Goal: Task Accomplishment & Management: Use online tool/utility

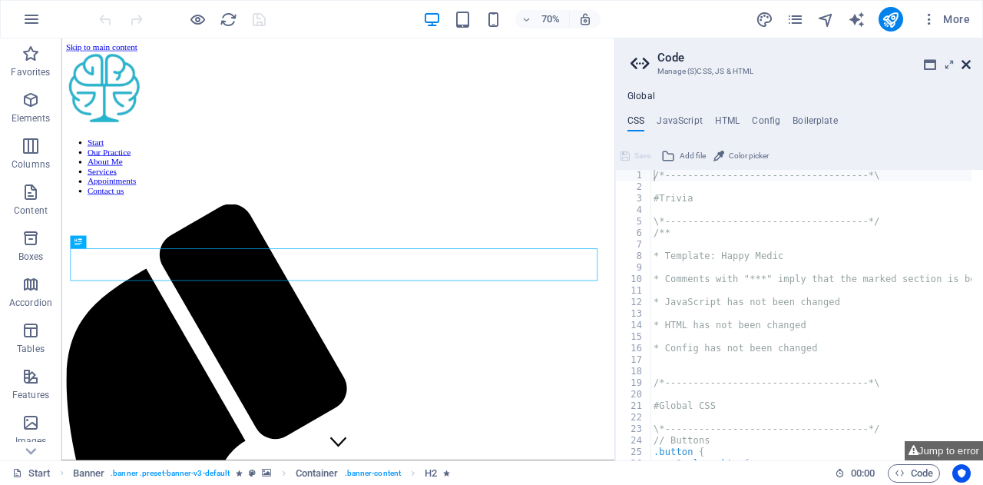
click at [963, 62] on icon at bounding box center [966, 64] width 9 height 12
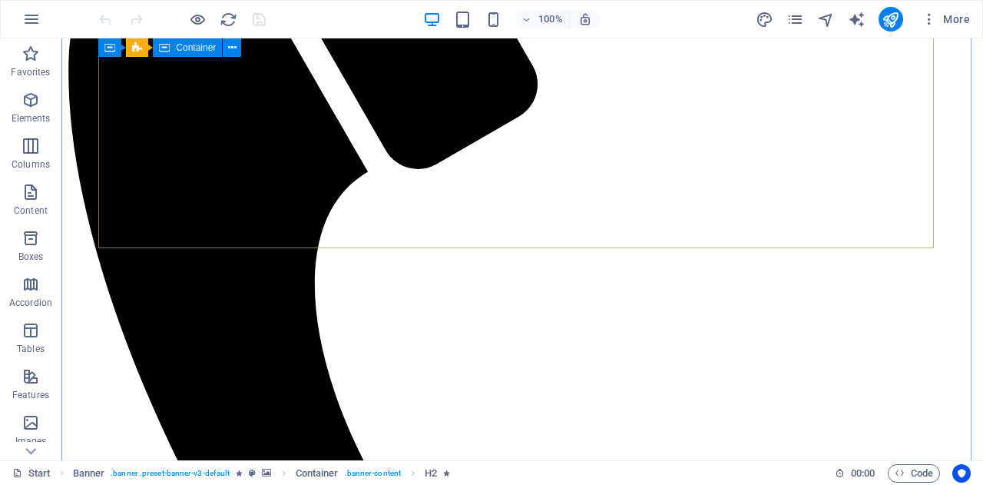
scroll to position [500, 0]
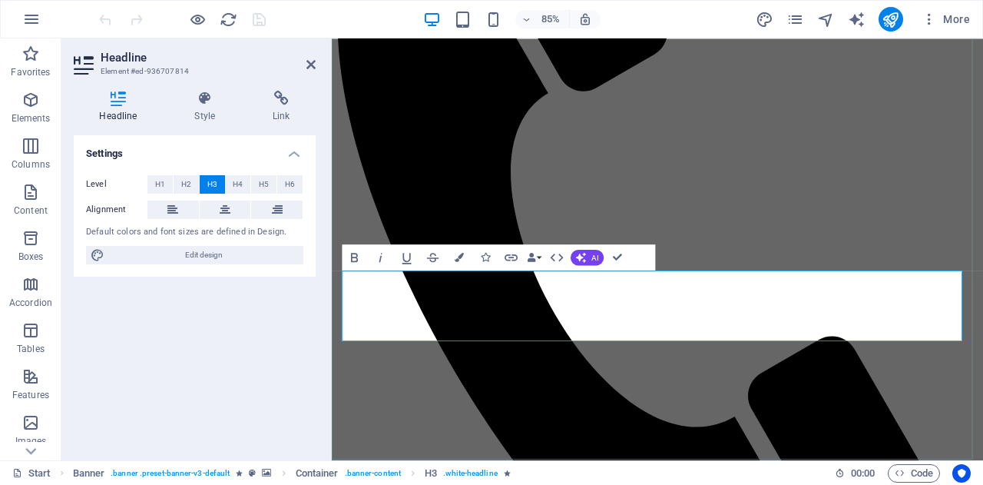
click at [309, 65] on icon at bounding box center [310, 64] width 9 height 12
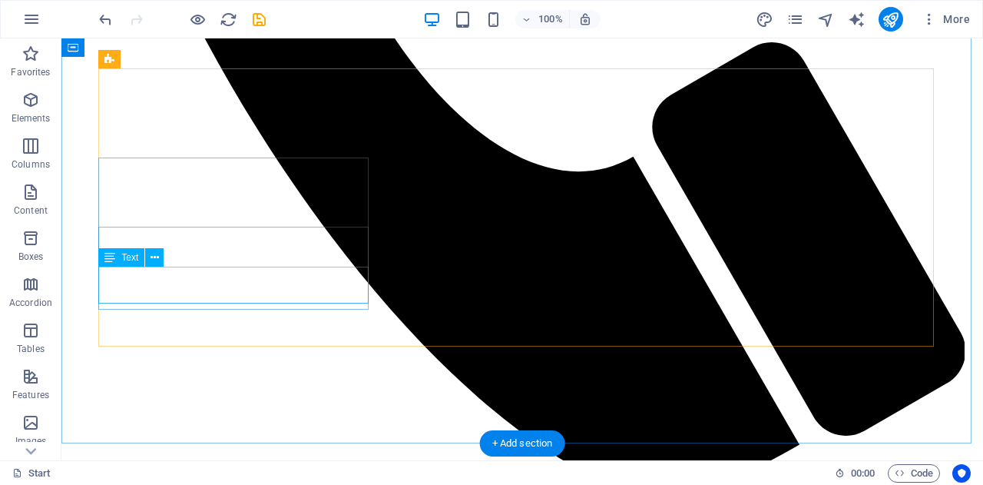
scroll to position [975, 0]
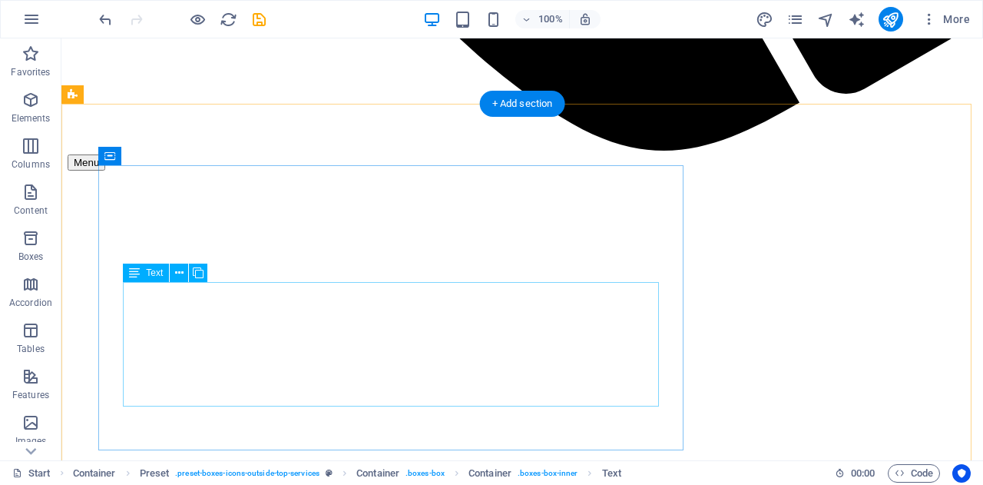
scroll to position [1316, 0]
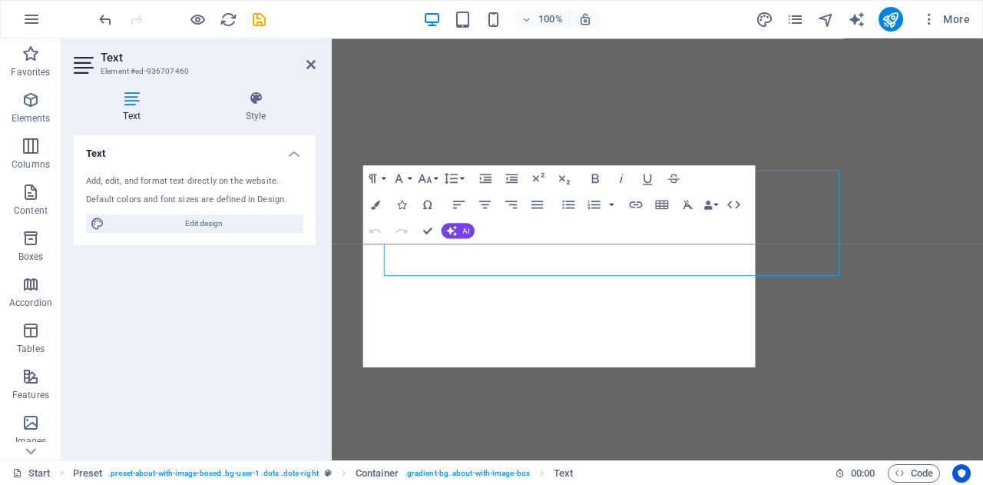
scroll to position [1402, 0]
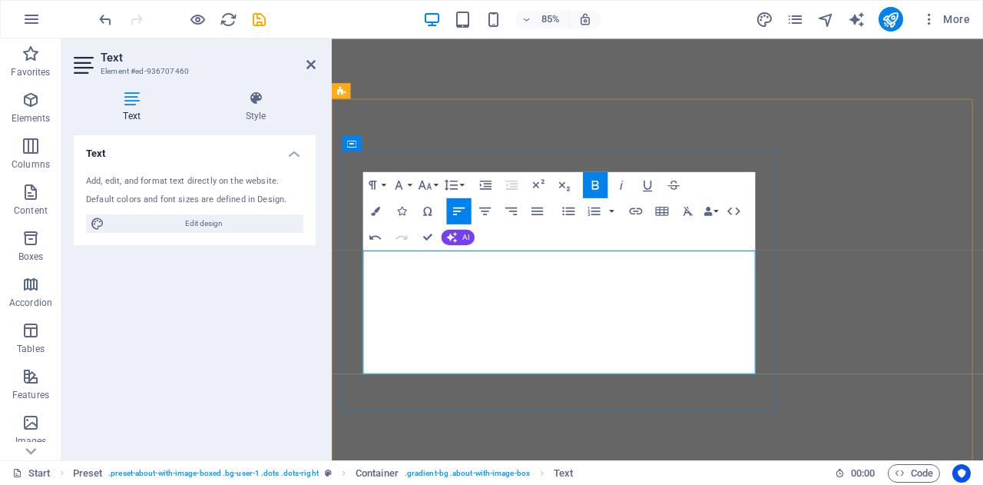
scroll to position [1393, 0]
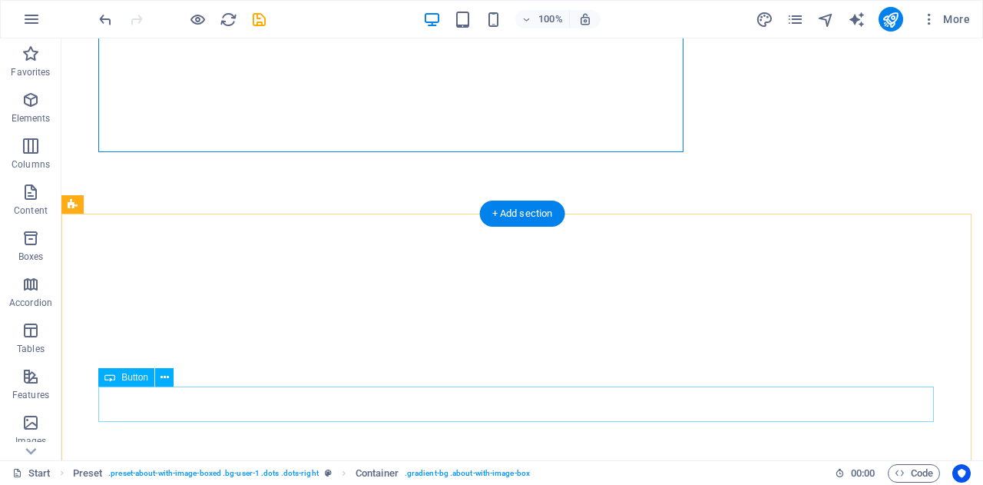
scroll to position [1611, 0]
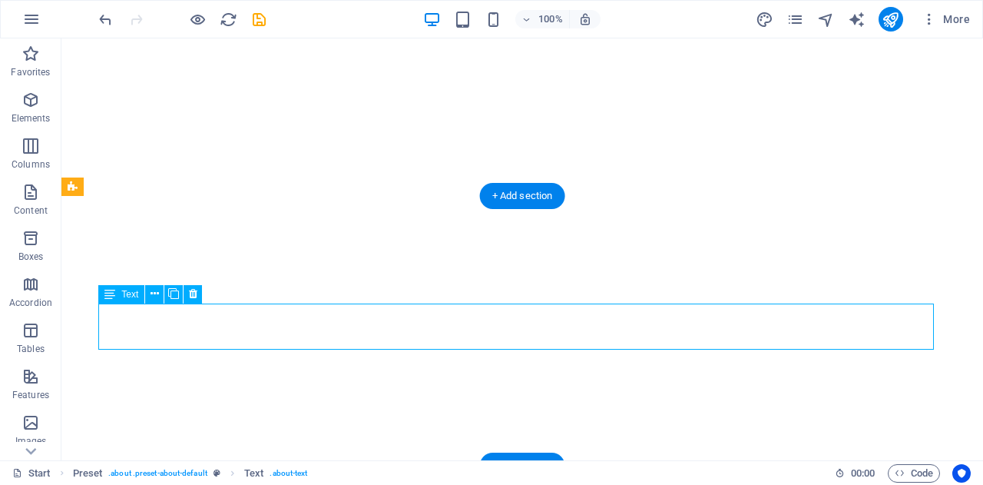
scroll to position [1670, 0]
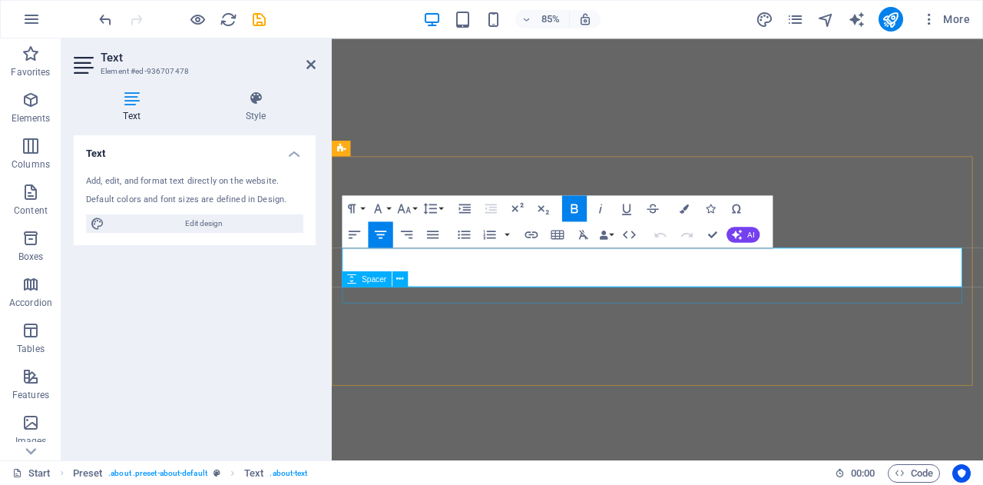
scroll to position [1756, 0]
drag, startPoint x: 434, startPoint y: 306, endPoint x: 993, endPoint y: 303, distance: 559.1
click at [270, 359] on div "Text Add, edit, and format text directly on the website. Default colors and fon…" at bounding box center [195, 291] width 242 height 313
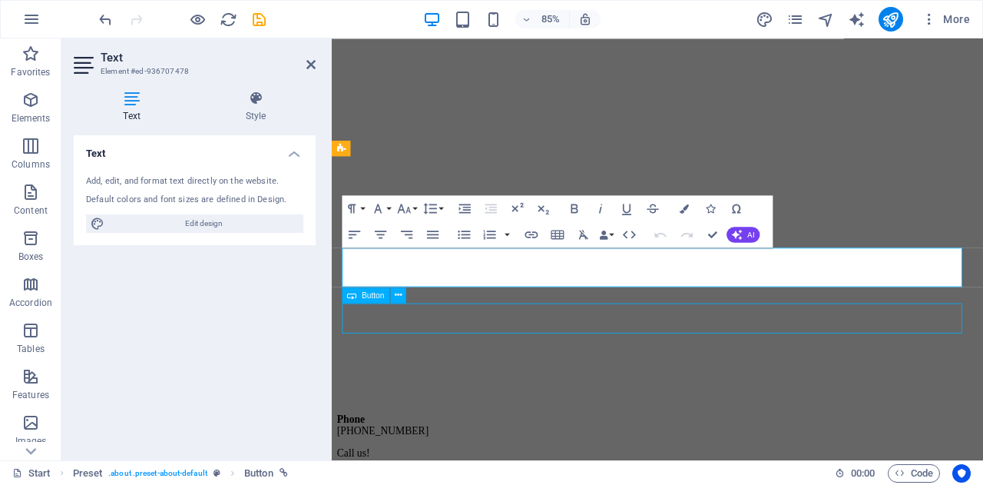
scroll to position [1670, 0]
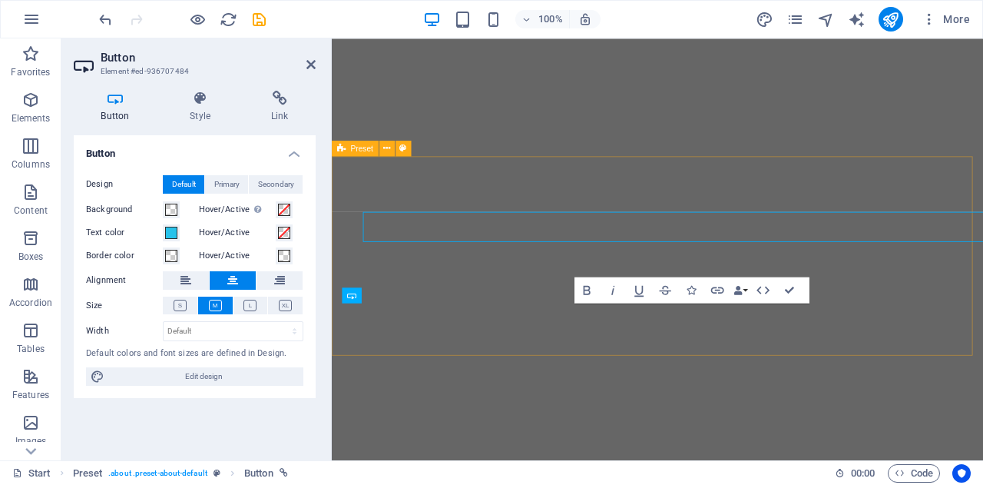
scroll to position [1756, 0]
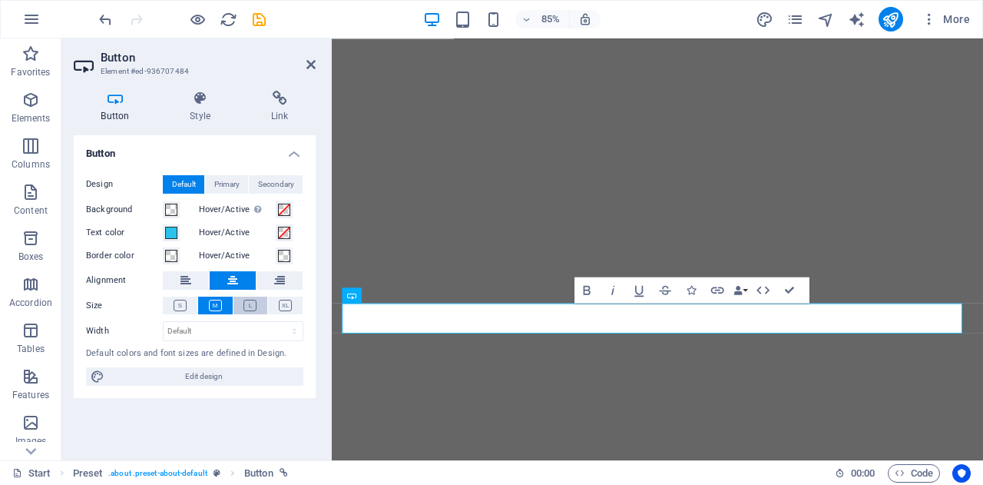
click at [253, 306] on icon at bounding box center [249, 306] width 13 height 12
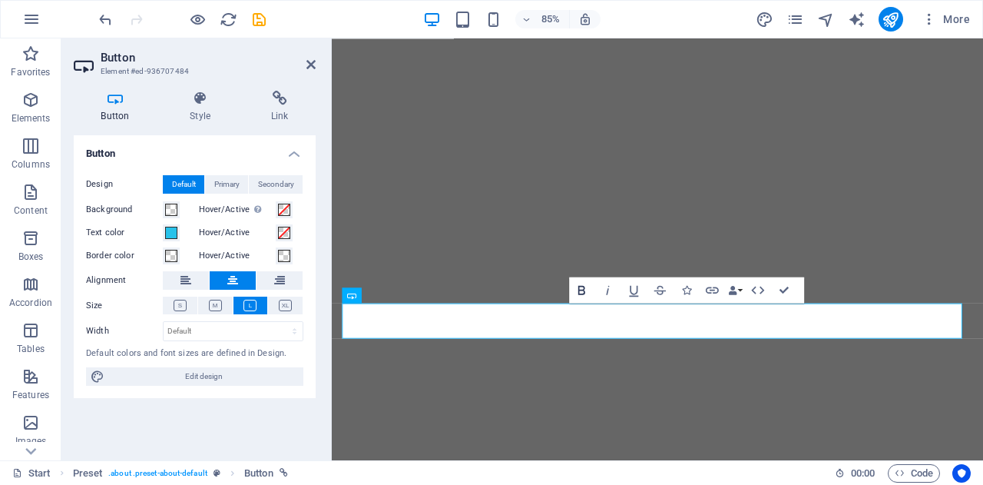
click at [582, 290] on icon "button" at bounding box center [581, 289] width 7 height 9
click at [225, 408] on div "Button Design Default Primary Secondary Background Hover/Active Switch to previ…" at bounding box center [195, 291] width 242 height 313
click at [312, 69] on icon at bounding box center [310, 64] width 9 height 12
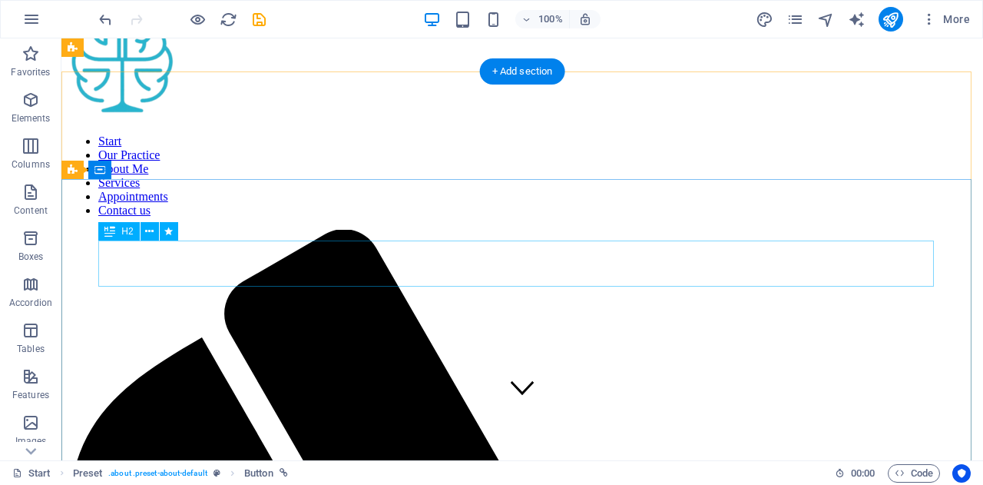
scroll to position [0, 0]
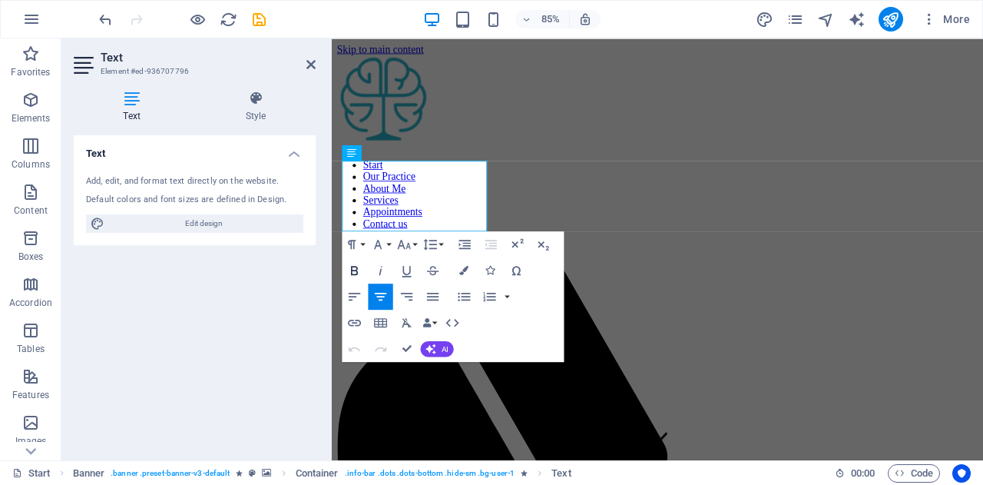
click at [353, 271] on icon "button" at bounding box center [354, 270] width 15 height 15
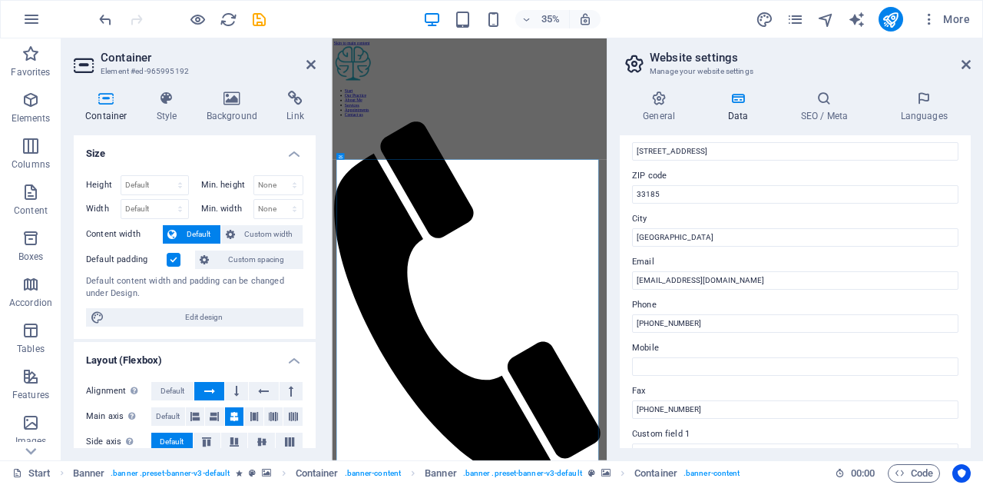
scroll to position [188, 0]
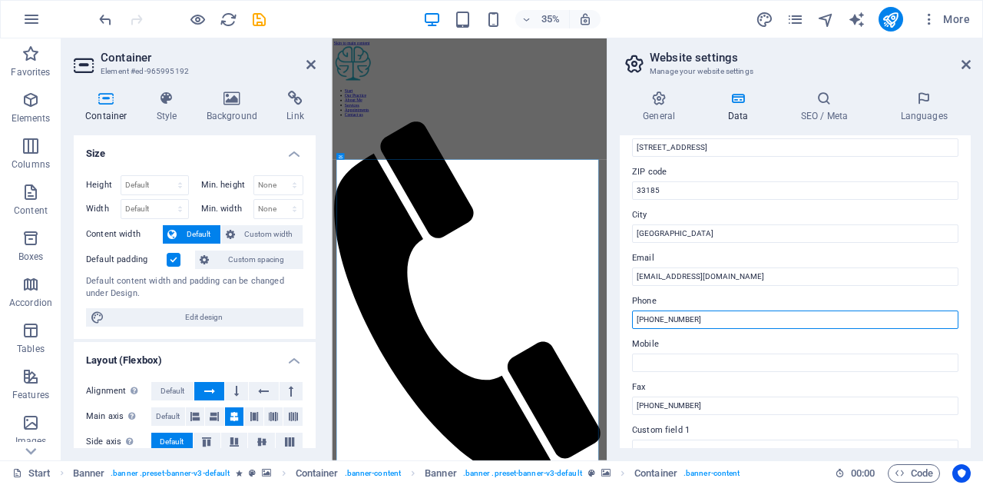
drag, startPoint x: 1026, startPoint y: 354, endPoint x: 1105, endPoint y: 813, distance: 465.3
drag, startPoint x: 694, startPoint y: 317, endPoint x: 636, endPoint y: 319, distance: 57.6
click at [636, 319] on input "[PHONE_NUMBER]" at bounding box center [795, 319] width 326 height 18
click at [962, 64] on icon at bounding box center [966, 64] width 9 height 12
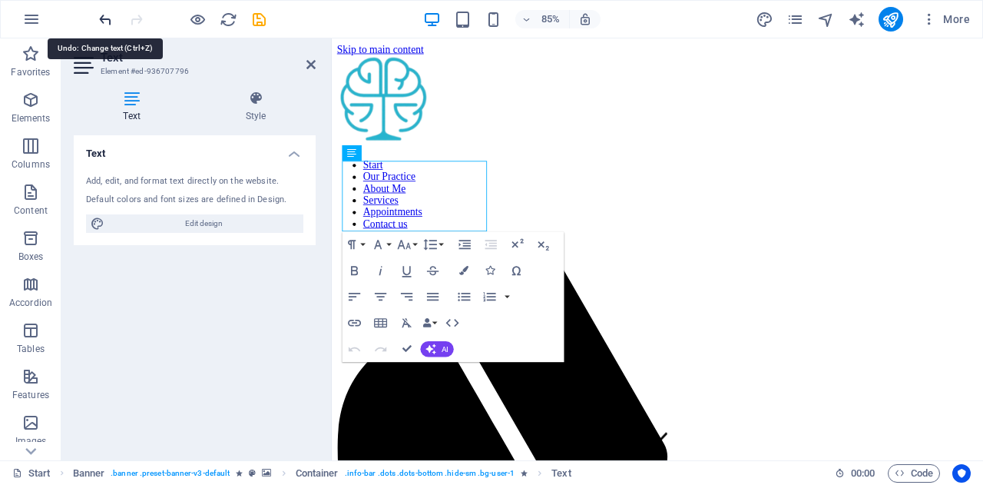
click at [106, 22] on icon "undo" at bounding box center [106, 20] width 18 height 18
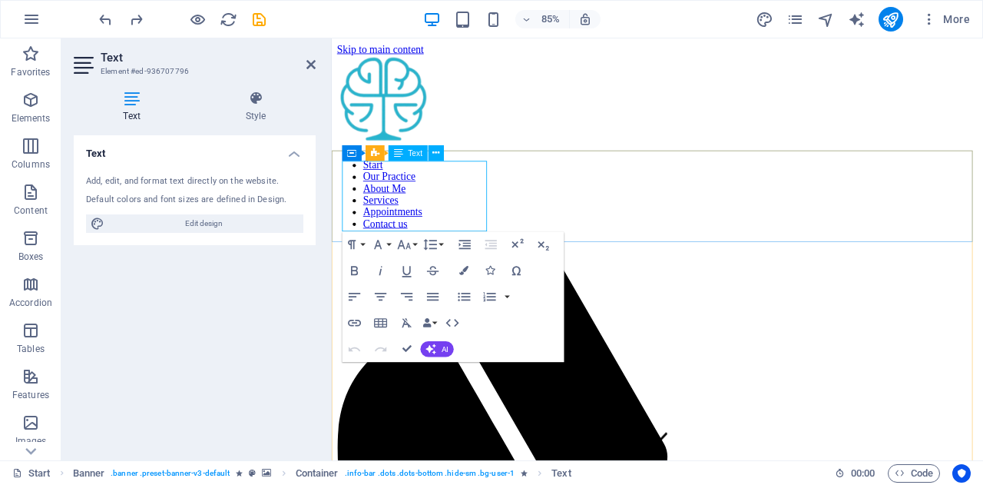
click at [360, 265] on icon "button" at bounding box center [354, 270] width 15 height 15
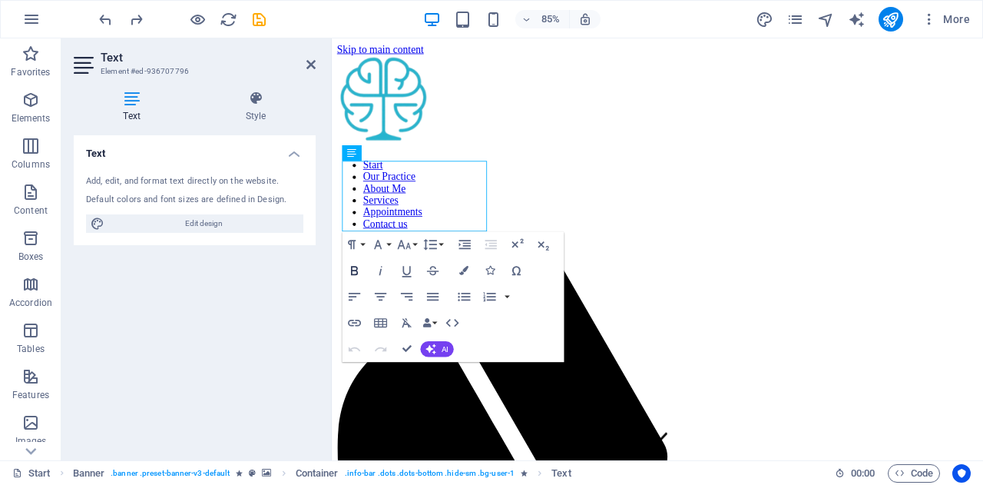
click at [360, 265] on icon "button" at bounding box center [354, 270] width 15 height 15
click at [349, 268] on icon "button" at bounding box center [354, 270] width 15 height 15
click at [105, 16] on icon "undo" at bounding box center [106, 20] width 18 height 18
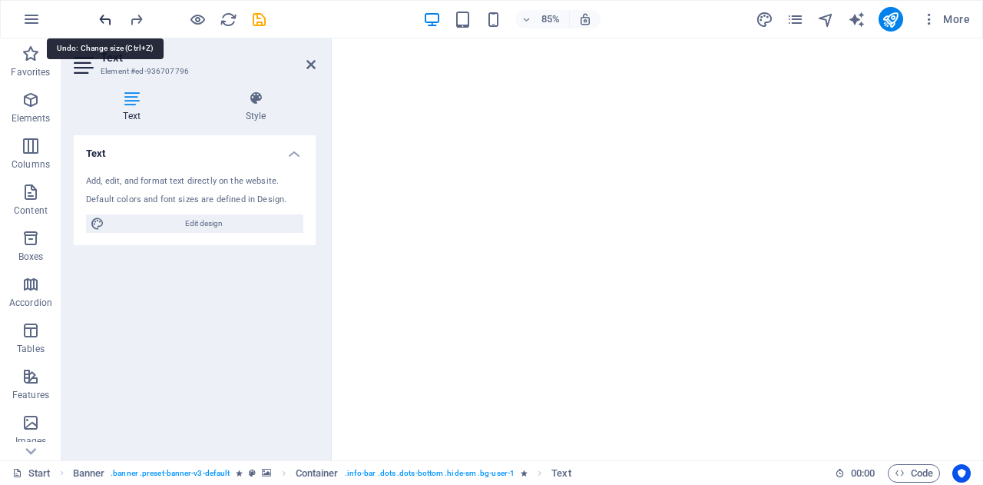
scroll to position [1857, 0]
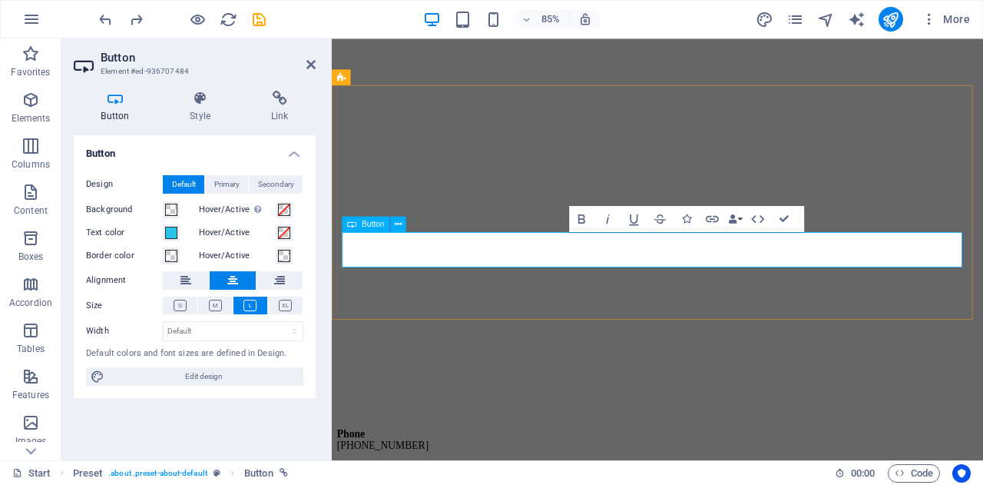
scroll to position [1857, 0]
click at [578, 223] on icon "button" at bounding box center [581, 217] width 15 height 15
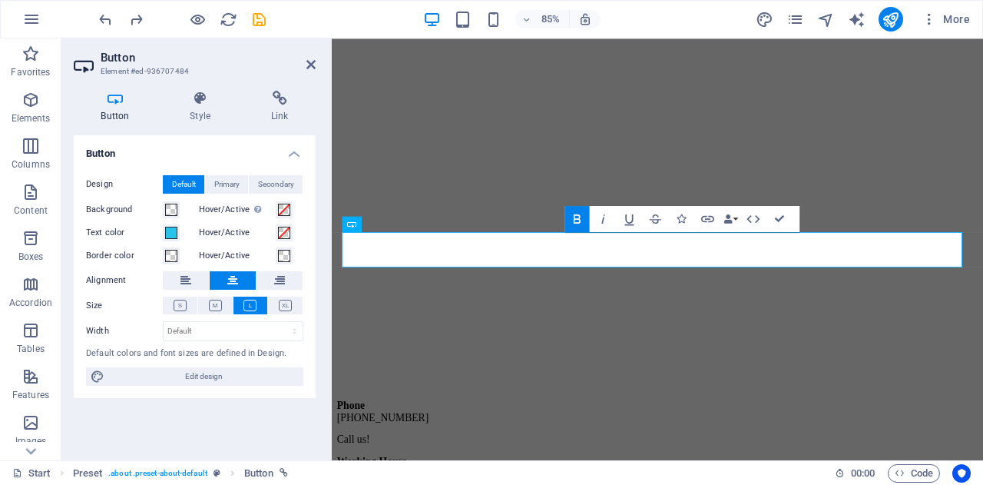
click at [229, 423] on div "Button Design Default Primary Secondary Background Hover/Active Switch to previ…" at bounding box center [195, 291] width 242 height 313
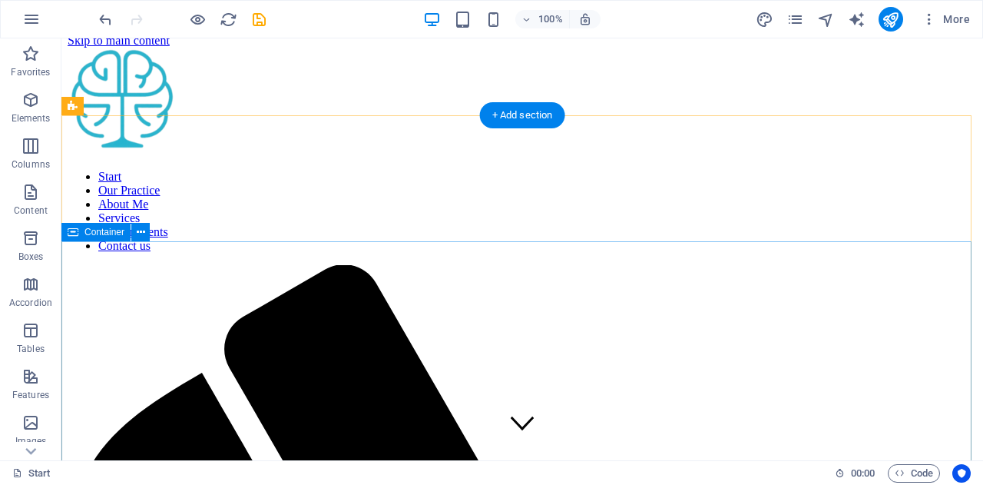
scroll to position [0, 0]
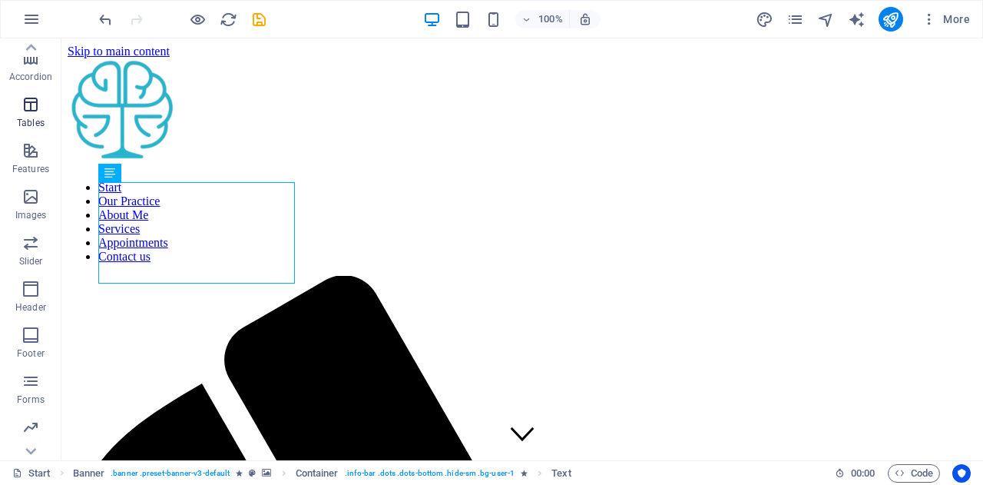
scroll to position [269, 0]
click at [24, 391] on icon "button" at bounding box center [31, 384] width 18 height 18
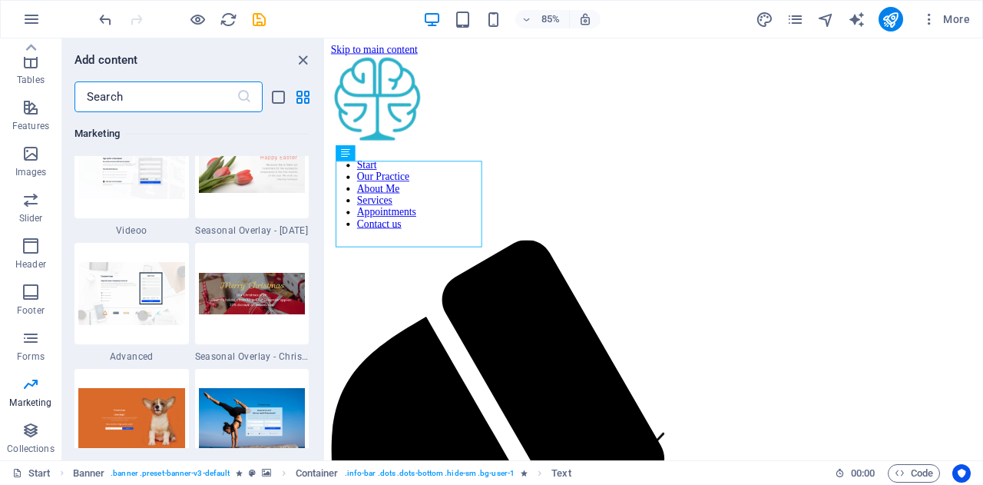
scroll to position [12928, 0]
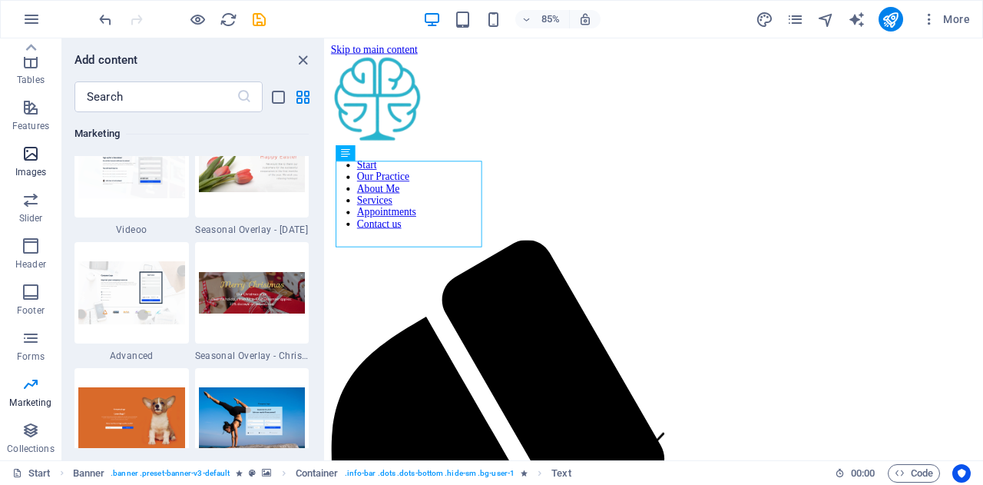
click at [29, 167] on p "Images" at bounding box center [30, 172] width 31 height 12
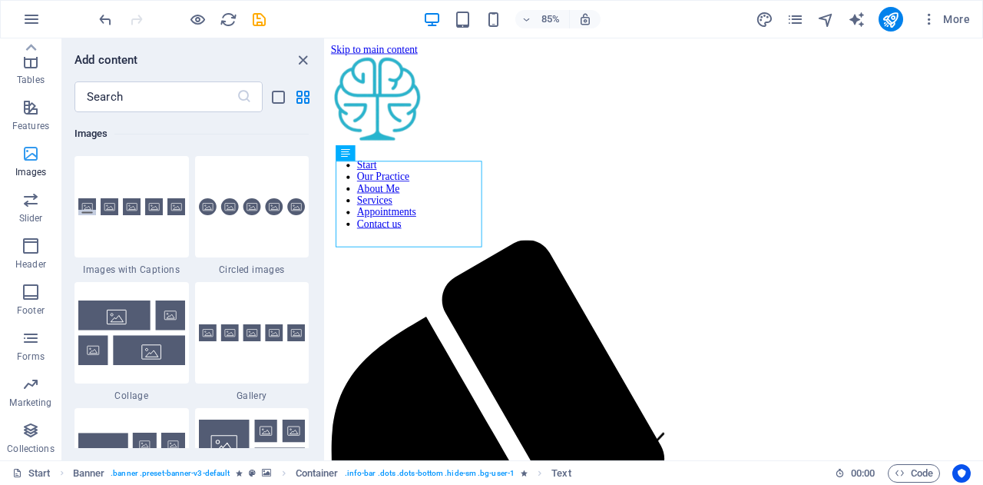
scroll to position [0, 0]
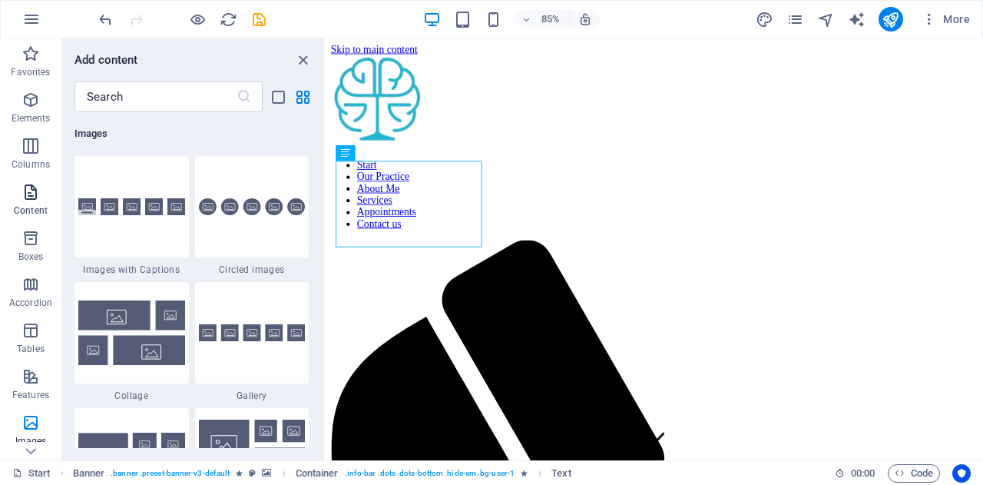
click at [34, 200] on icon "button" at bounding box center [31, 192] width 18 height 18
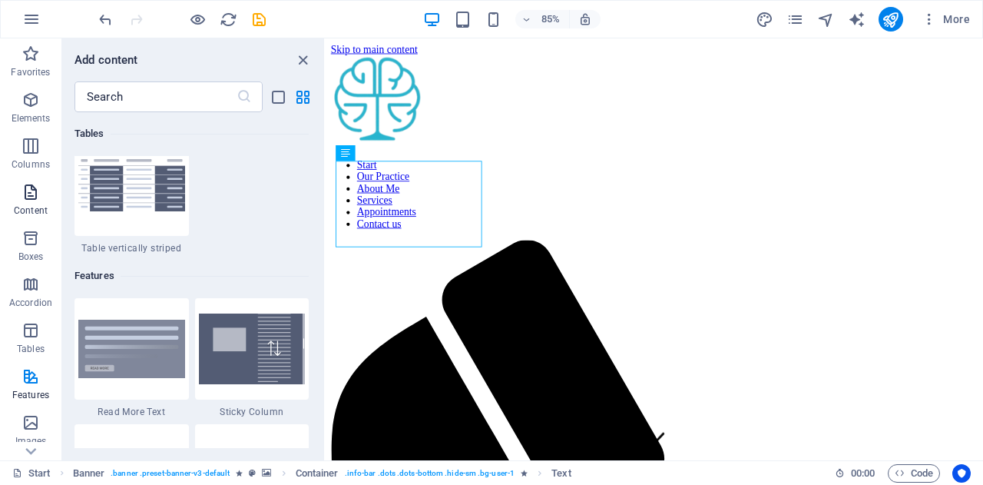
scroll to position [2687, 0]
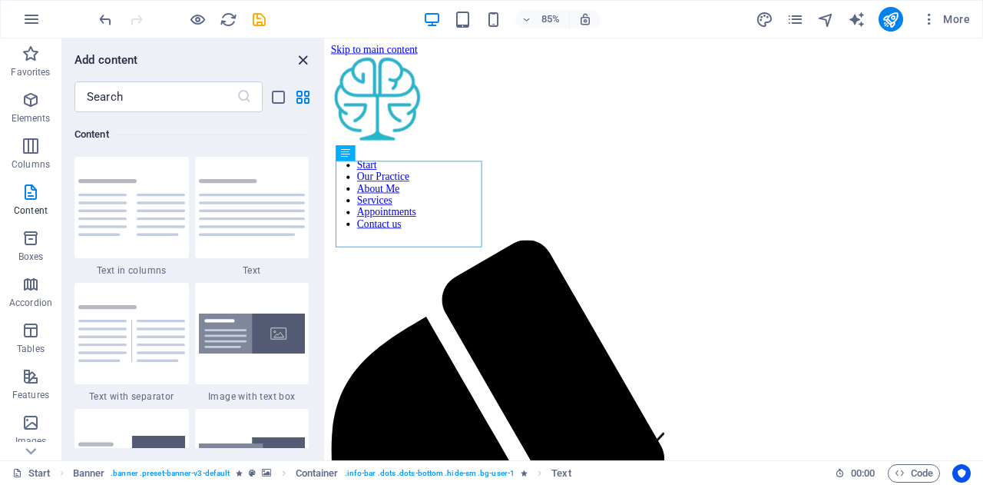
click at [309, 57] on icon "close panel" at bounding box center [303, 60] width 18 height 18
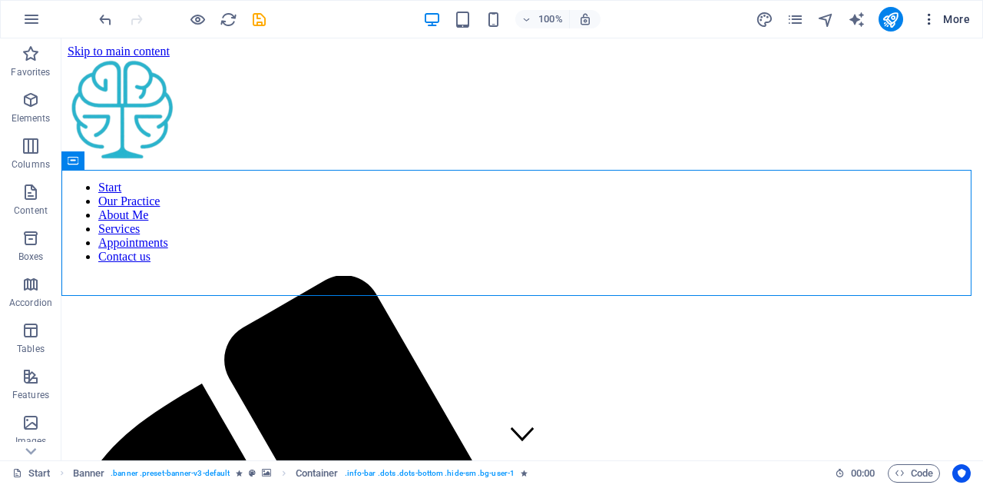
click at [930, 15] on icon "button" at bounding box center [929, 19] width 15 height 15
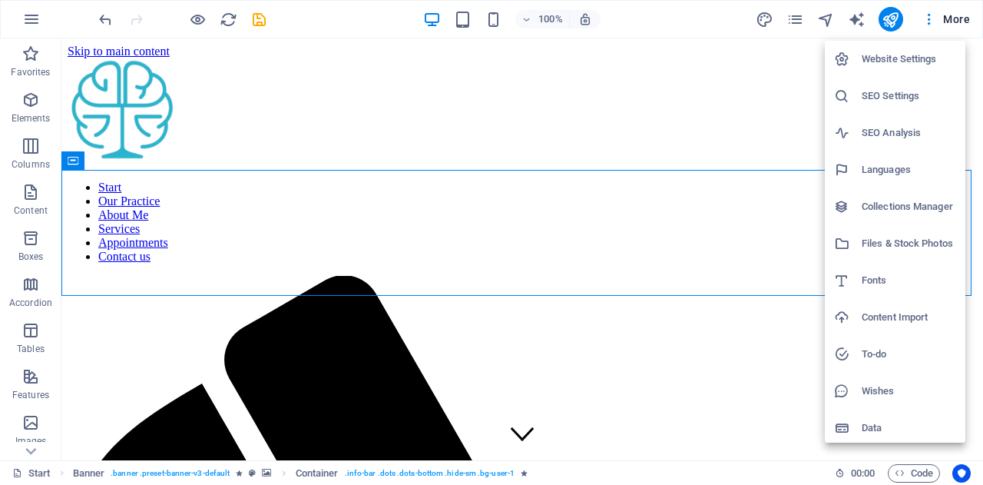
click at [874, 130] on h6 "SEO Analysis" at bounding box center [909, 133] width 94 height 18
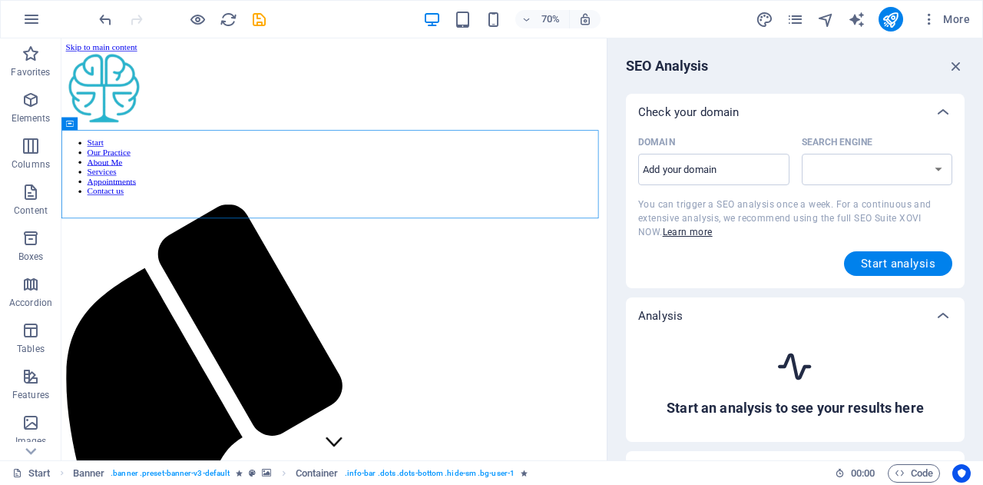
select select "google.com"
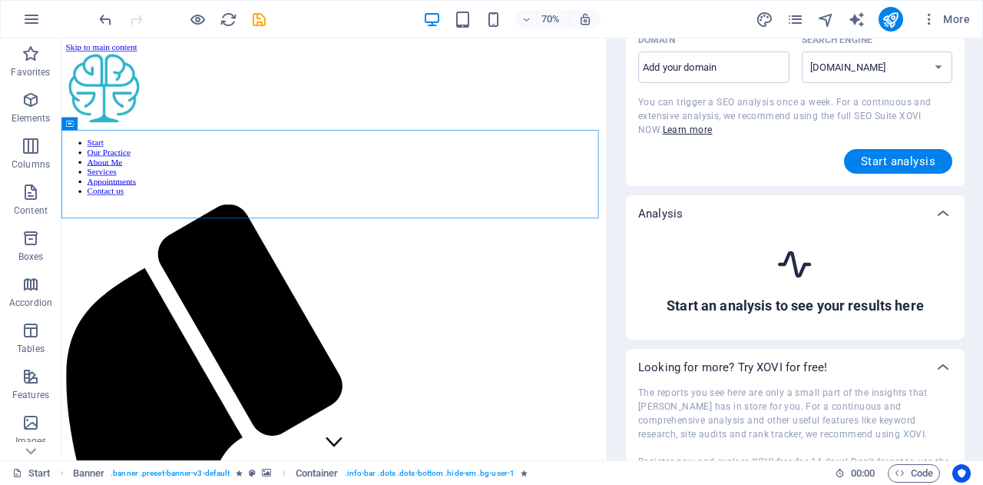
scroll to position [103, 0]
click at [795, 302] on h6 "Start an analysis to see your results here" at bounding box center [795, 305] width 257 height 18
click at [796, 257] on icon at bounding box center [795, 263] width 40 height 40
click at [890, 163] on span "Start analysis" at bounding box center [898, 160] width 74 height 12
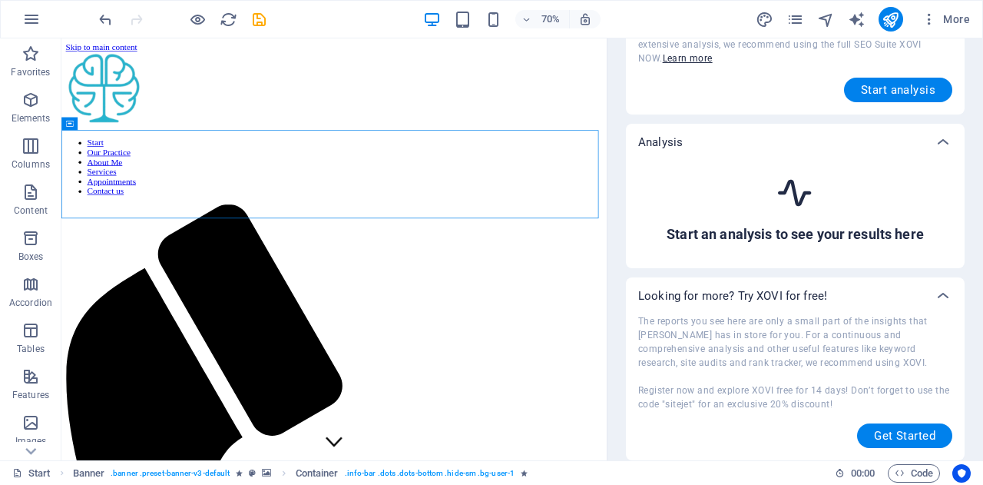
scroll to position [0, 0]
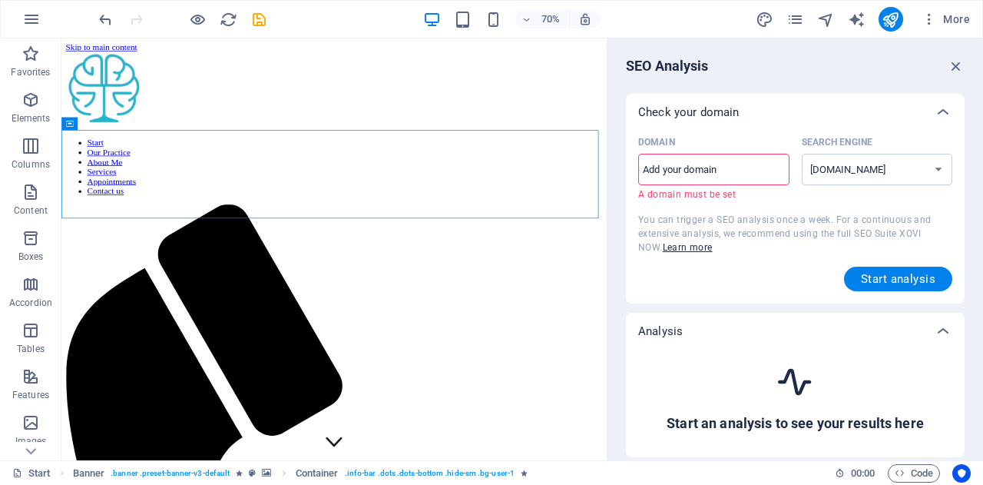
click at [748, 238] on span "You can trigger a SEO analysis once a week. For a continuous and extensive anal…" at bounding box center [784, 233] width 293 height 38
click at [682, 163] on input "Domain ​ A domain must be set" at bounding box center [713, 169] width 151 height 25
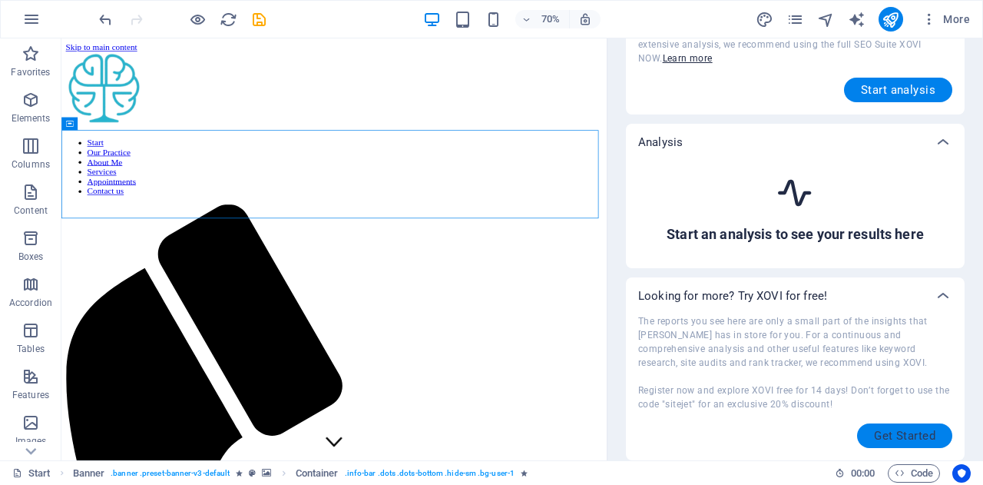
click at [879, 435] on span "Get Started" at bounding box center [904, 435] width 61 height 12
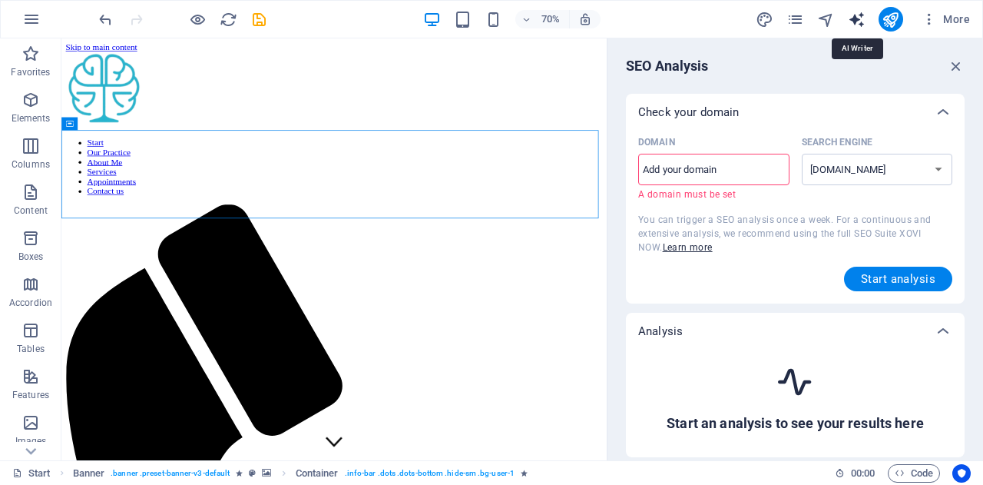
click at [859, 19] on icon "text_generator" at bounding box center [857, 20] width 18 height 18
select select "English"
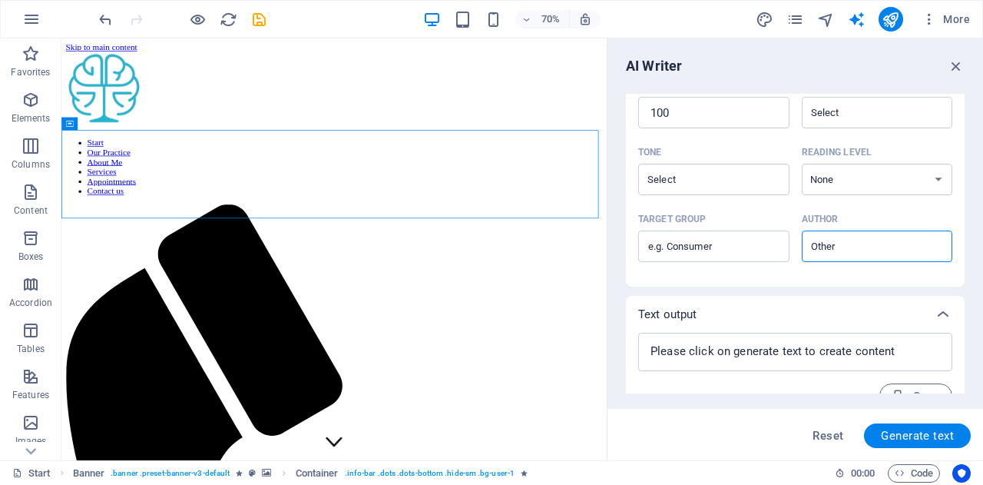
scroll to position [429, 0]
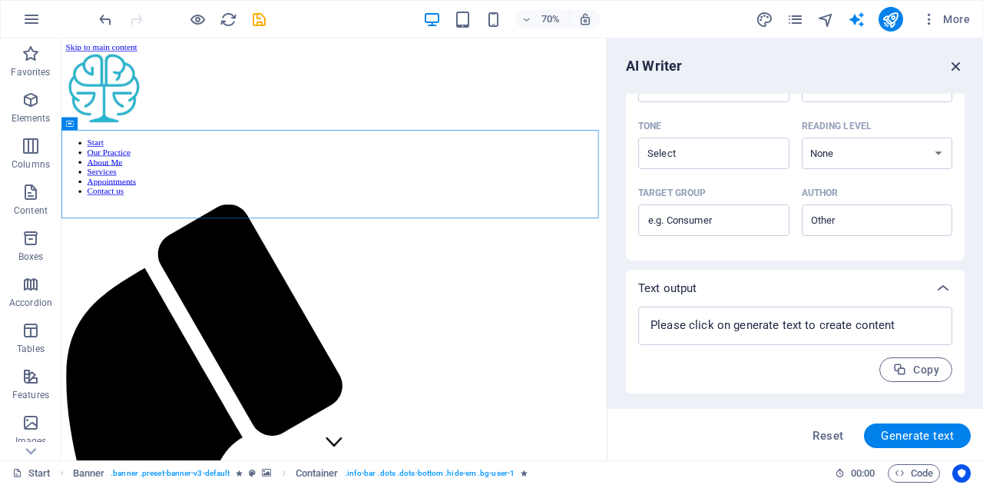
click at [958, 62] on icon "button" at bounding box center [956, 66] width 17 height 17
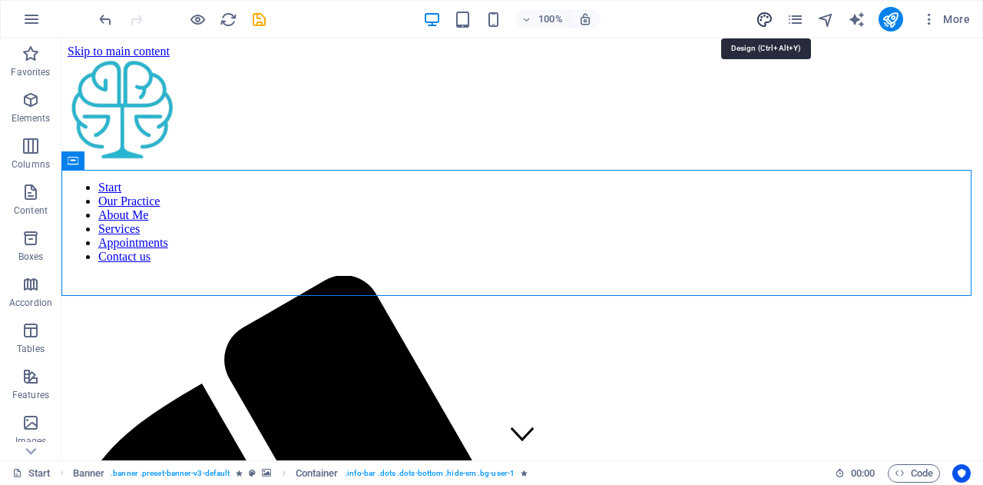
click at [764, 18] on icon "design" at bounding box center [765, 20] width 18 height 18
select select "700"
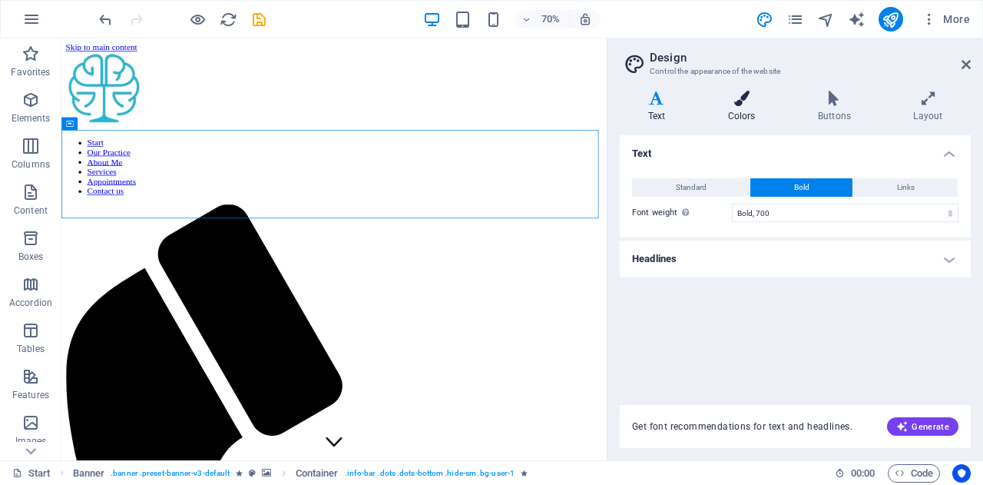
click at [737, 111] on h4 "Colors" at bounding box center [745, 107] width 90 height 32
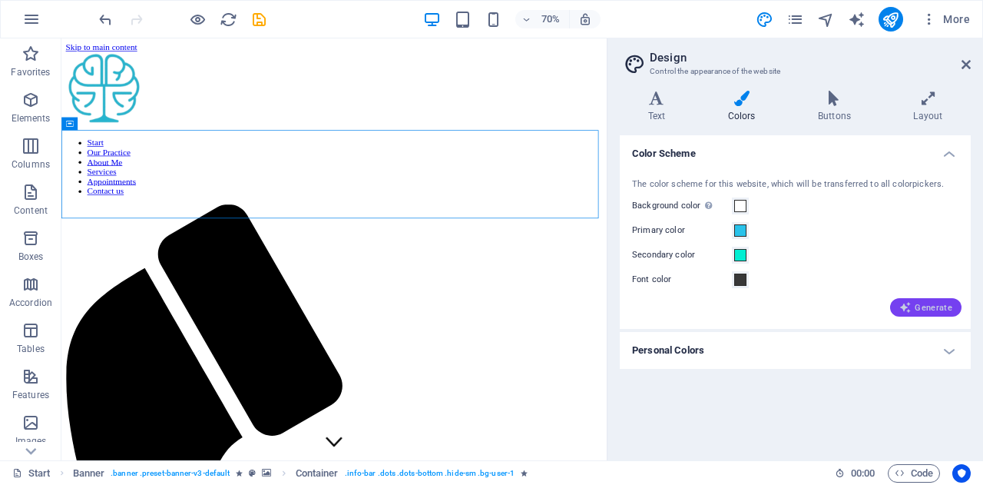
click at [912, 311] on icon "button" at bounding box center [905, 307] width 12 height 12
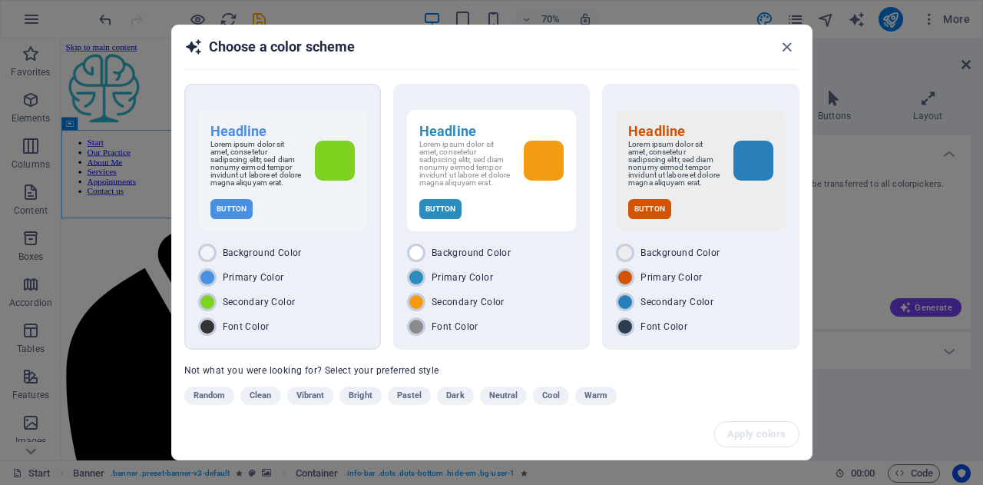
click at [282, 150] on p "Lorem ipsum dolor sit amet, consetetur sadipscing elitr, sed diam nonumy eirmod…" at bounding box center [256, 164] width 92 height 46
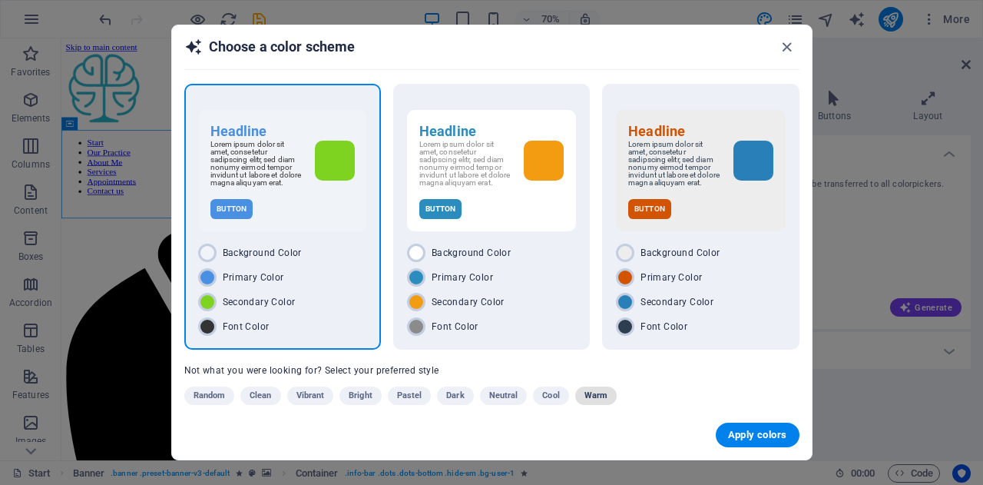
click at [590, 405] on span "Warm" at bounding box center [595, 395] width 23 height 18
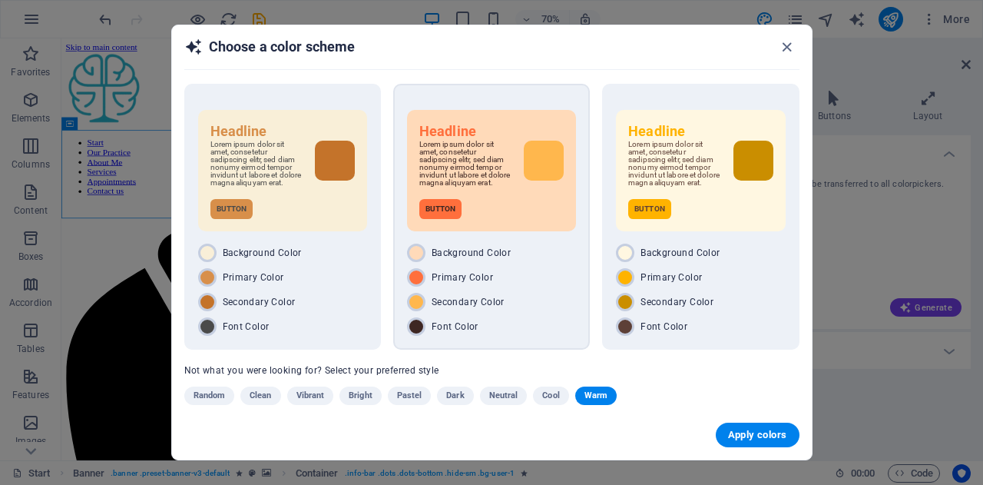
scroll to position [22, 0]
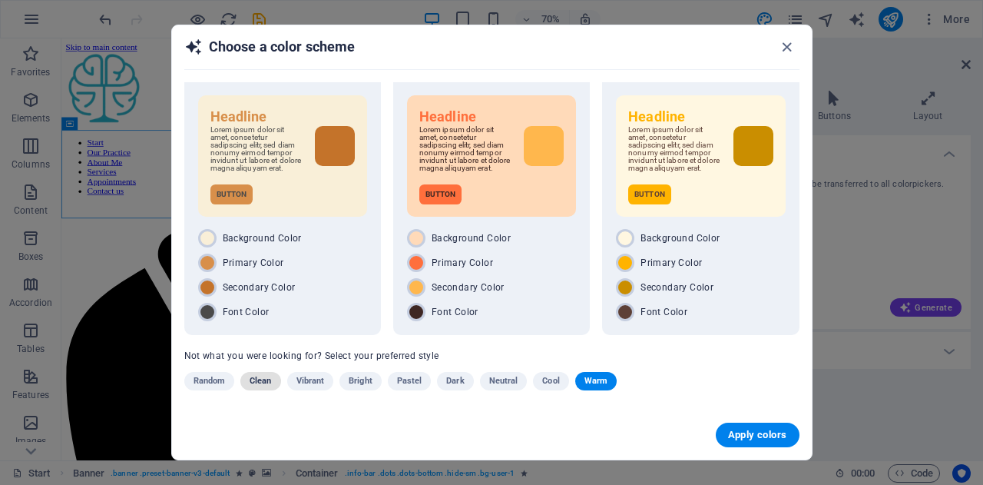
click at [265, 383] on span "Clean" at bounding box center [261, 381] width 22 height 18
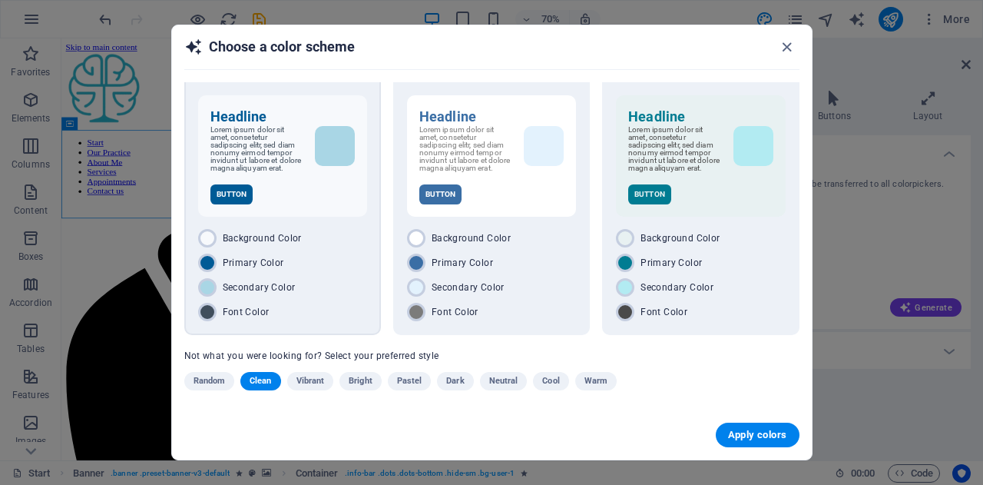
click at [325, 267] on div "Primary Color" at bounding box center [282, 262] width 169 height 18
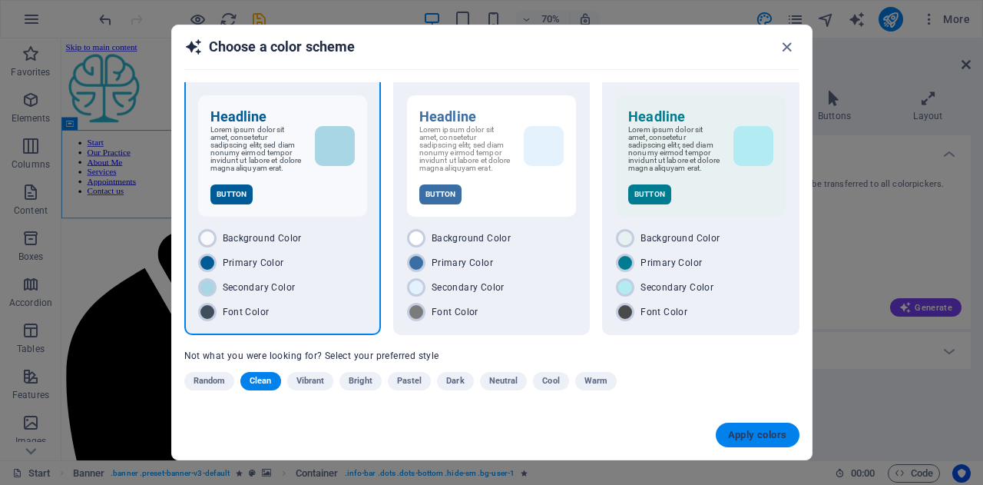
click at [743, 437] on span "Apply colors" at bounding box center [757, 435] width 59 height 12
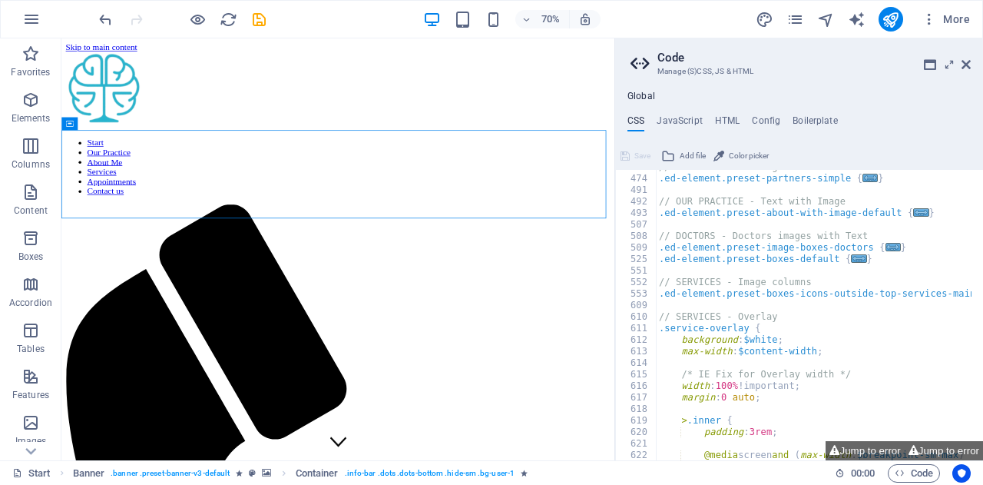
scroll to position [2140, 0]
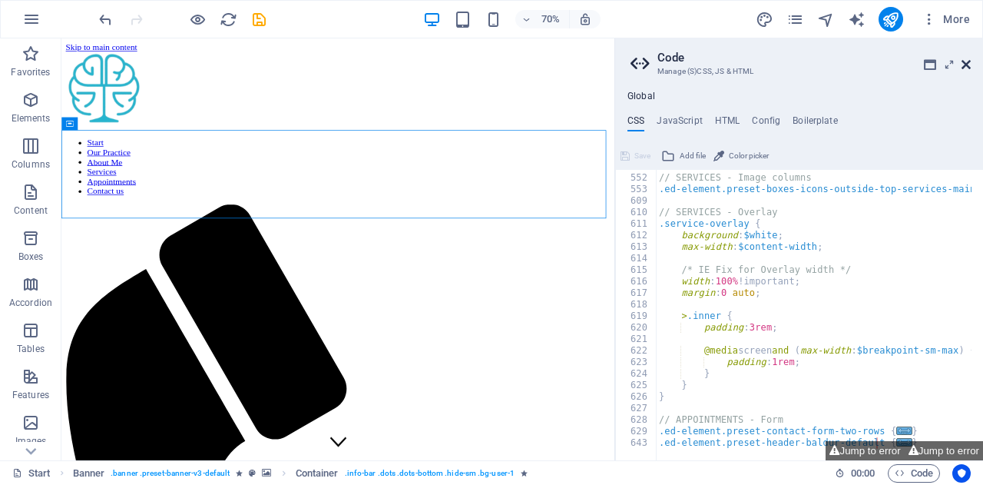
click at [967, 68] on icon at bounding box center [966, 64] width 9 height 12
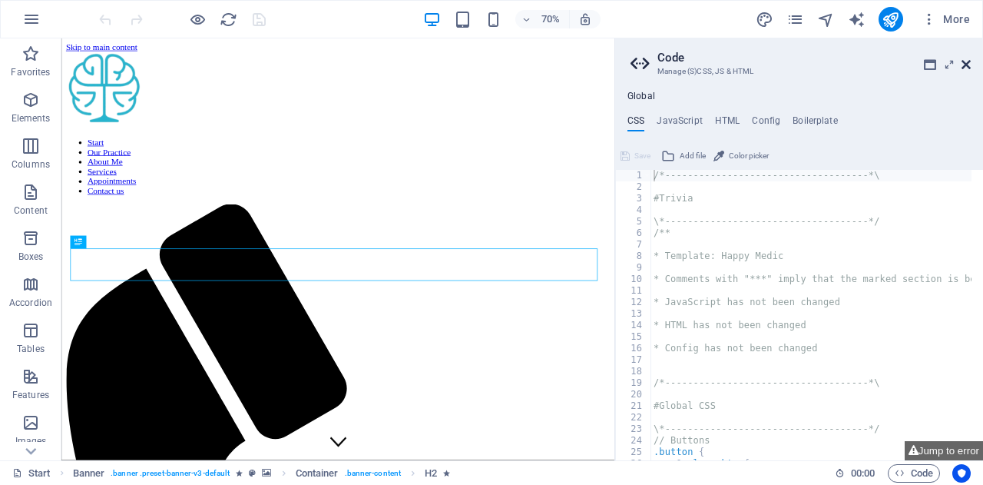
click at [965, 64] on icon at bounding box center [966, 64] width 9 height 12
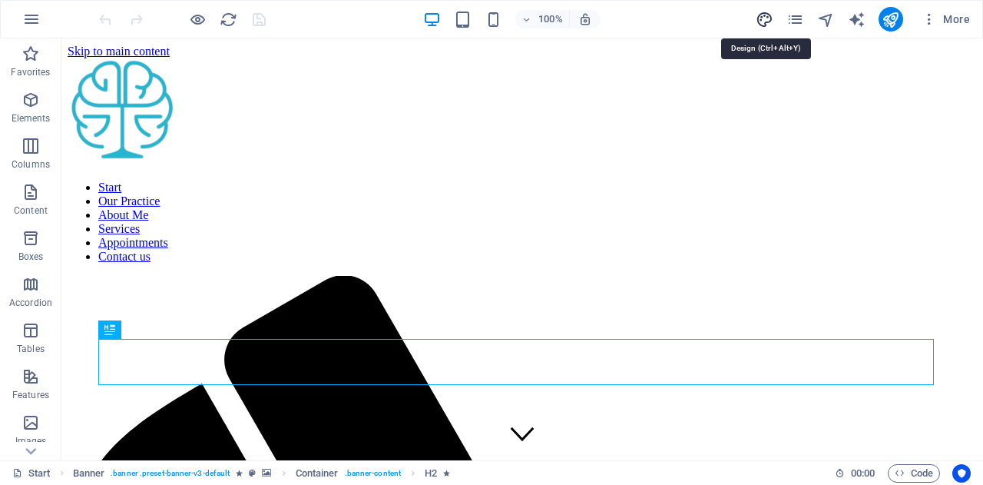
click at [770, 25] on icon "design" at bounding box center [765, 20] width 18 height 18
select select "700"
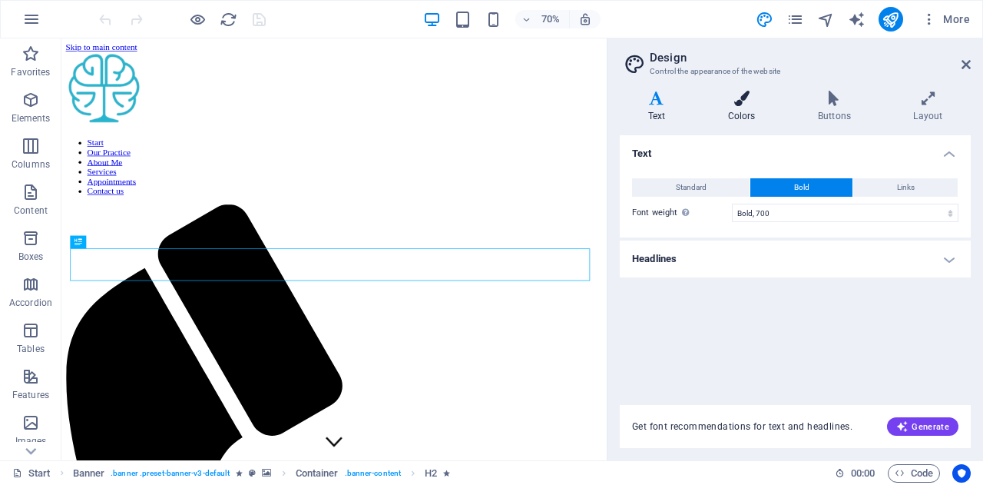
click at [737, 107] on h4 "Colors" at bounding box center [745, 107] width 90 height 32
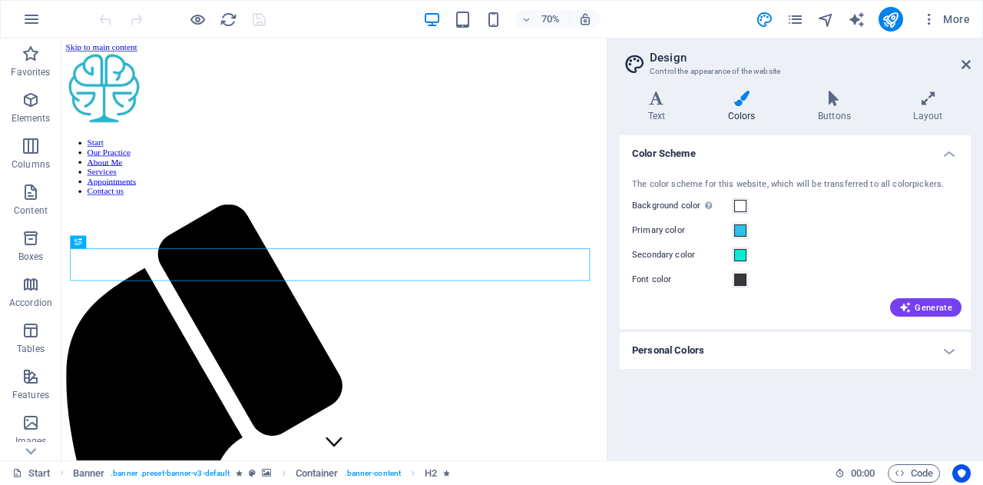
click at [955, 353] on h4 "Personal Colors" at bounding box center [795, 350] width 351 height 37
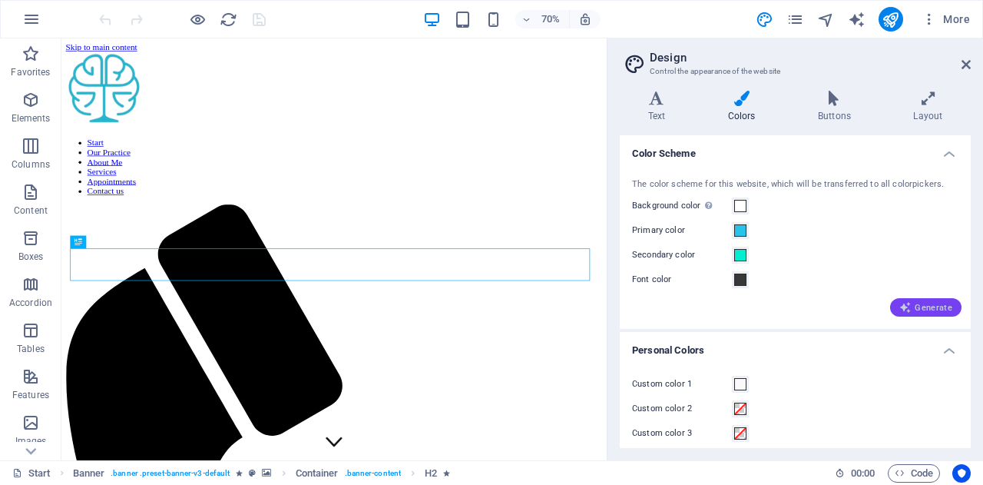
click at [925, 303] on span "Generate" at bounding box center [925, 307] width 53 height 12
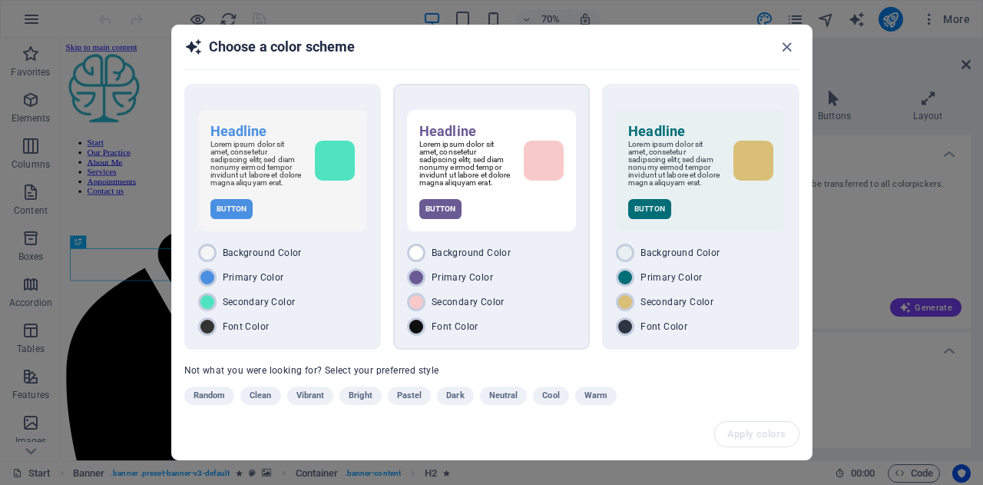
scroll to position [22, 0]
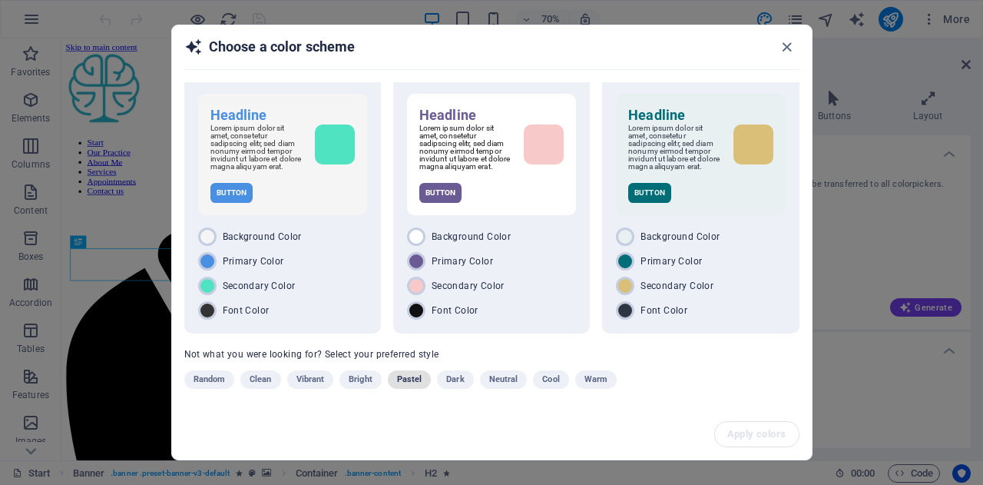
click at [416, 382] on span "Pastel" at bounding box center [409, 379] width 25 height 18
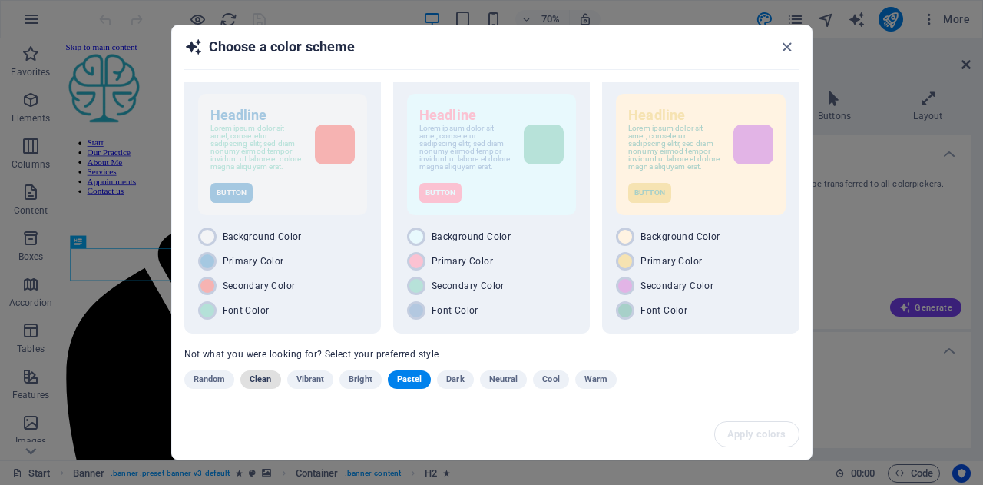
click at [270, 378] on span "Clean" at bounding box center [261, 379] width 22 height 18
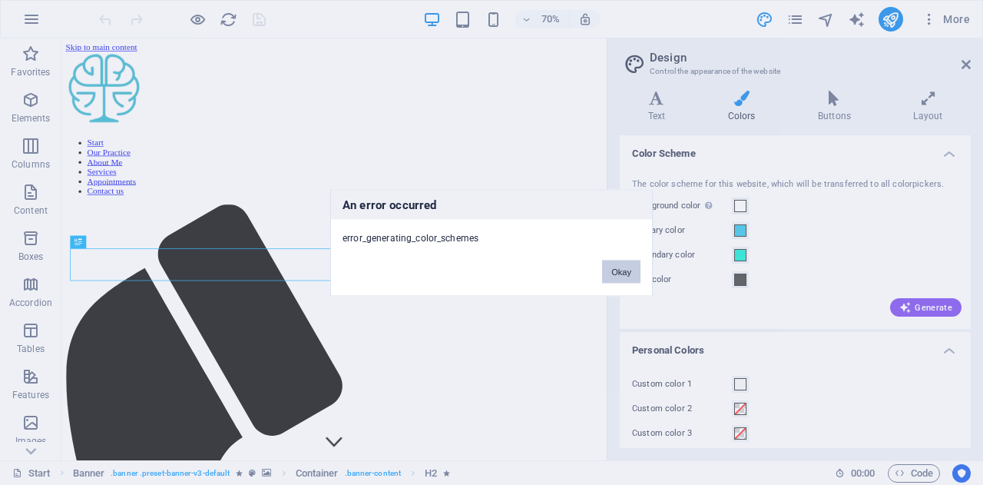
click at [613, 270] on button "Okay" at bounding box center [621, 271] width 38 height 23
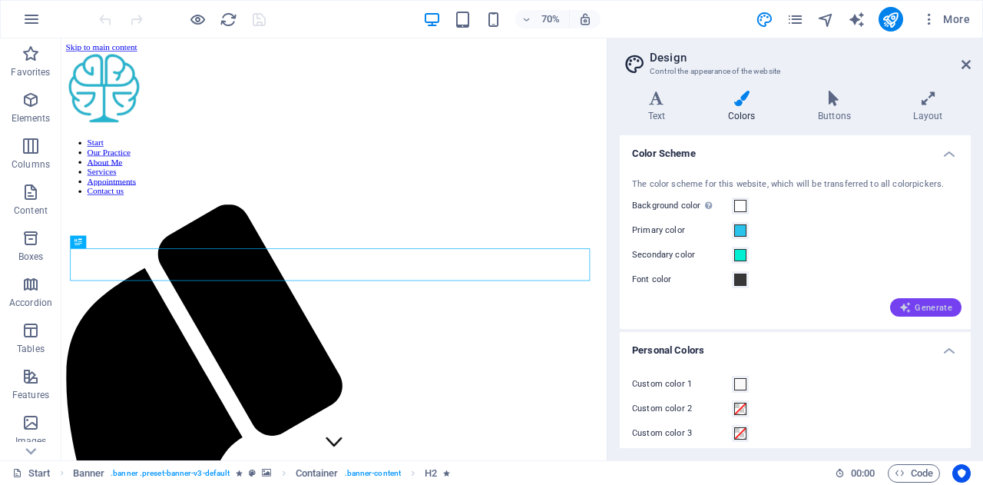
click at [917, 306] on span "Generate" at bounding box center [925, 307] width 53 height 12
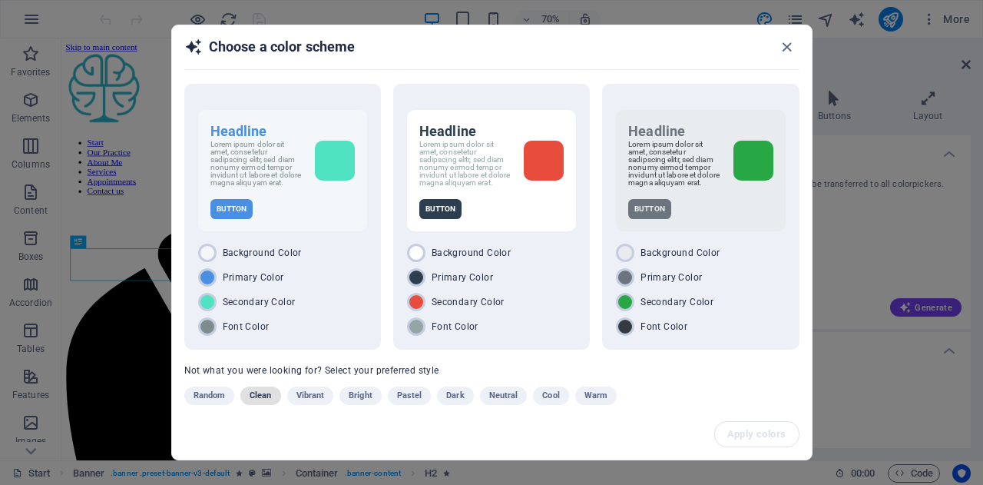
click at [267, 402] on span "Clean" at bounding box center [261, 395] width 22 height 18
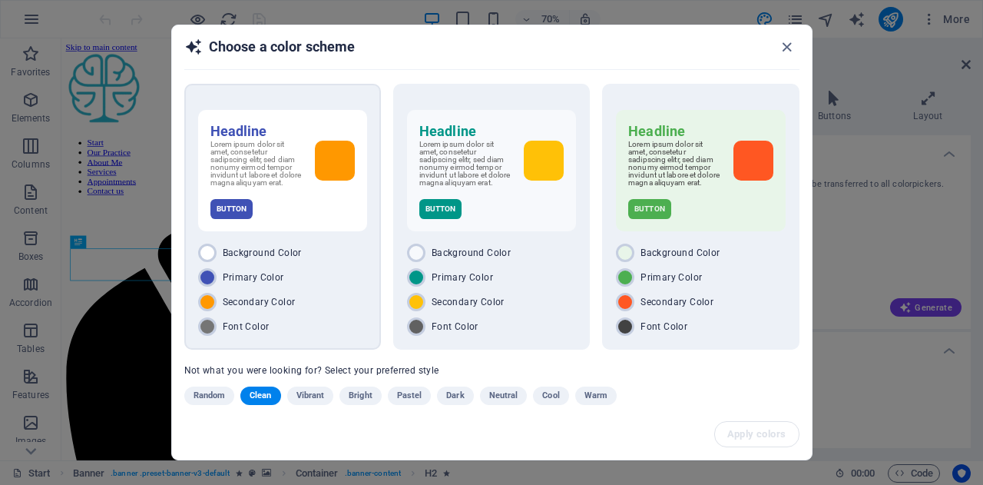
scroll to position [22, 0]
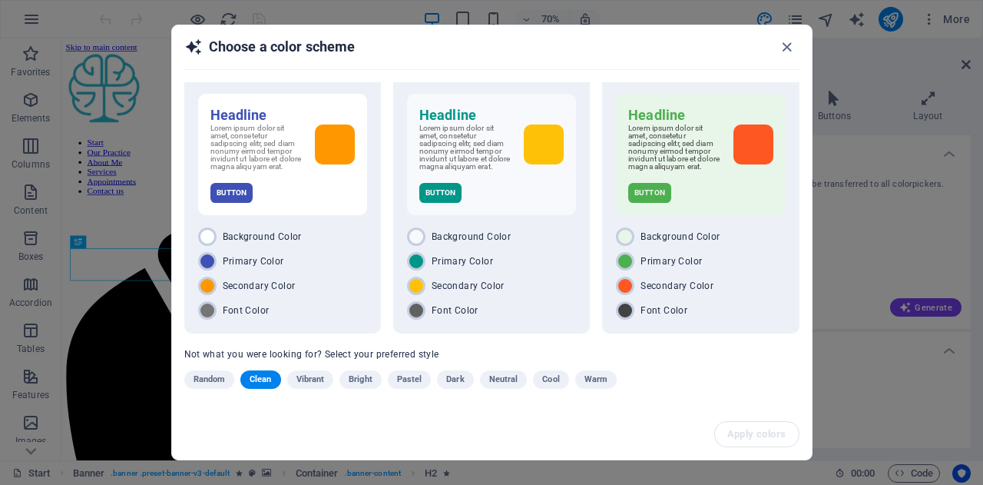
click at [255, 387] on span "Clean" at bounding box center [261, 379] width 22 height 18
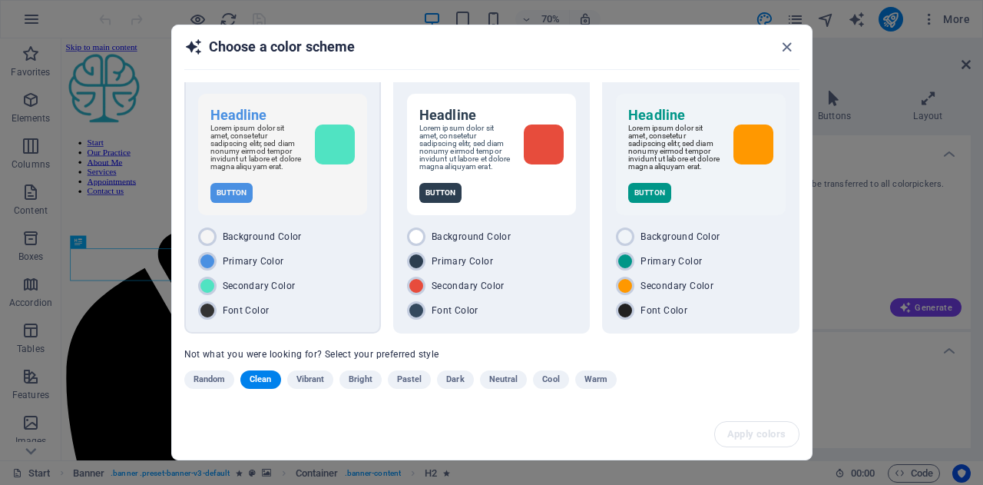
click at [330, 278] on div "Secondary Color" at bounding box center [282, 285] width 169 height 18
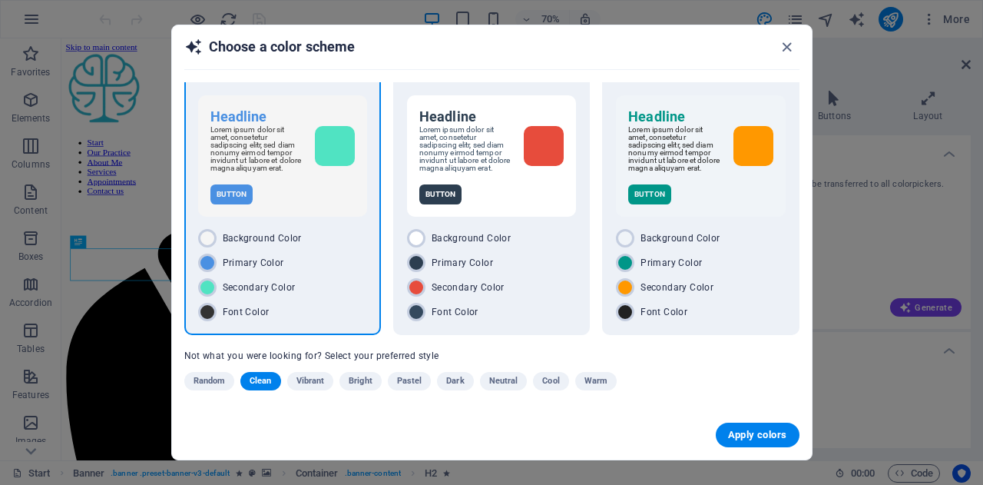
scroll to position [22, 0]
click at [753, 432] on span "Apply colors" at bounding box center [757, 435] width 59 height 12
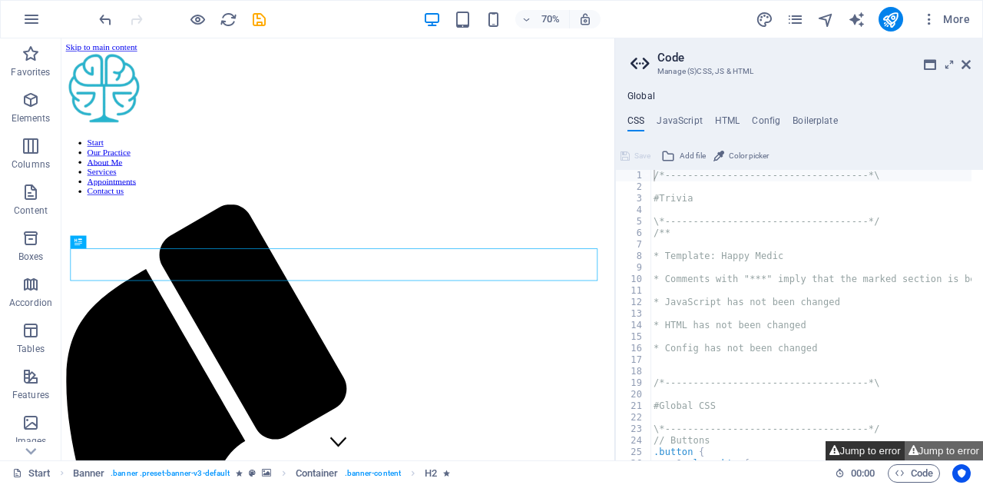
click at [863, 454] on button "Jump to error" at bounding box center [865, 450] width 78 height 19
type textarea "@include header-baldur($menu-wrapper-sticky: false);"
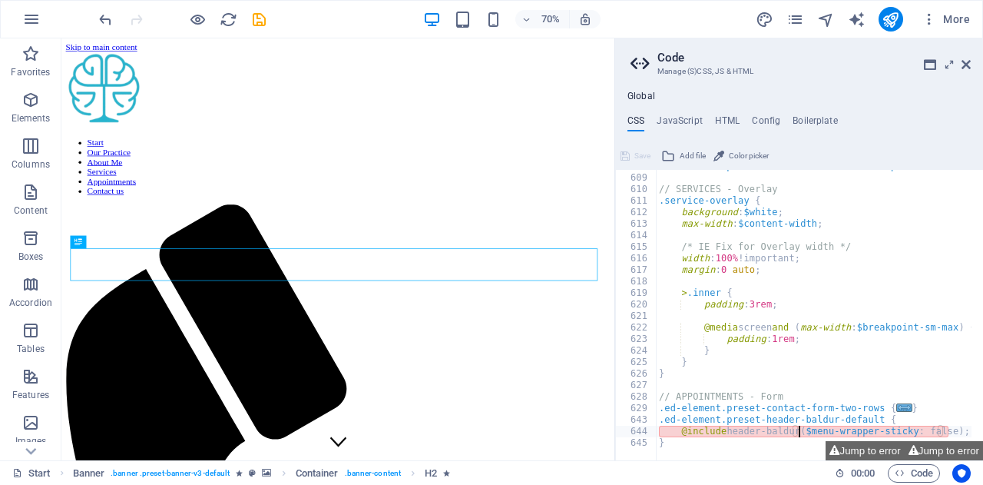
click at [800, 431] on div ".ed-element.preset-boxes-icons-outside-top-services-main { ... } // SERVICES - …" at bounding box center [941, 312] width 570 height 302
click at [871, 451] on button "Jump to error" at bounding box center [865, 450] width 78 height 19
click at [922, 451] on button "Jump to error" at bounding box center [944, 450] width 78 height 19
click at [917, 471] on span "Code" at bounding box center [914, 473] width 38 height 18
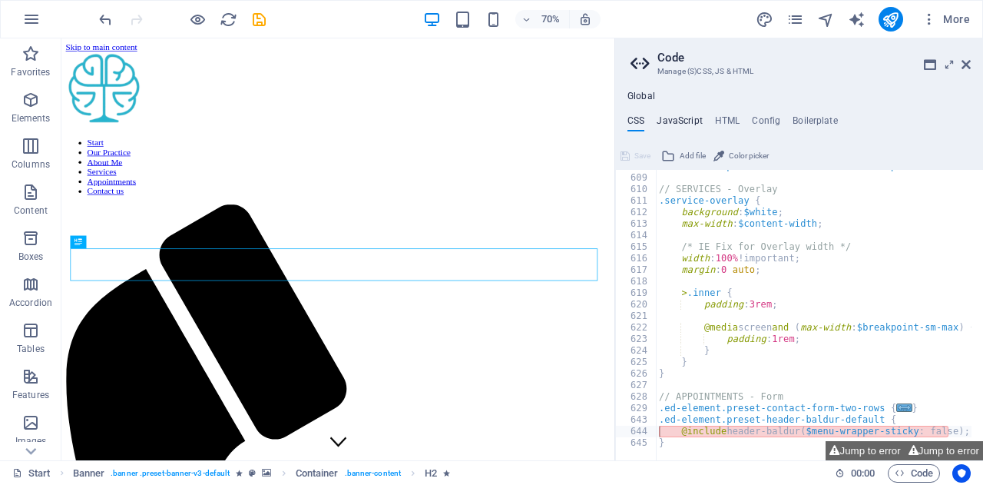
click at [674, 118] on h4 "JavaScript" at bounding box center [679, 123] width 45 height 17
type textarea "/* JS for preset "Menu V2" */"
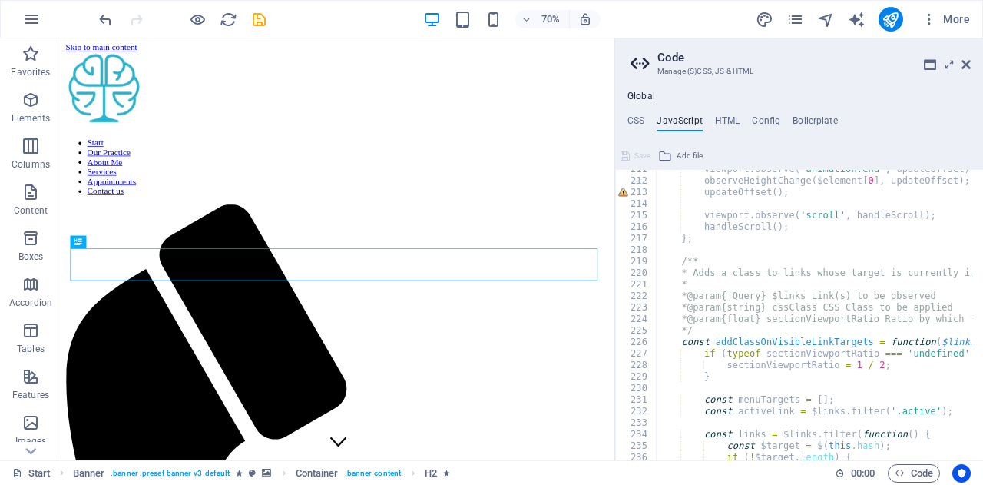
scroll to position [2432, 0]
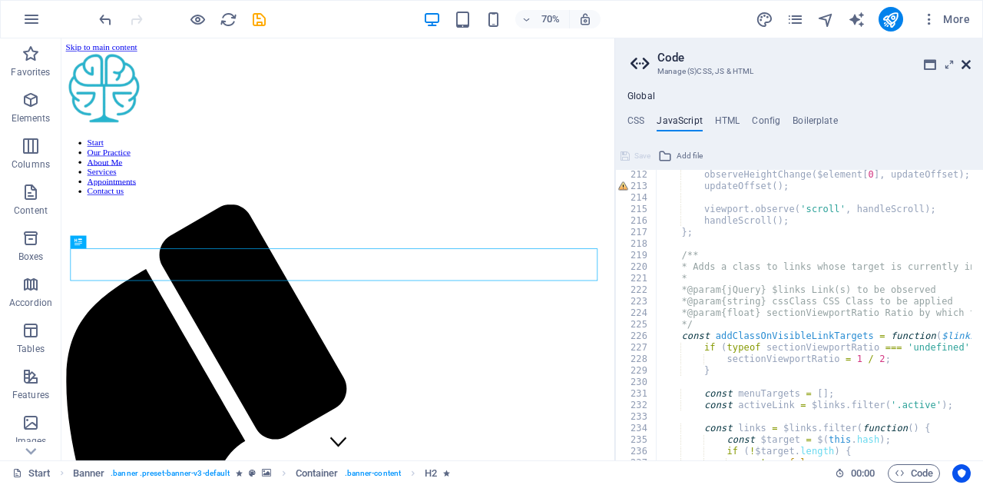
click at [963, 68] on icon at bounding box center [966, 64] width 9 height 12
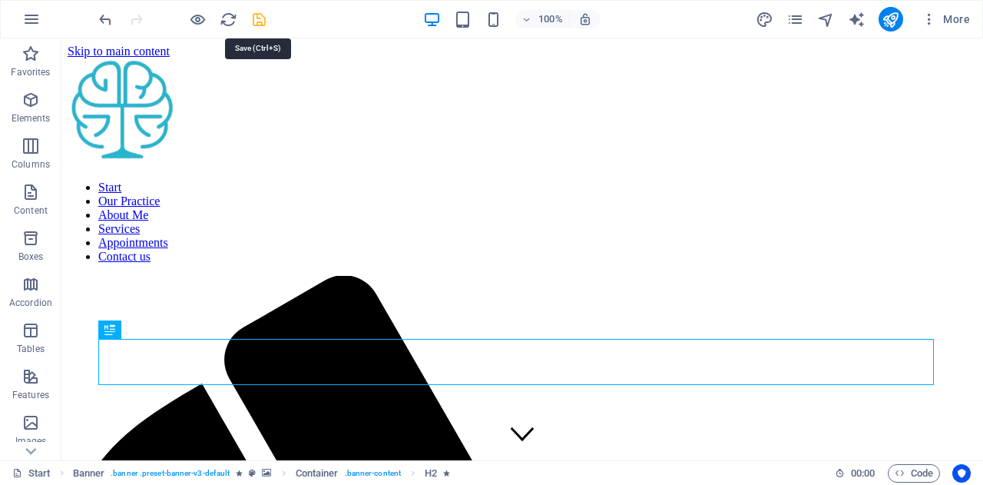
click at [263, 14] on icon "save" at bounding box center [259, 20] width 18 height 18
checkbox input "false"
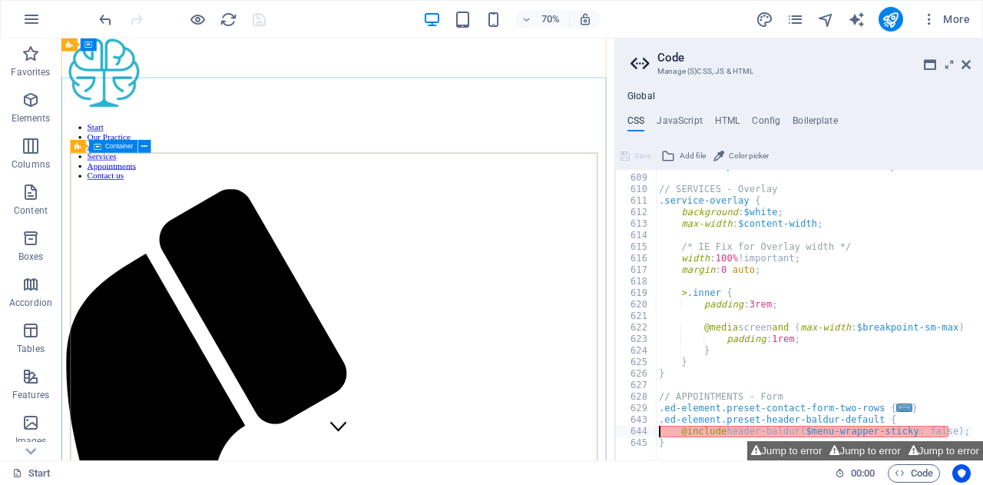
scroll to position [0, 0]
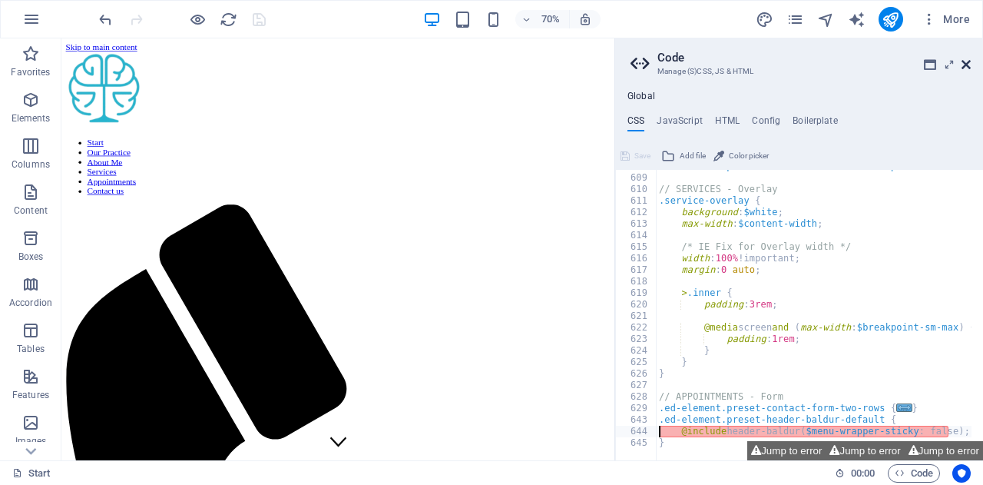
click at [962, 64] on icon at bounding box center [966, 64] width 9 height 12
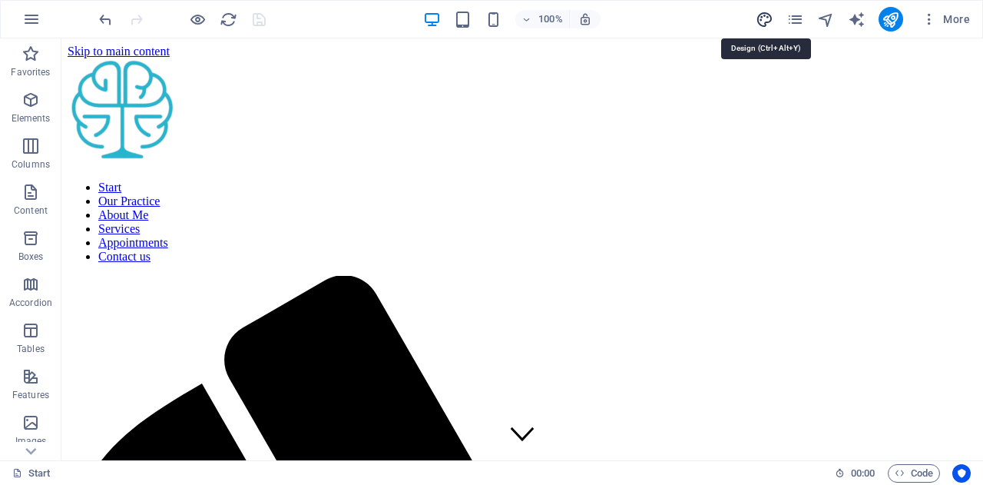
click at [767, 23] on icon "design" at bounding box center [765, 20] width 18 height 18
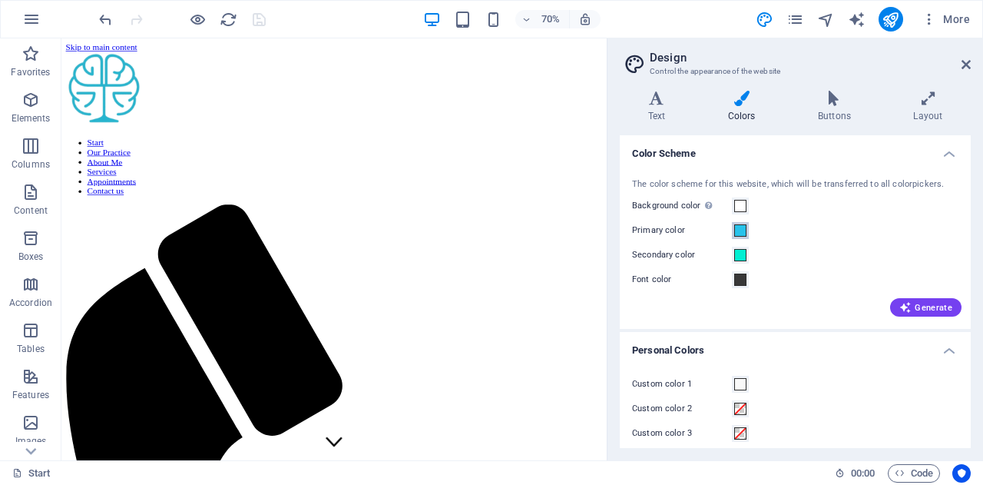
click at [740, 231] on span at bounding box center [740, 230] width 12 height 12
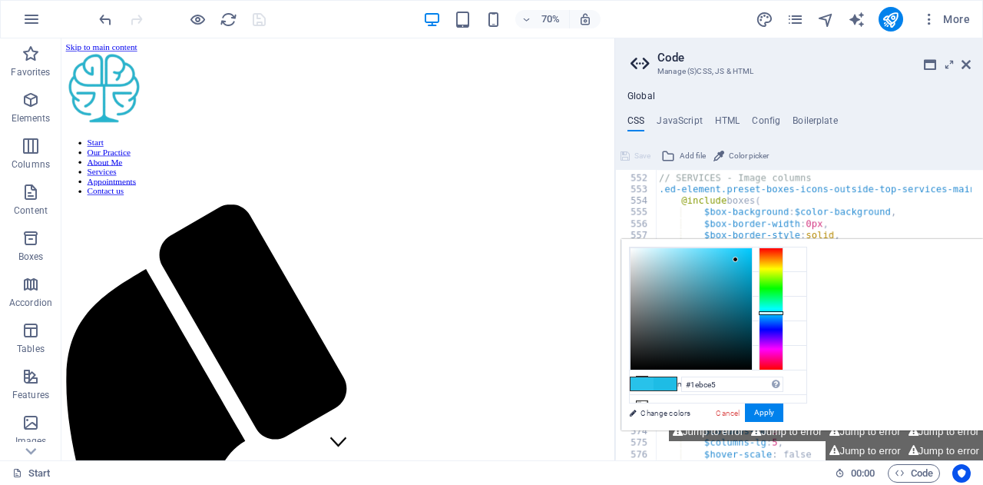
scroll to position [2140, 0]
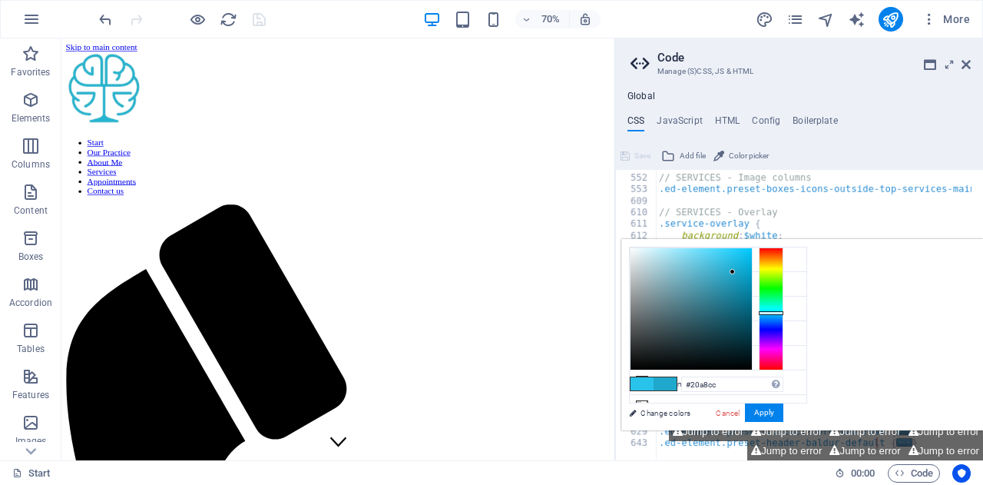
type input "#22a9cc"
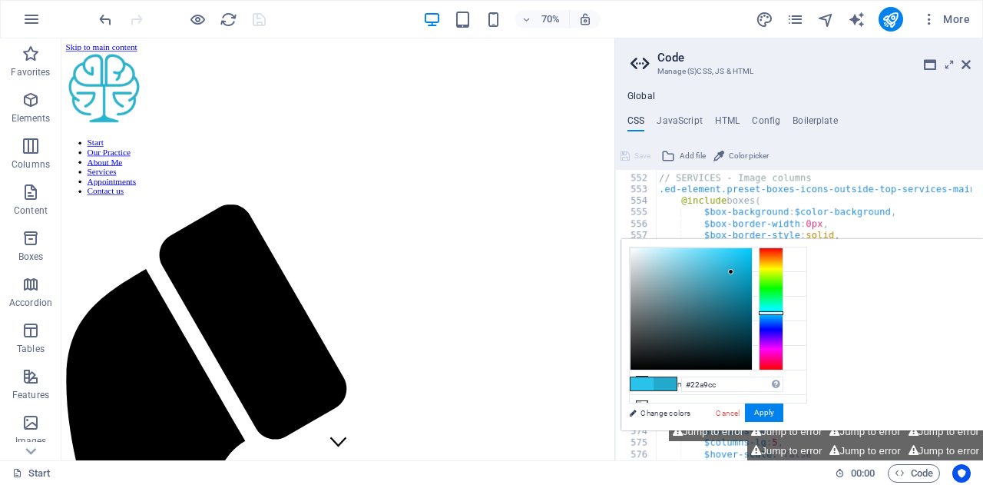
drag, startPoint x: 922, startPoint y: 255, endPoint x: 923, endPoint y: 271, distance: 16.2
click at [733, 271] on div at bounding box center [730, 271] width 5 height 5
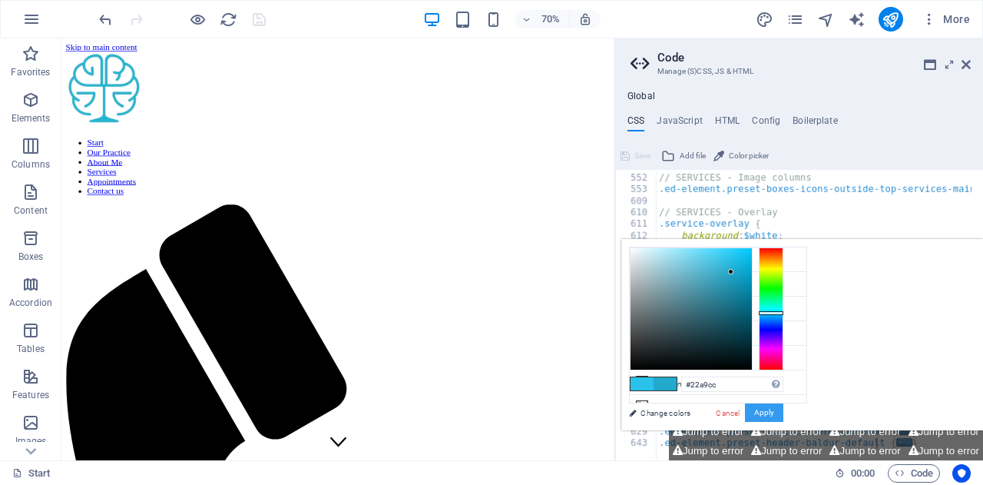
click at [783, 412] on button "Apply" at bounding box center [764, 412] width 38 height 18
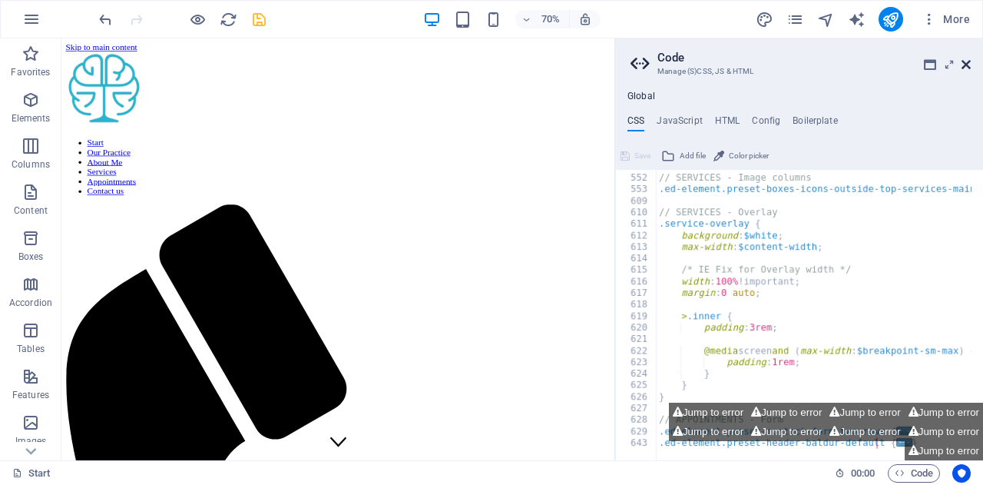
click at [968, 65] on icon at bounding box center [966, 64] width 9 height 12
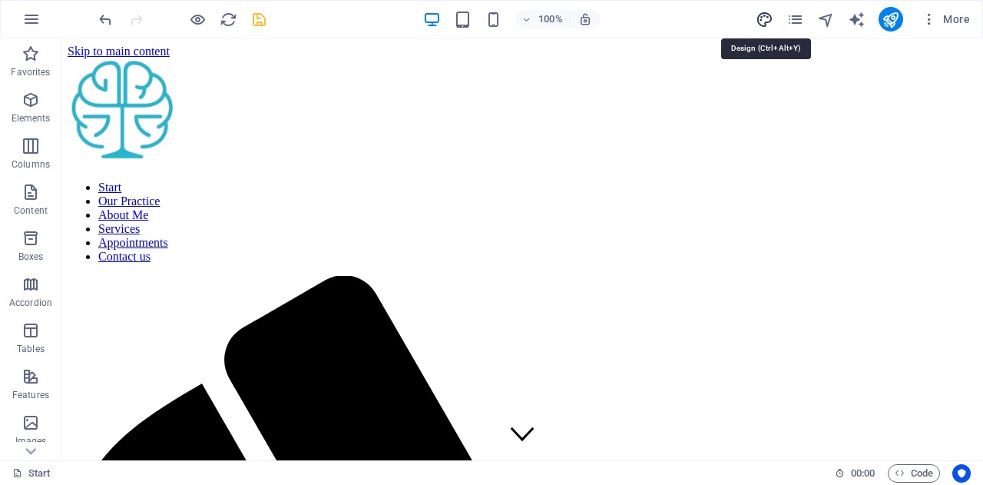
click at [762, 24] on icon "design" at bounding box center [765, 20] width 18 height 18
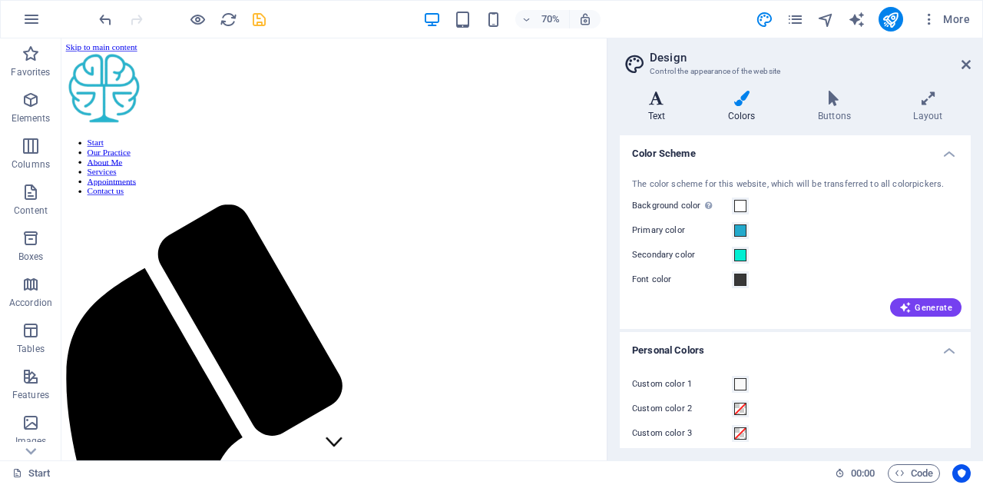
click at [659, 104] on icon at bounding box center [657, 98] width 74 height 15
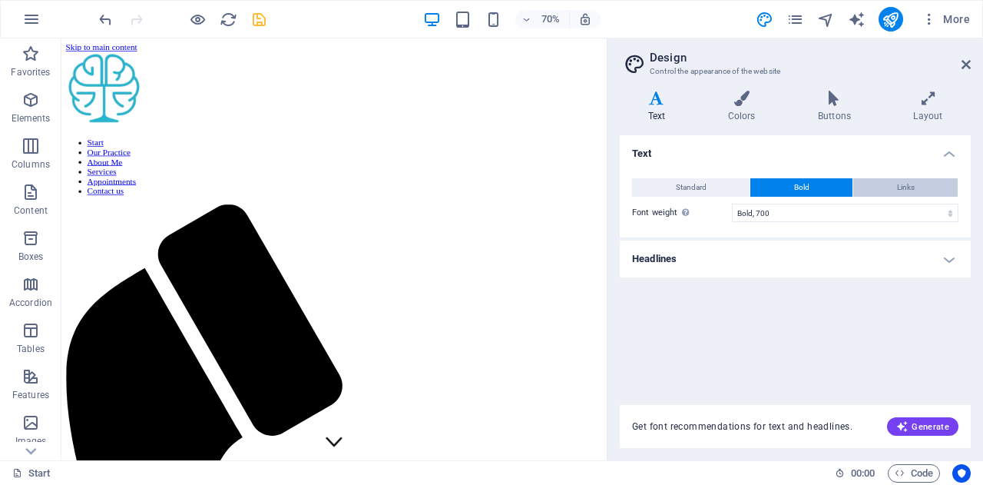
click at [899, 187] on span "Links" at bounding box center [906, 187] width 18 height 18
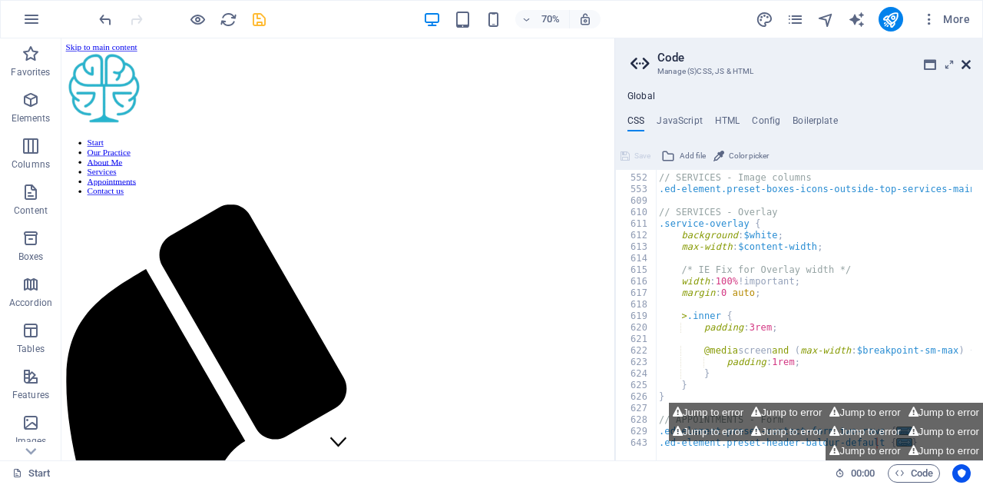
click at [966, 59] on icon at bounding box center [966, 64] width 9 height 12
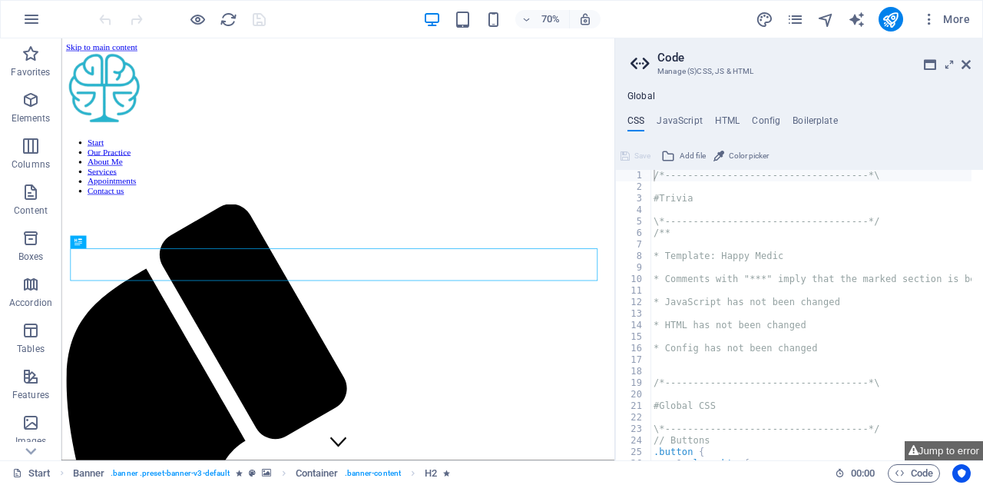
click at [742, 159] on span "Color picker" at bounding box center [749, 156] width 40 height 18
click at [965, 65] on icon at bounding box center [966, 64] width 9 height 12
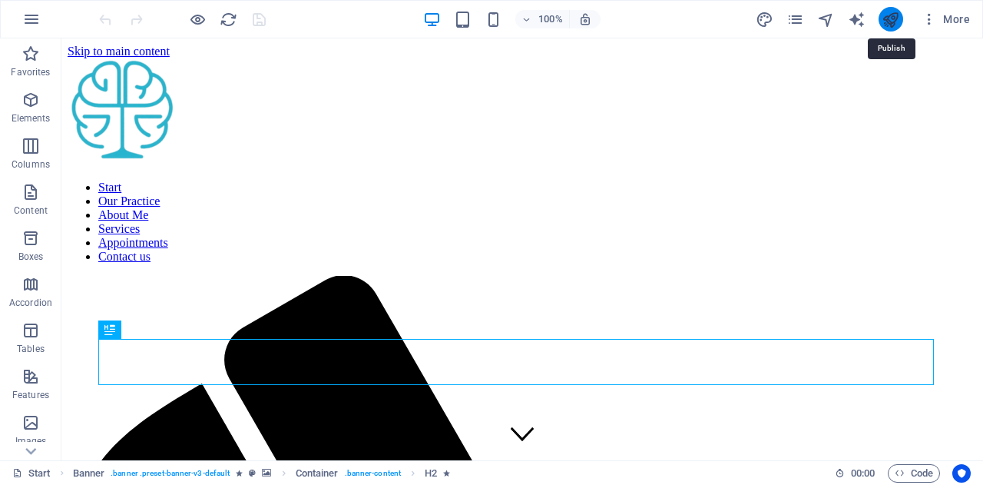
click at [883, 16] on icon "publish" at bounding box center [891, 20] width 18 height 18
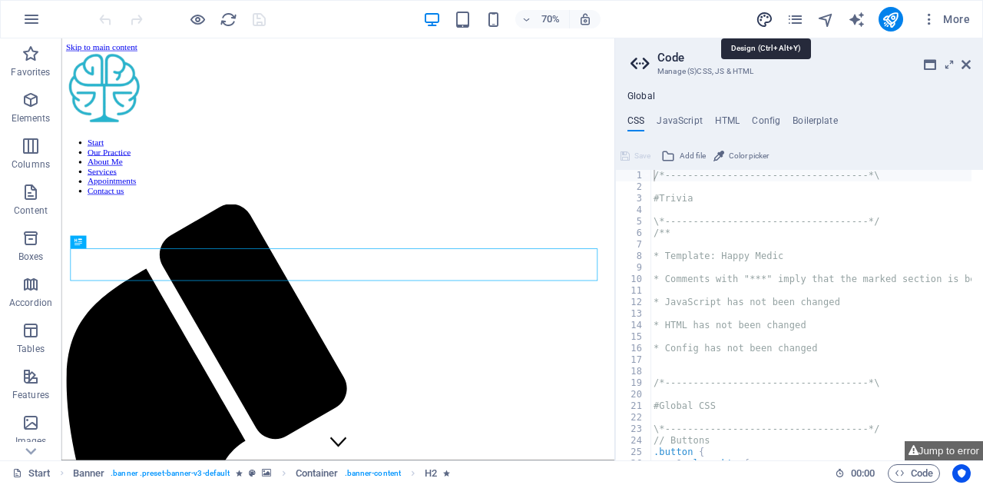
click at [768, 16] on icon "design" at bounding box center [765, 20] width 18 height 18
select select "700"
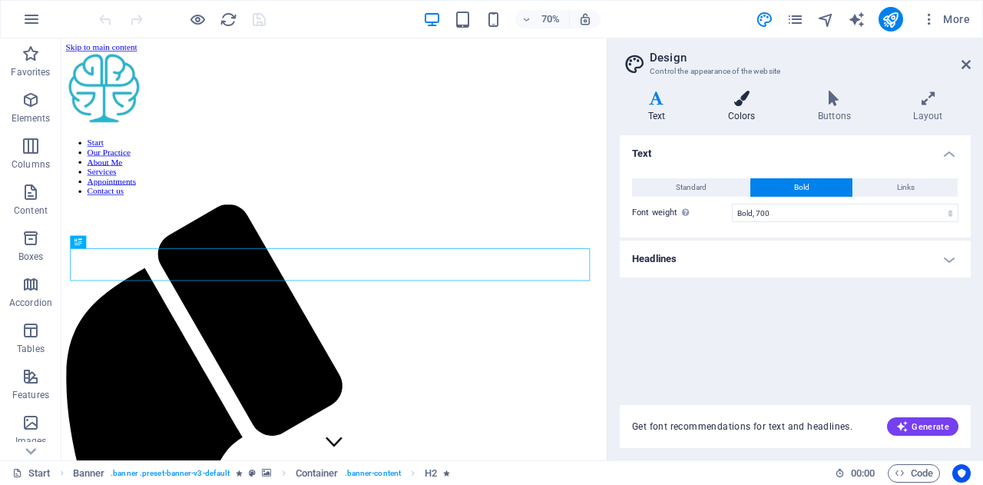
click at [743, 120] on h4 "Colors" at bounding box center [745, 107] width 90 height 32
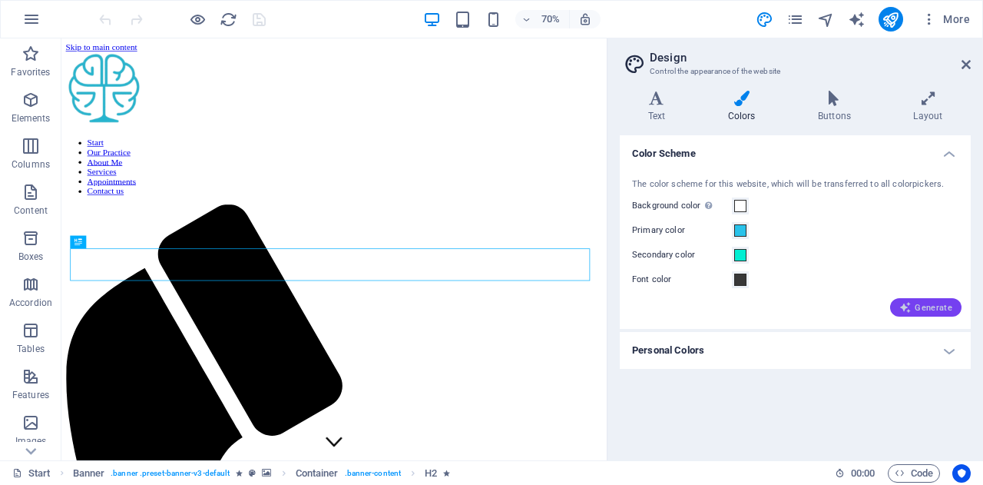
click at [921, 311] on span "Generate" at bounding box center [925, 307] width 53 height 12
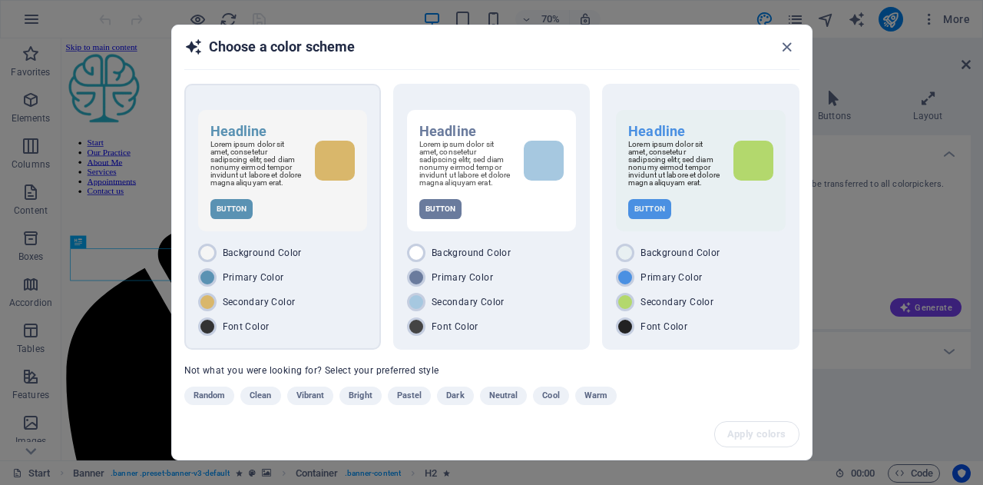
scroll to position [22, 0]
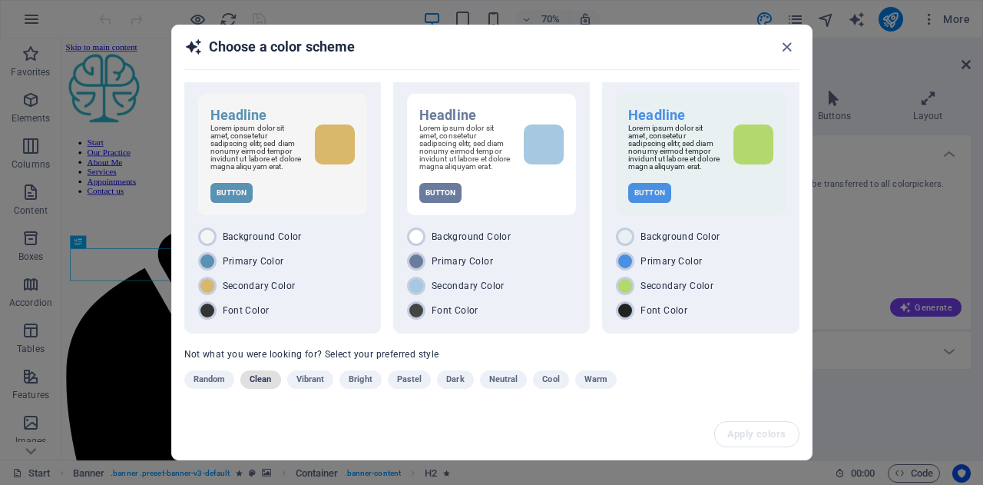
click at [258, 379] on span "Clean" at bounding box center [261, 379] width 22 height 18
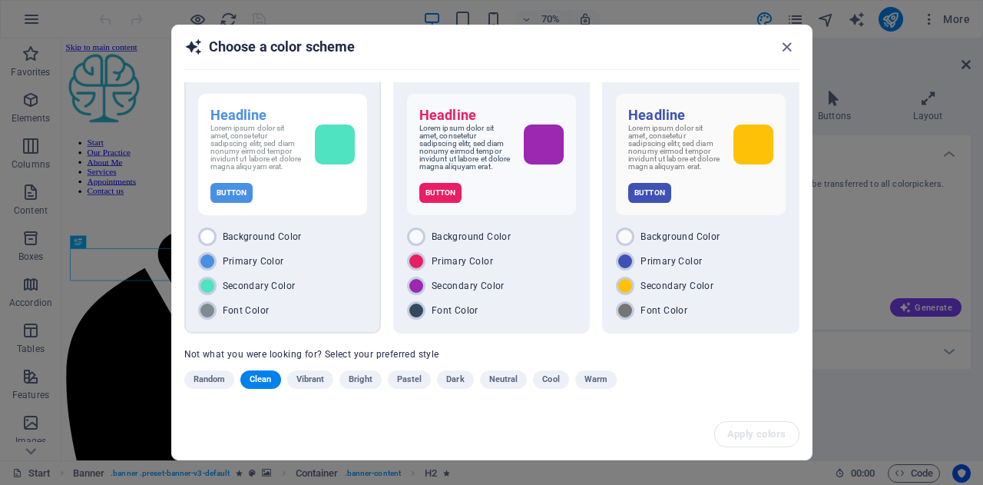
click at [303, 275] on div "Background Color Primary Color Secondary Color Font Color" at bounding box center [282, 273] width 169 height 92
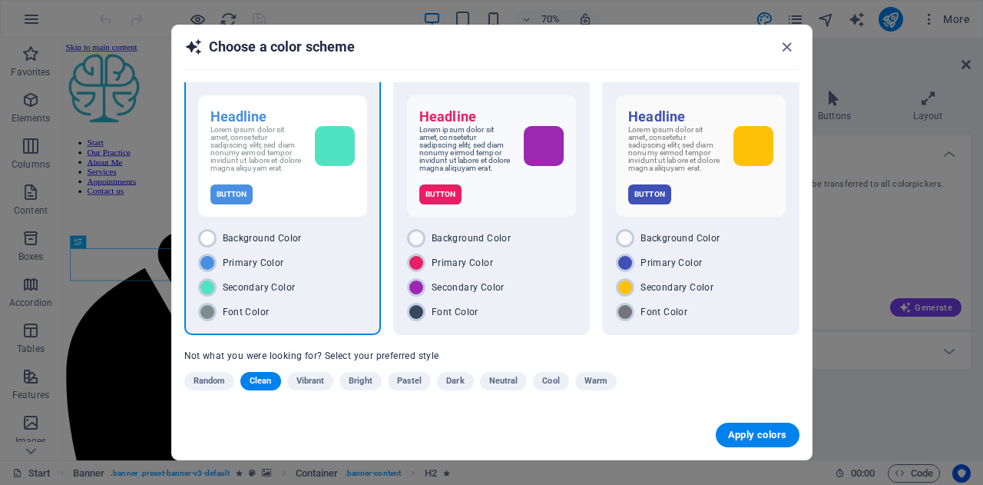
scroll to position [22, 0]
click at [747, 432] on span "Apply colors" at bounding box center [757, 435] width 59 height 12
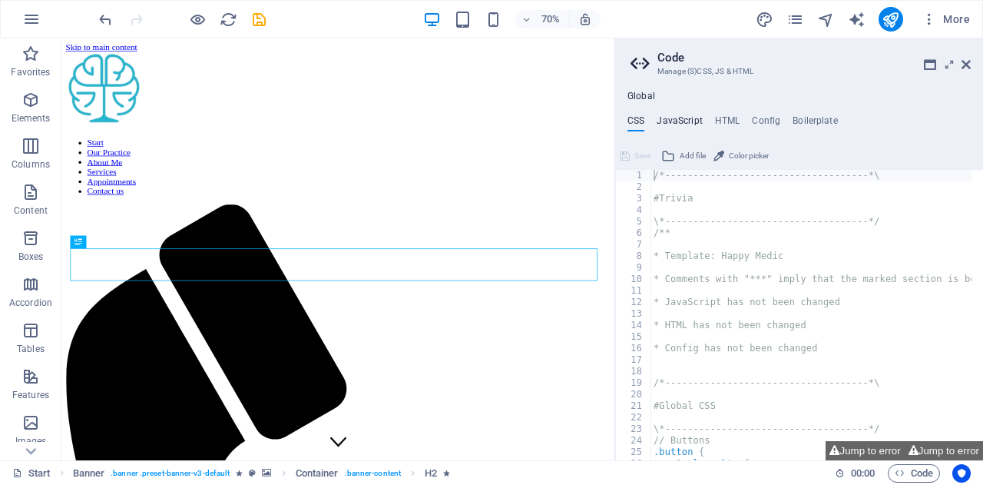
click at [670, 118] on h4 "JavaScript" at bounding box center [679, 123] width 45 height 17
type textarea "/* JS for preset "Menu V2" */"
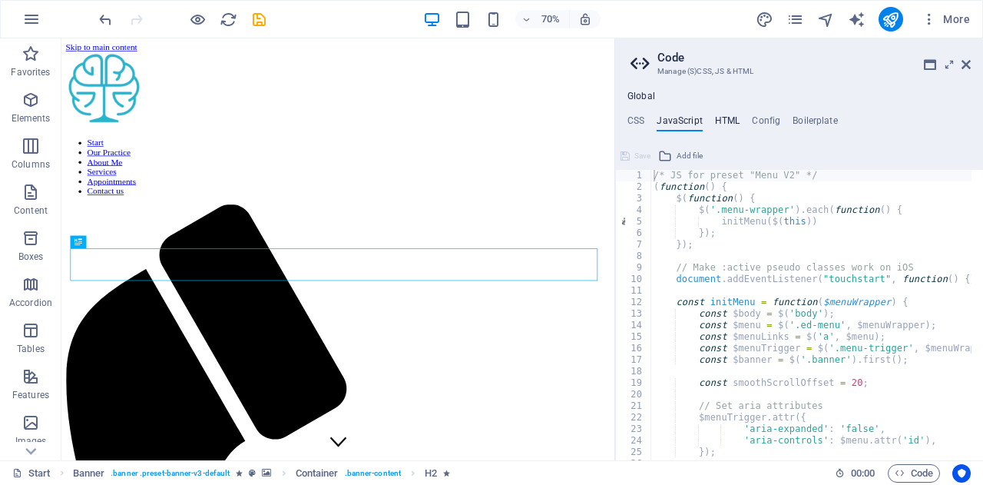
click at [728, 118] on h4 "HTML" at bounding box center [727, 123] width 25 height 17
type textarea "<a href="#main-content" class="wv-link-content button">Skip to main content</a>"
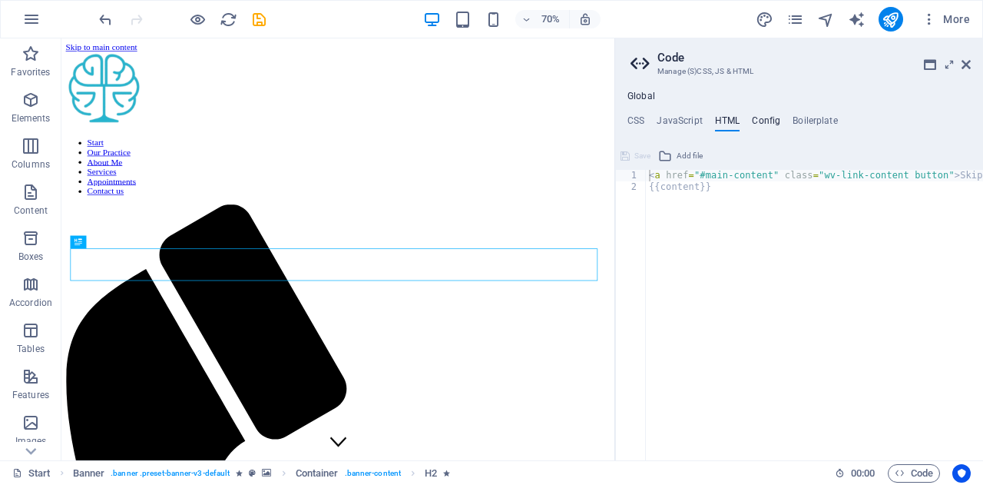
click at [759, 122] on h4 "Config" at bounding box center [766, 123] width 28 height 17
type textarea "$color-background: #FFFFFF;"
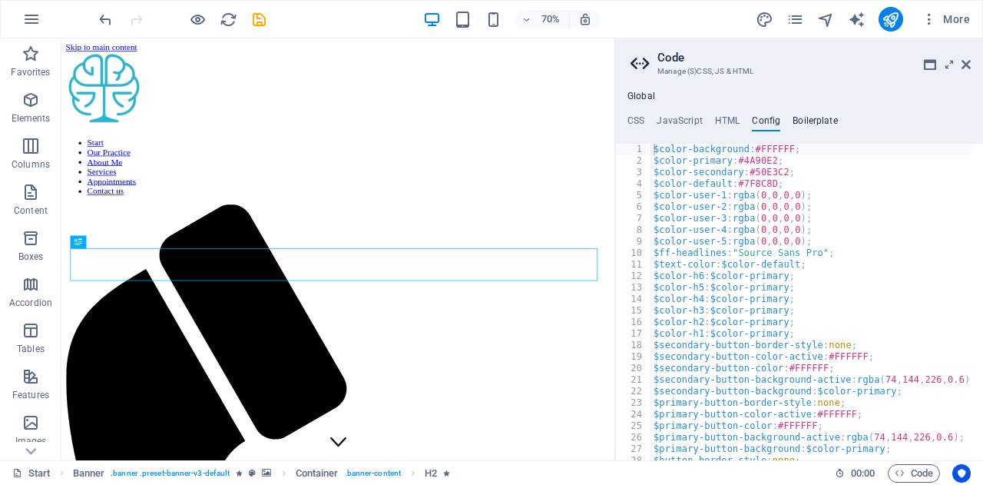
click at [808, 119] on h4 "Boilerplate" at bounding box center [815, 123] width 45 height 17
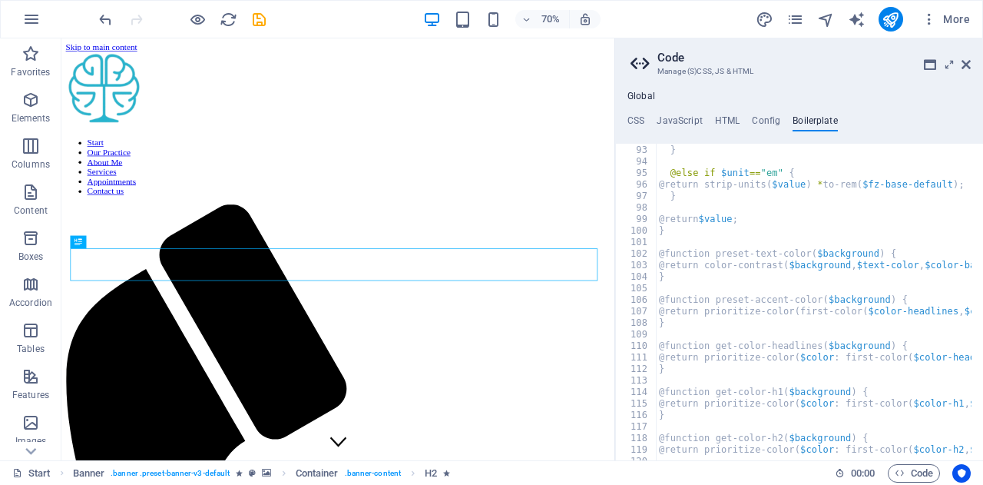
scroll to position [556, 0]
click at [639, 119] on h4 "CSS" at bounding box center [635, 123] width 17 height 17
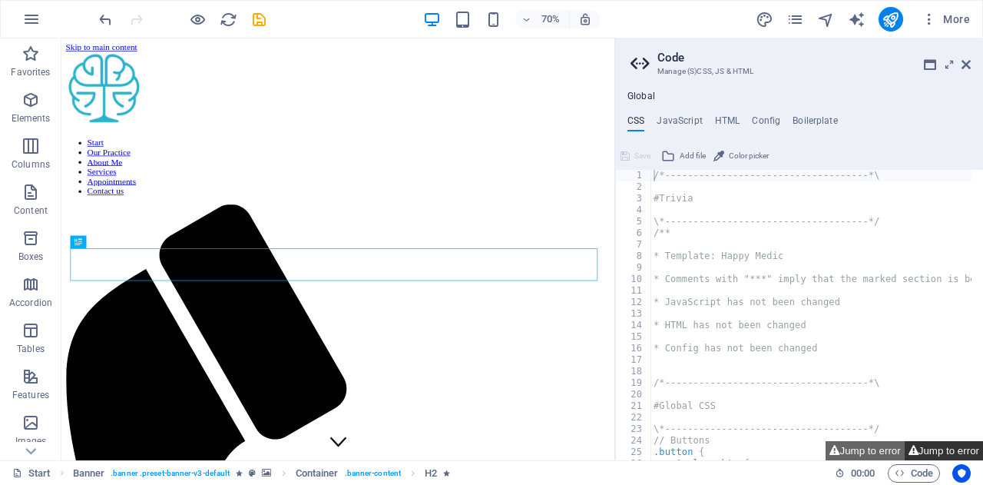
click at [927, 445] on button "Jump to error" at bounding box center [944, 450] width 78 height 19
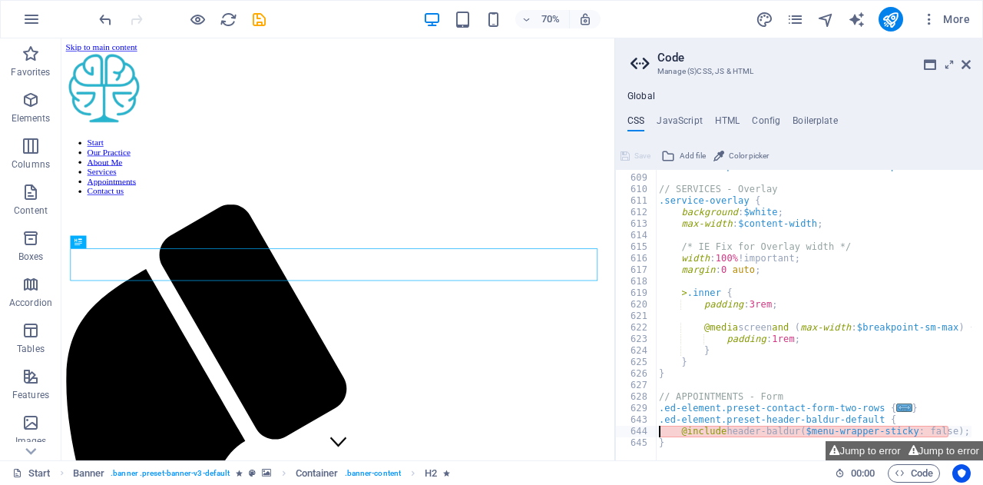
type textarea "@include header-baldur($menu-wrapper-sticky: false);"
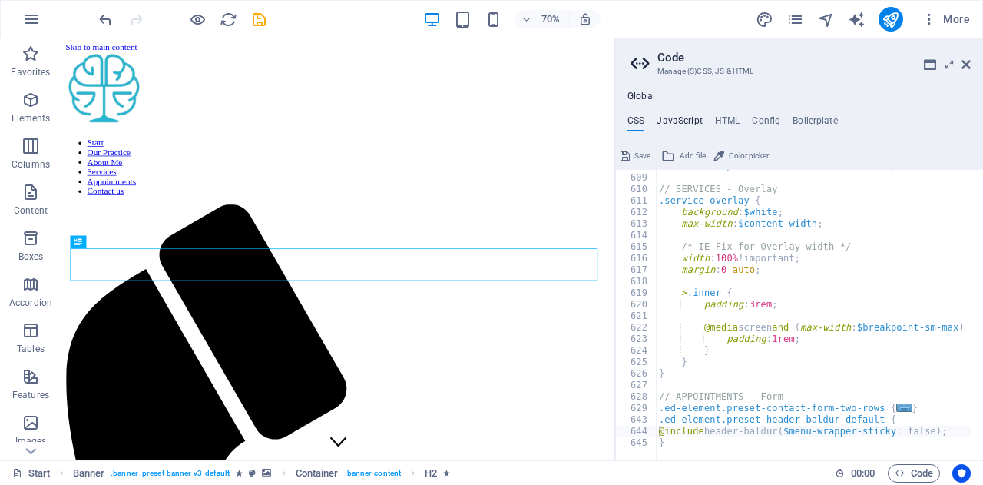
click at [682, 121] on h4 "JavaScript" at bounding box center [679, 123] width 45 height 17
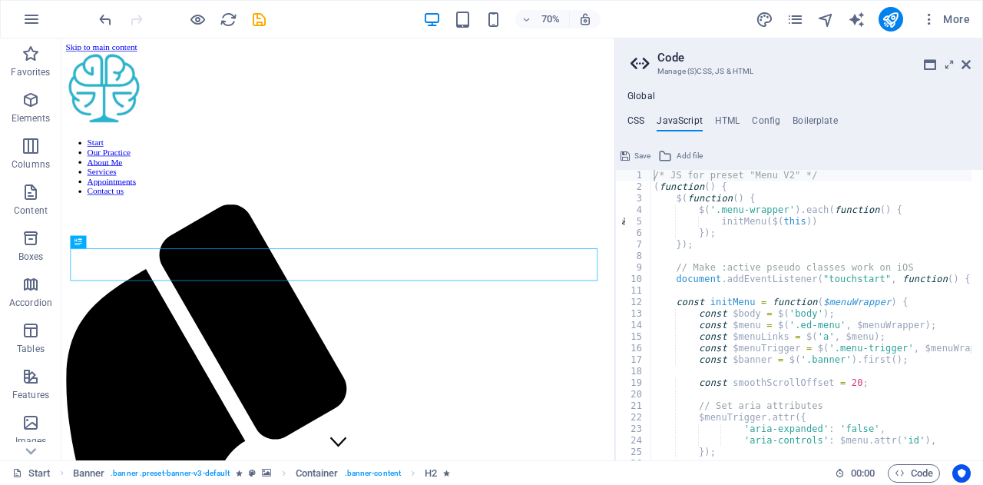
click at [639, 124] on h4 "CSS" at bounding box center [635, 123] width 17 height 17
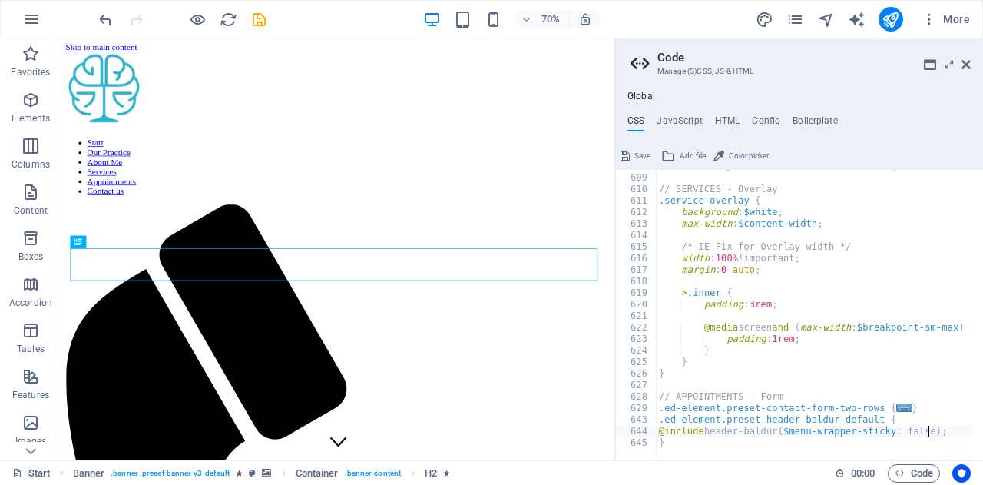
click at [942, 427] on div ".ed-element.preset-boxes-icons-outside-top-services-main { ... } // SERVICES - …" at bounding box center [941, 312] width 570 height 302
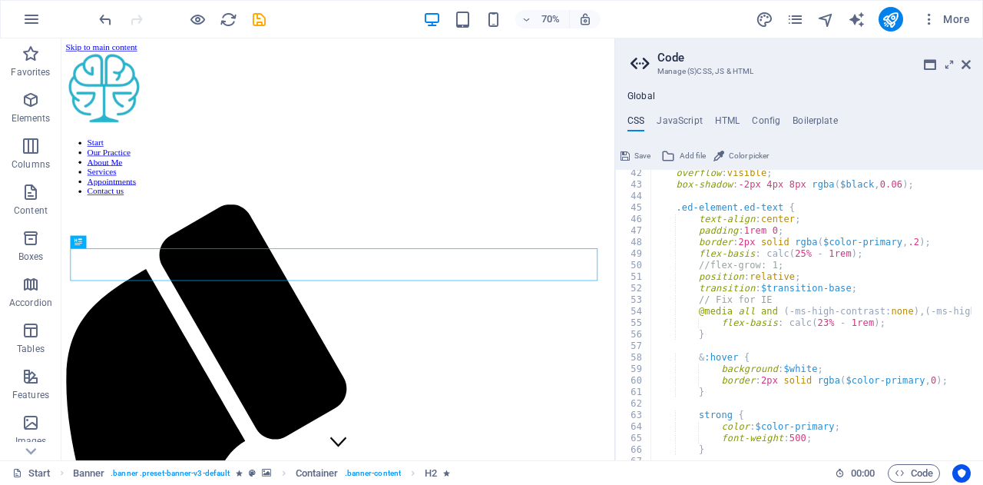
scroll to position [461, 0]
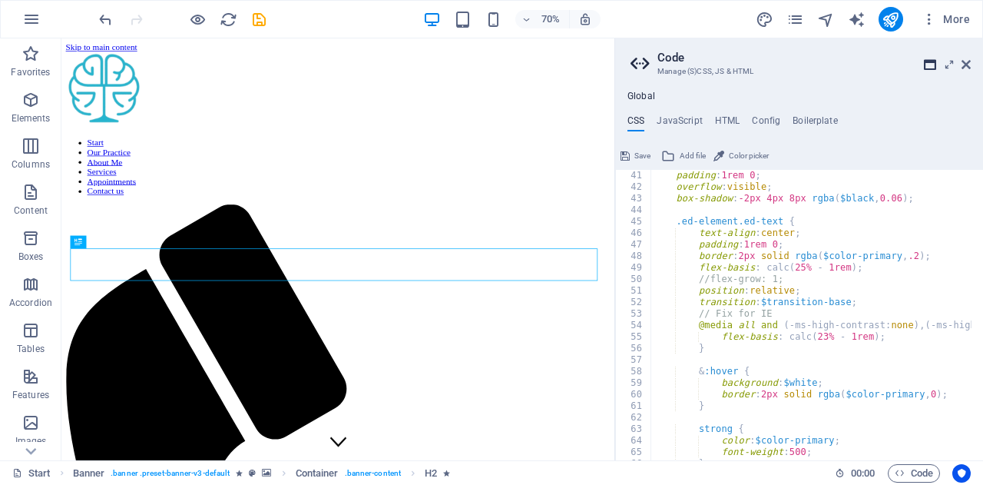
click at [933, 61] on icon at bounding box center [930, 64] width 12 height 12
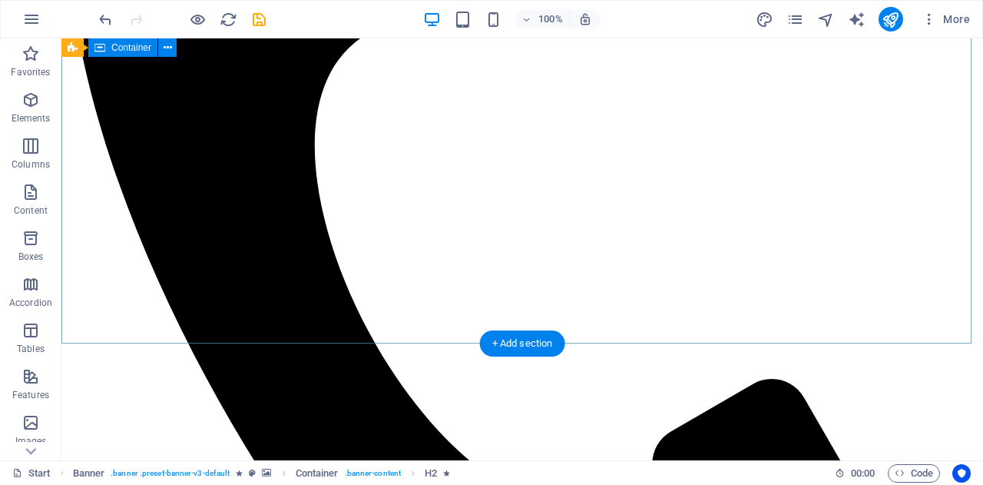
scroll to position [0, 0]
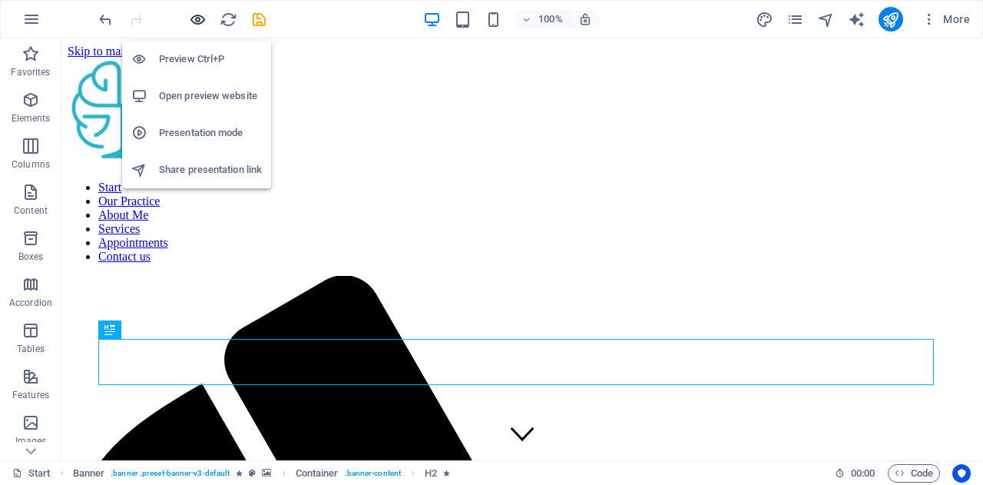
click at [197, 23] on icon "button" at bounding box center [198, 20] width 18 height 18
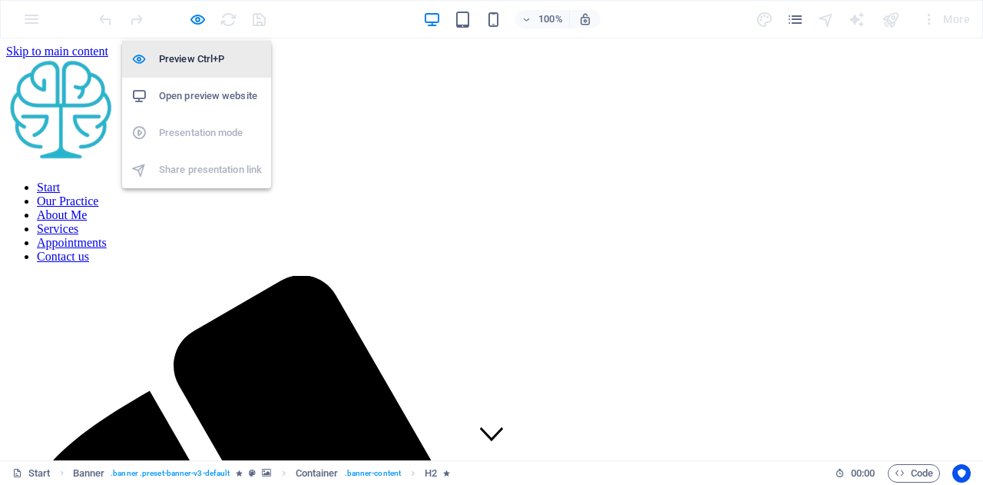
click at [192, 55] on h6 "Preview Ctrl+P" at bounding box center [210, 59] width 103 height 18
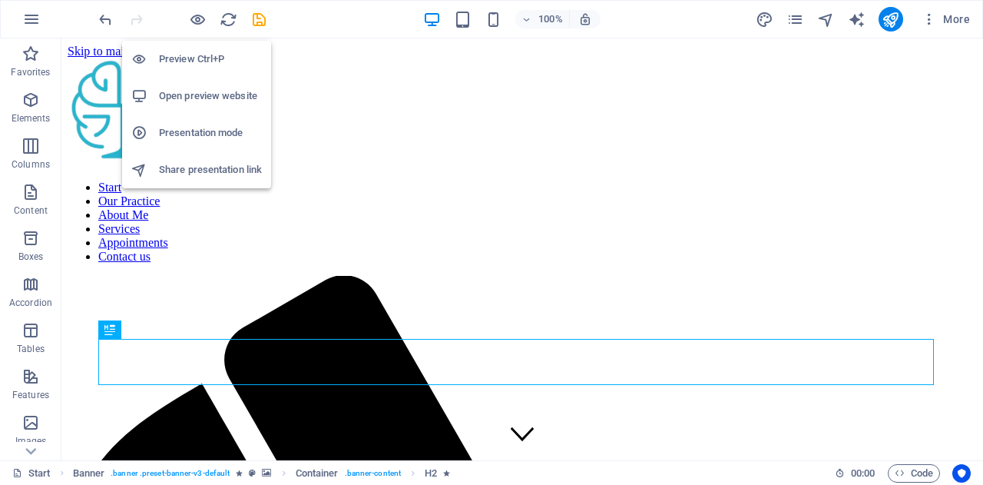
click at [220, 100] on h6 "Open preview website" at bounding box center [210, 96] width 103 height 18
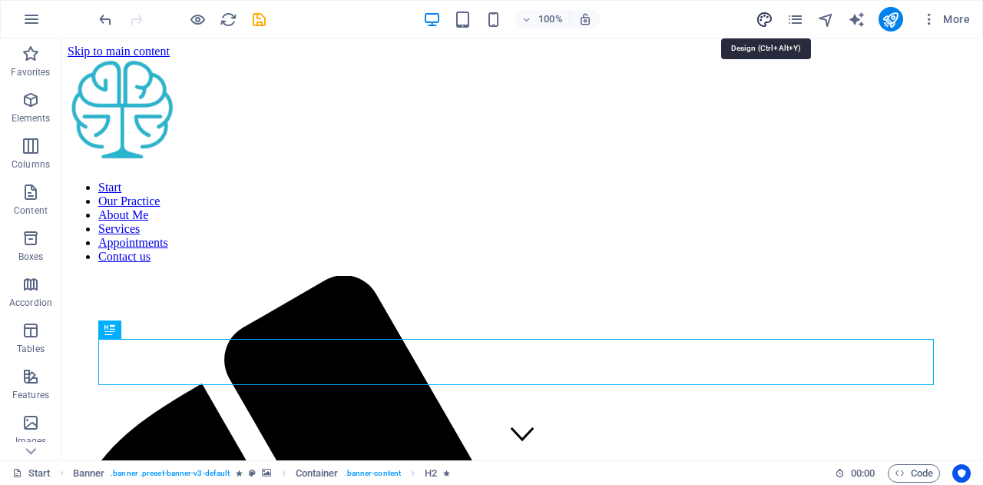
click at [758, 19] on icon "design" at bounding box center [765, 20] width 18 height 18
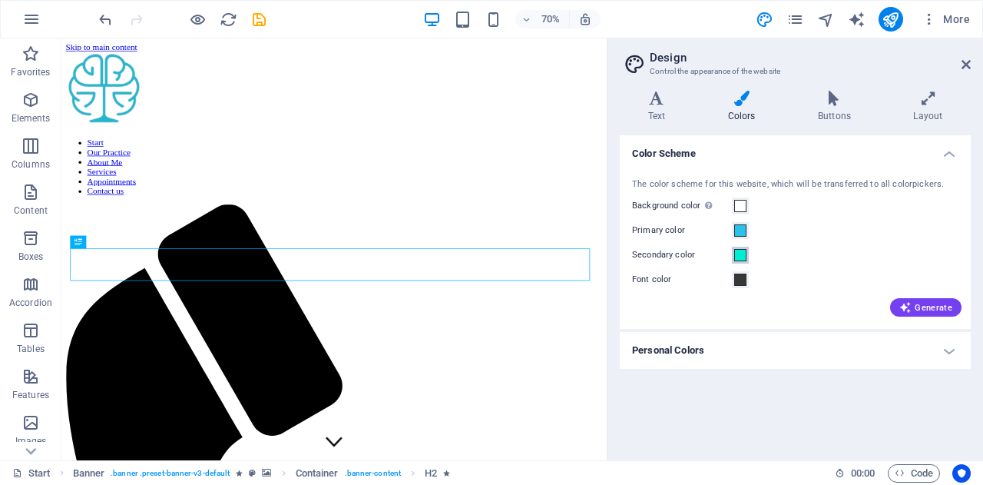
click at [740, 253] on span at bounding box center [740, 255] width 12 height 12
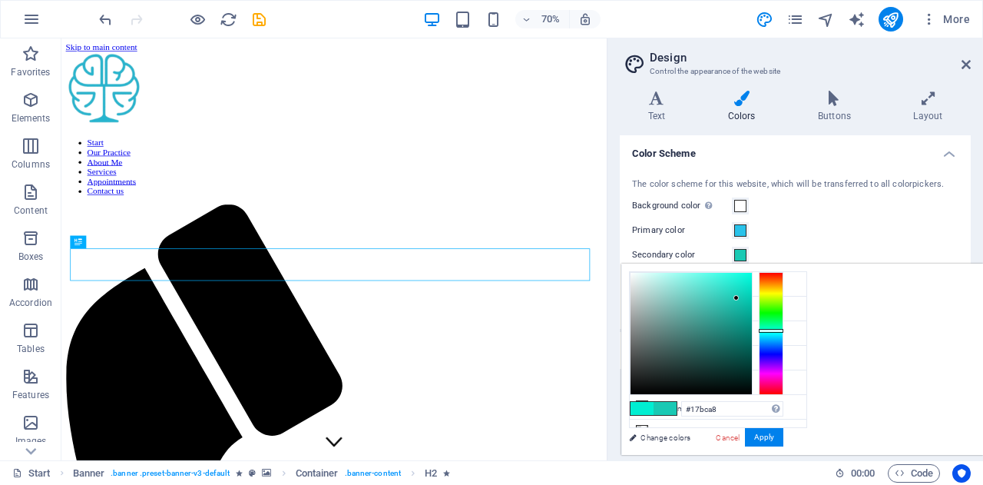
type input "#17baa7"
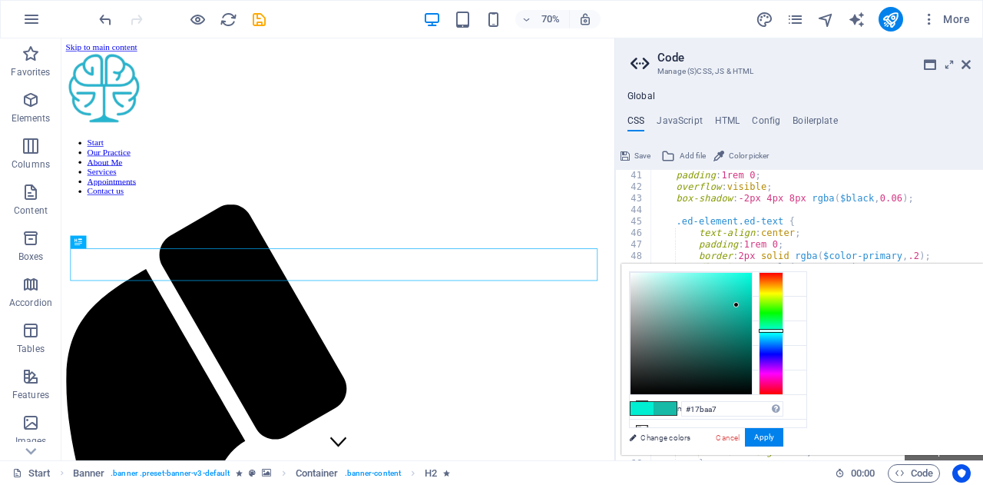
drag, startPoint x: 942, startPoint y: 279, endPoint x: 929, endPoint y: 304, distance: 28.5
click at [739, 304] on div at bounding box center [735, 304] width 5 height 5
click at [783, 437] on button "Apply" at bounding box center [764, 437] width 38 height 18
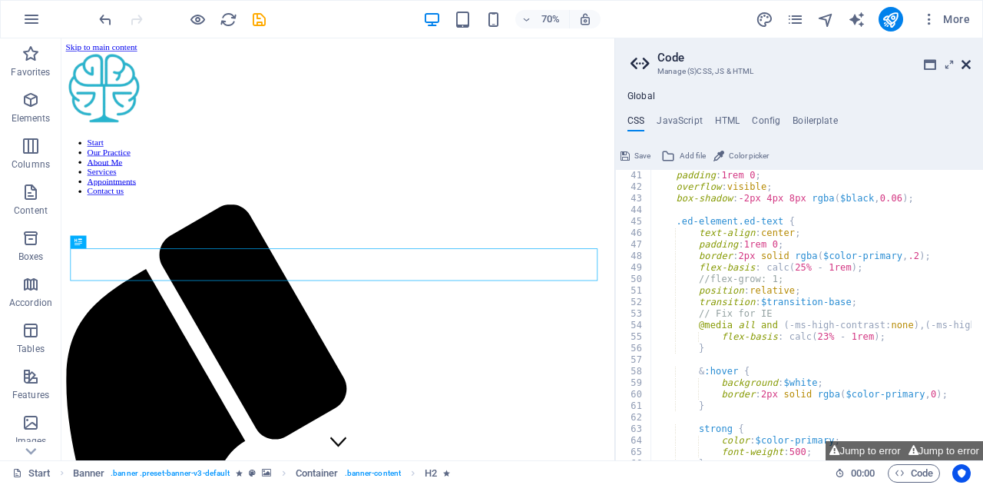
click at [965, 64] on icon at bounding box center [966, 64] width 9 height 12
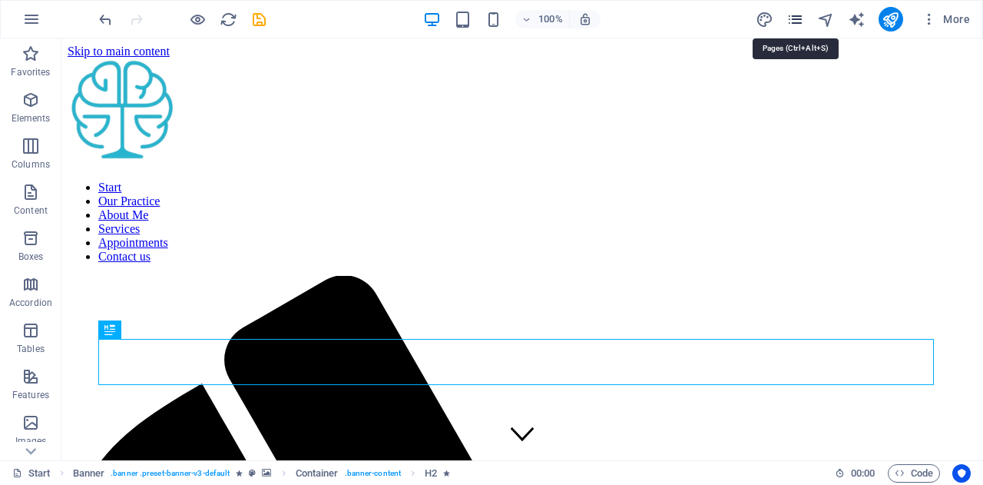
click at [798, 25] on icon "pages" at bounding box center [795, 20] width 18 height 18
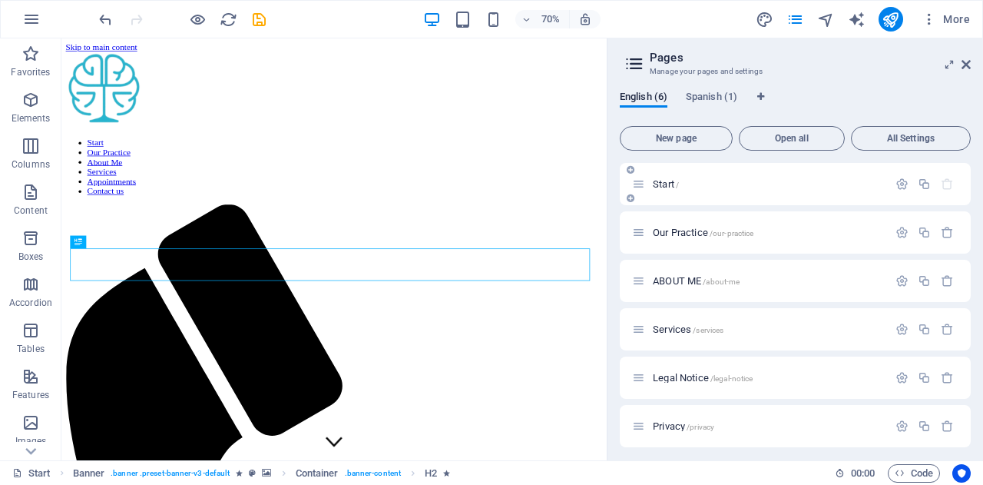
scroll to position [5, 0]
click at [720, 94] on span "Spanish (1)" at bounding box center [711, 99] width 51 height 22
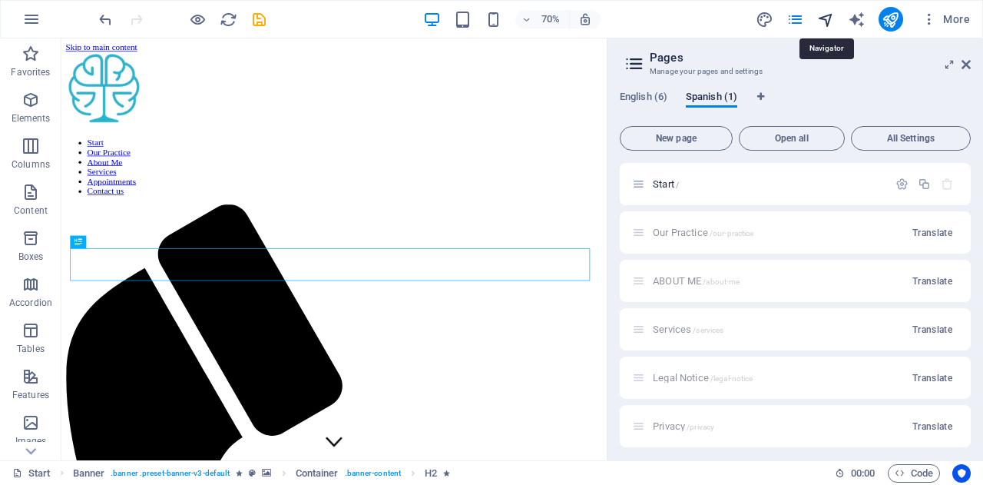
click at [833, 16] on icon "navigator" at bounding box center [826, 20] width 18 height 18
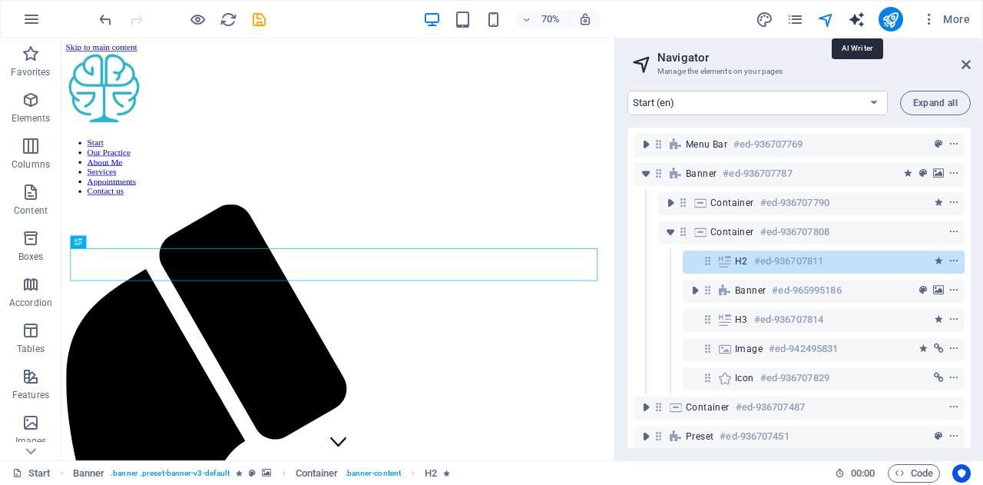
click at [862, 15] on icon "text_generator" at bounding box center [857, 20] width 18 height 18
select select "English"
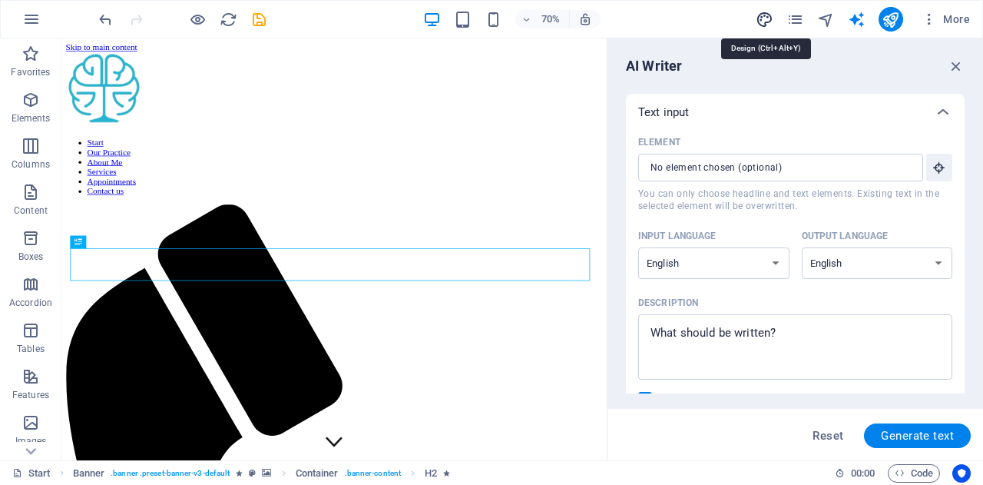
click at [767, 15] on icon "design" at bounding box center [765, 20] width 18 height 18
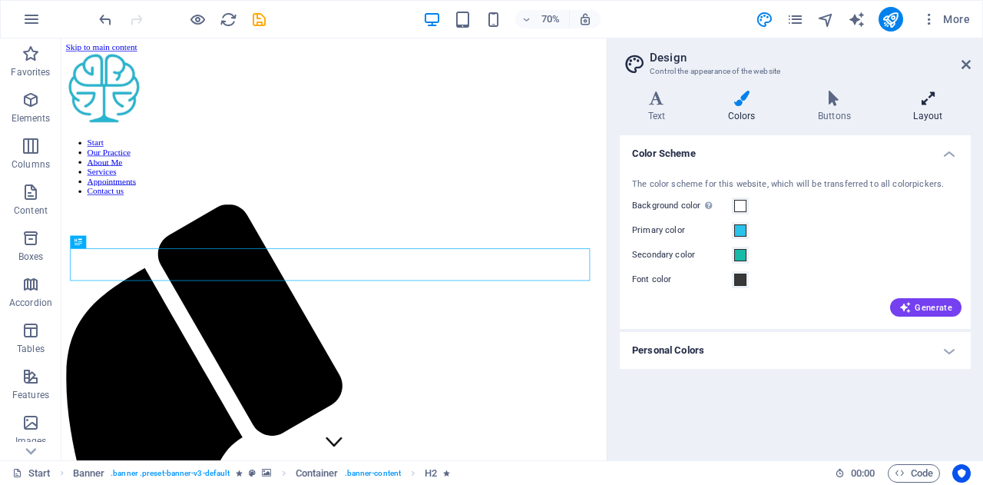
click at [933, 102] on icon at bounding box center [928, 98] width 85 height 15
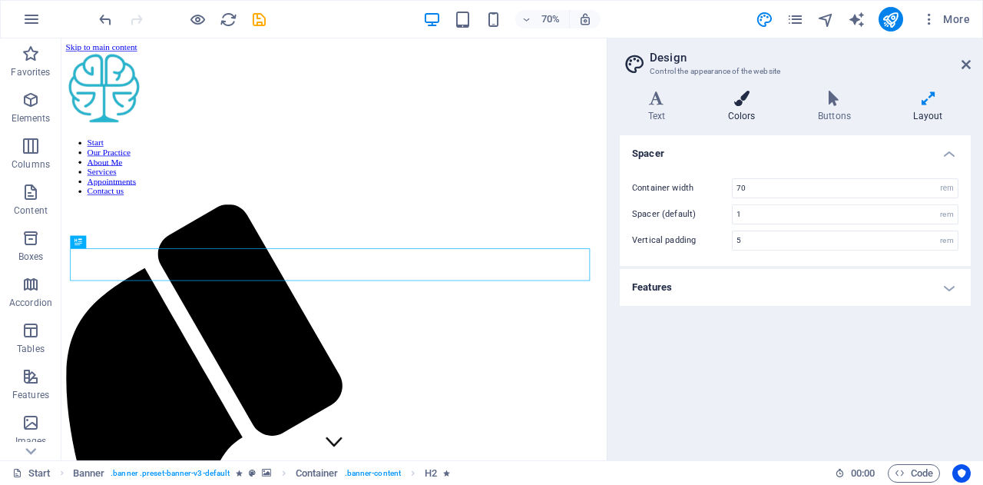
click at [747, 112] on h4 "Colors" at bounding box center [745, 107] width 90 height 32
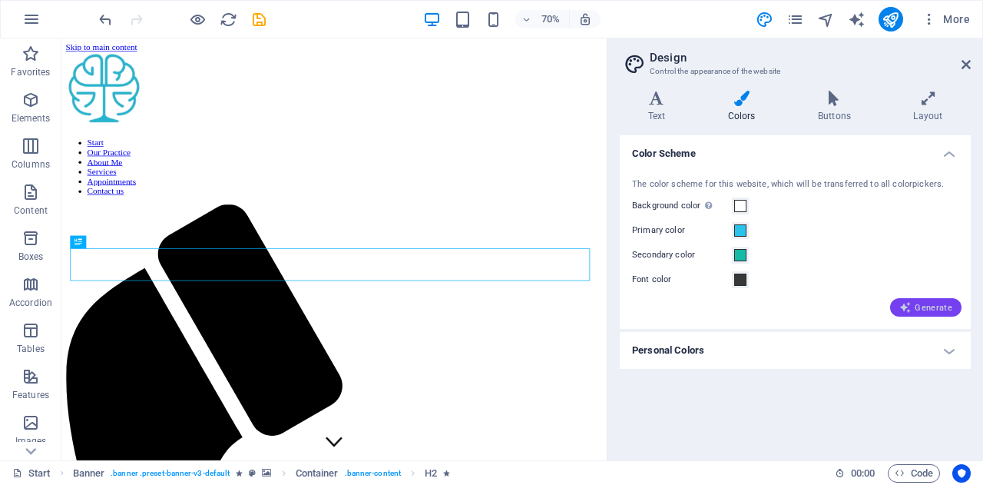
click at [928, 305] on span "Generate" at bounding box center [925, 307] width 53 height 12
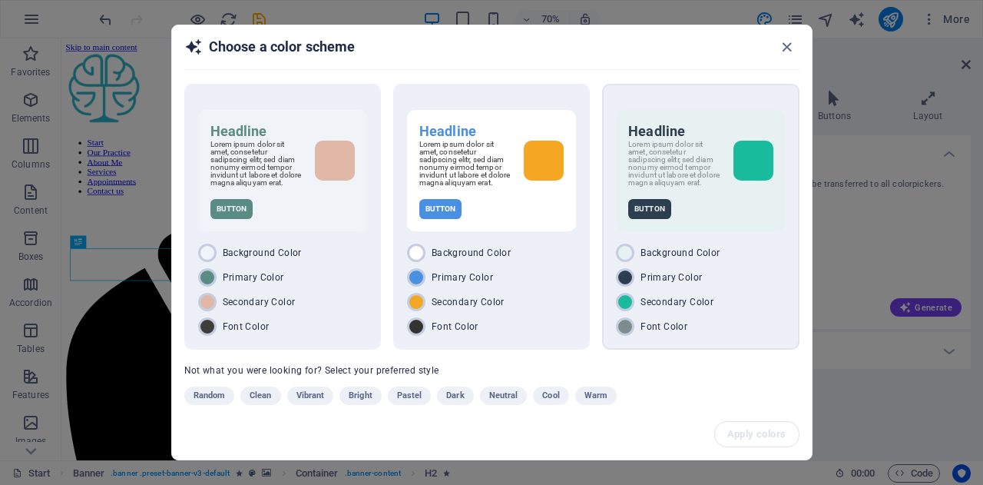
click at [747, 262] on div "Background Color" at bounding box center [700, 252] width 169 height 18
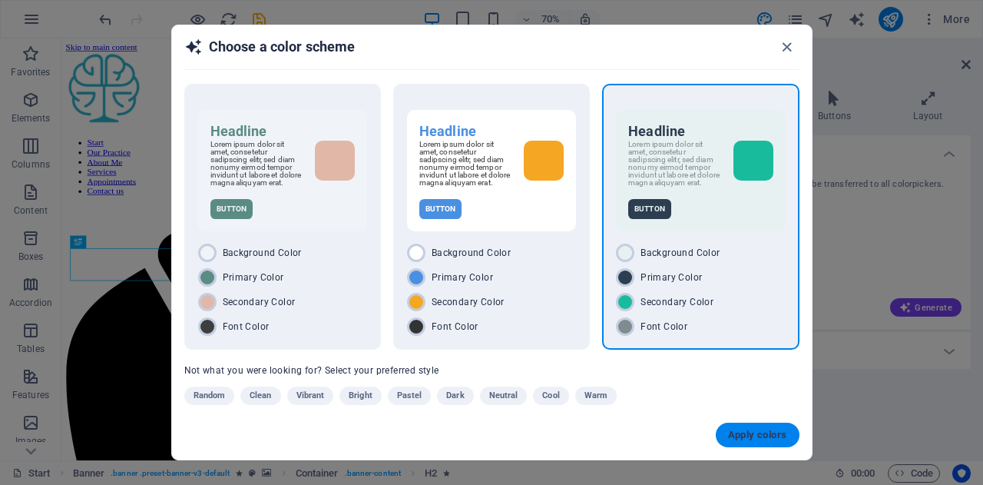
click at [760, 429] on span "Apply colors" at bounding box center [757, 435] width 59 height 12
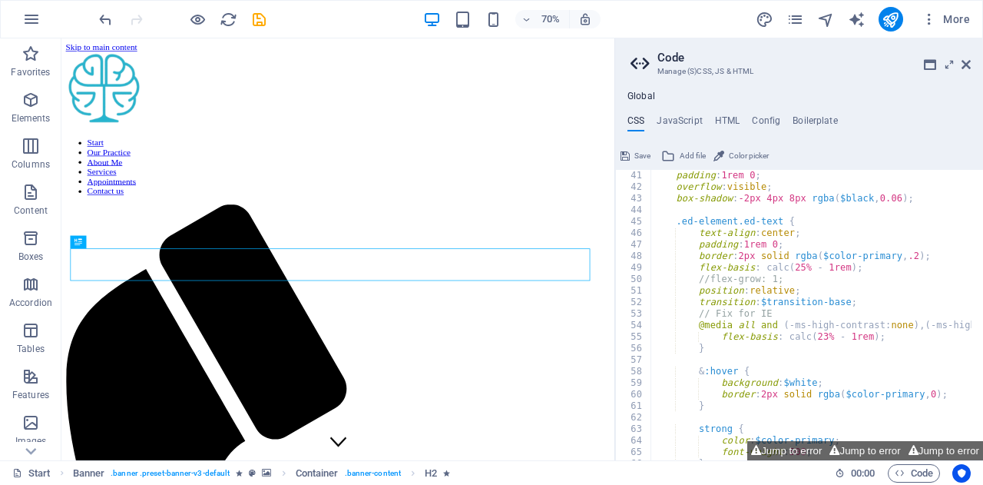
scroll to position [461, 0]
click at [969, 65] on icon at bounding box center [966, 64] width 9 height 12
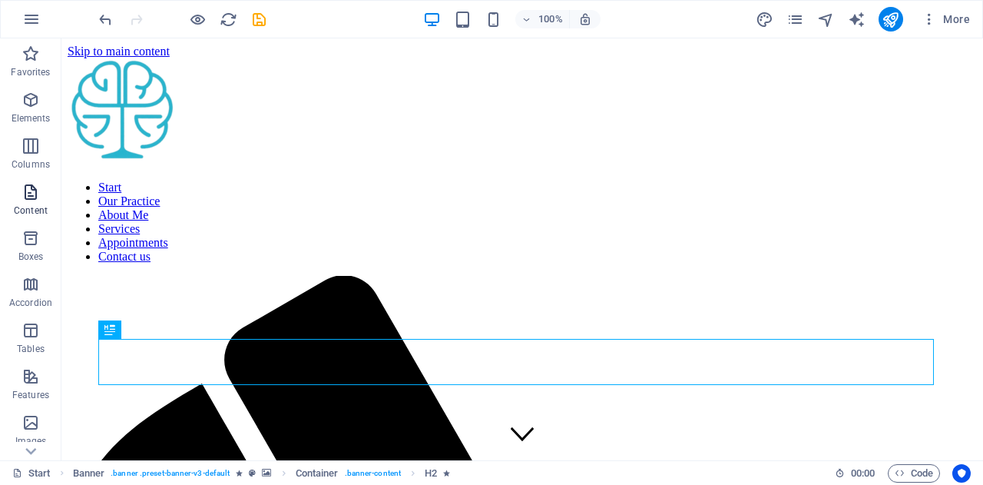
click at [37, 193] on icon "button" at bounding box center [31, 192] width 18 height 18
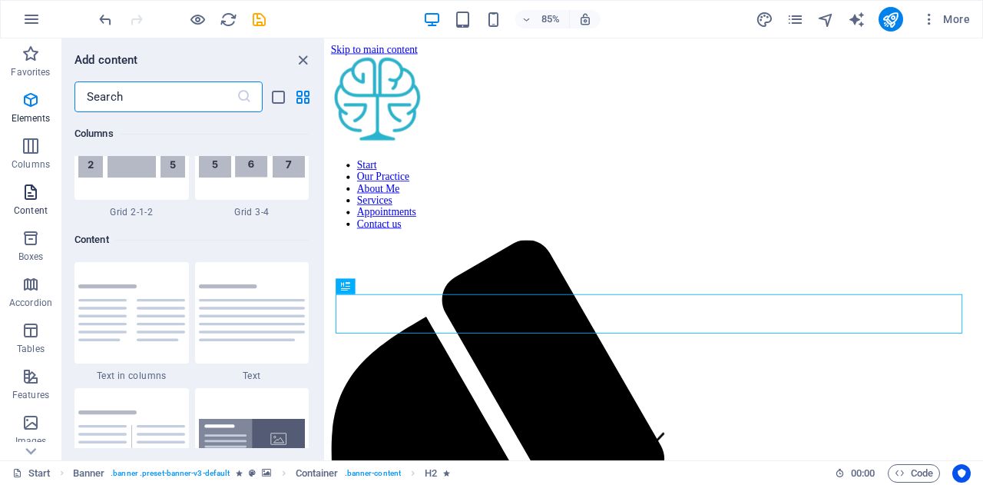
scroll to position [2687, 0]
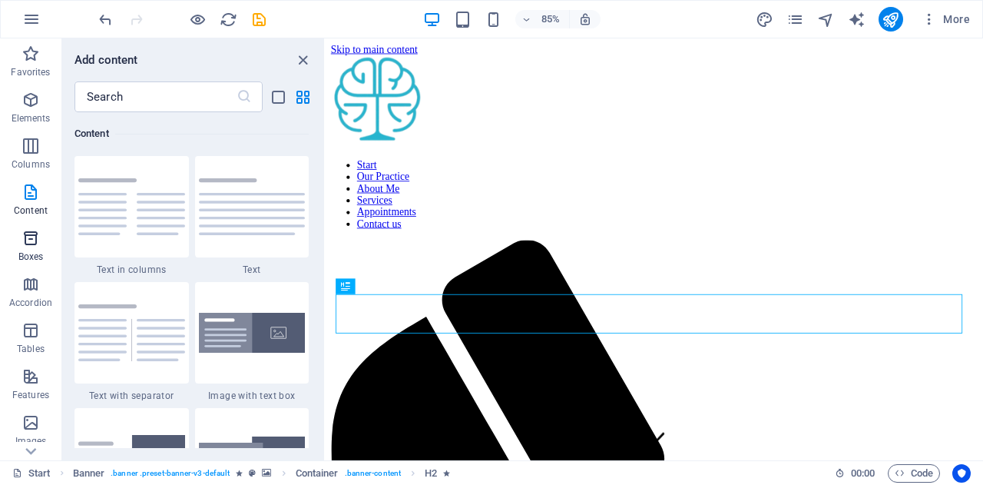
click at [35, 243] on icon "button" at bounding box center [31, 238] width 18 height 18
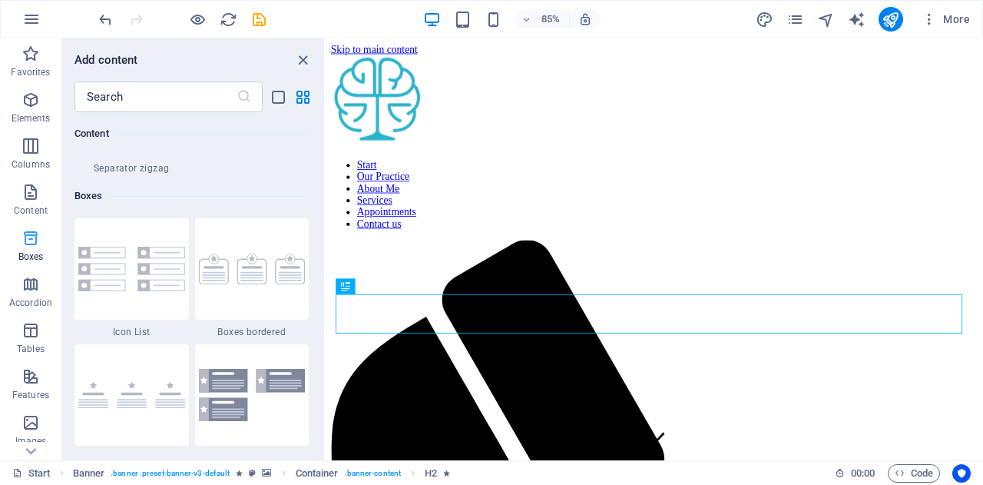
scroll to position [4237, 0]
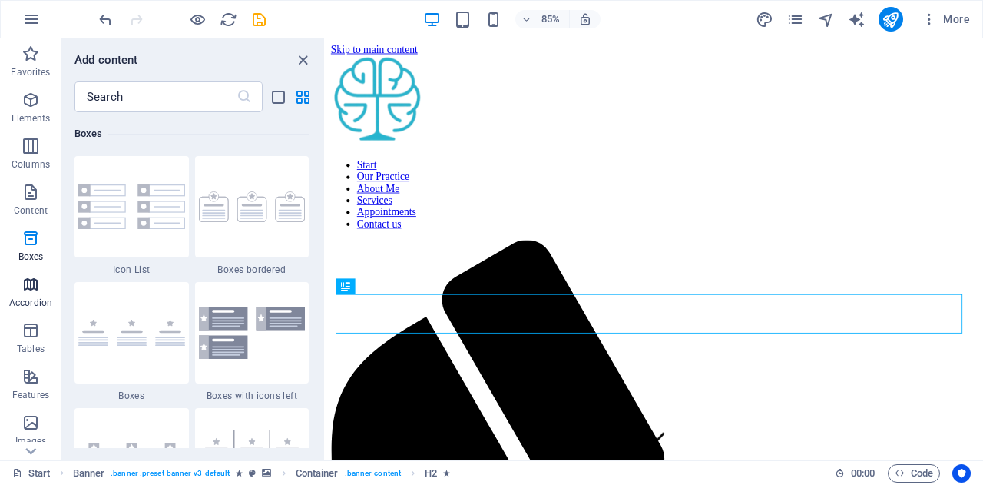
click at [31, 290] on icon "button" at bounding box center [31, 284] width 18 height 18
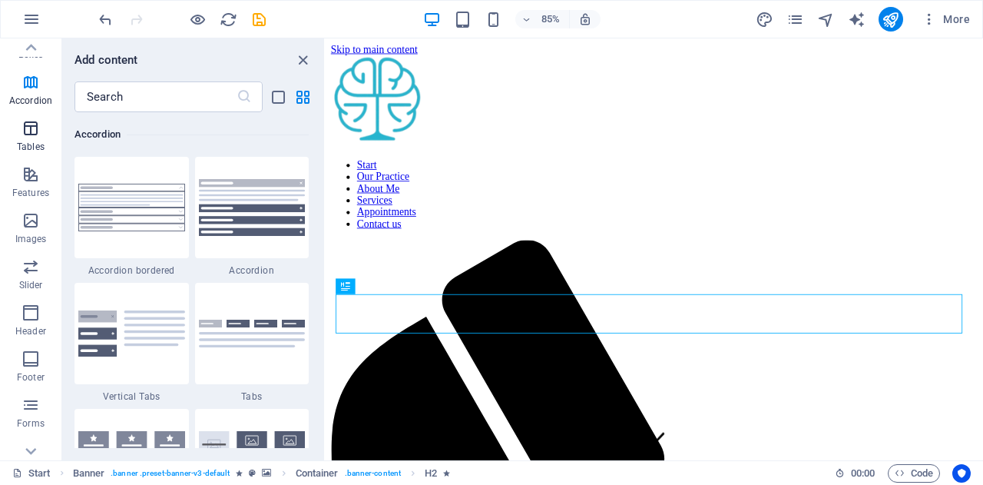
scroll to position [269, 0]
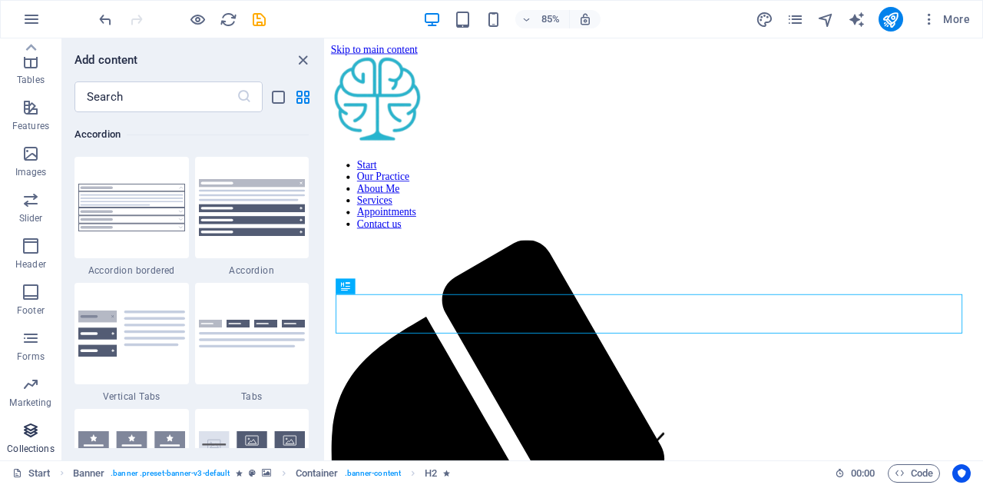
click at [27, 432] on icon "button" at bounding box center [31, 430] width 18 height 18
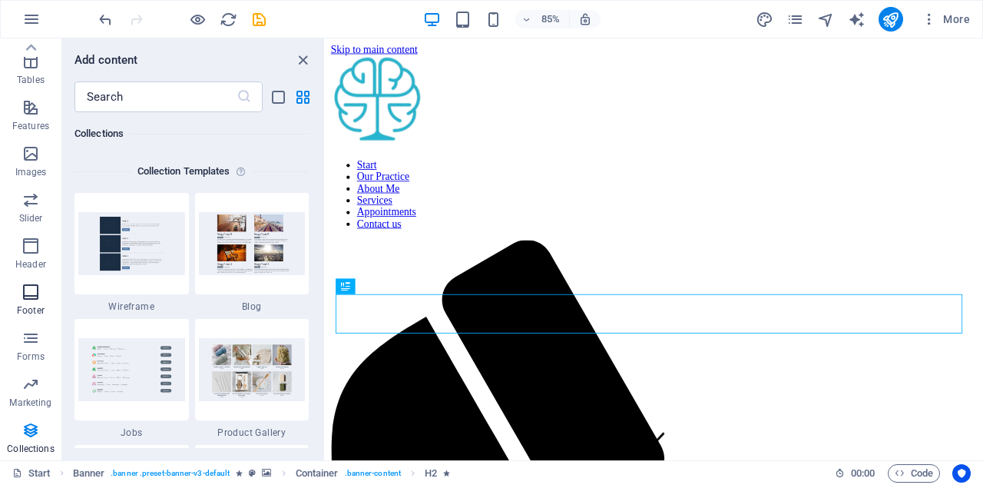
scroll to position [0, 0]
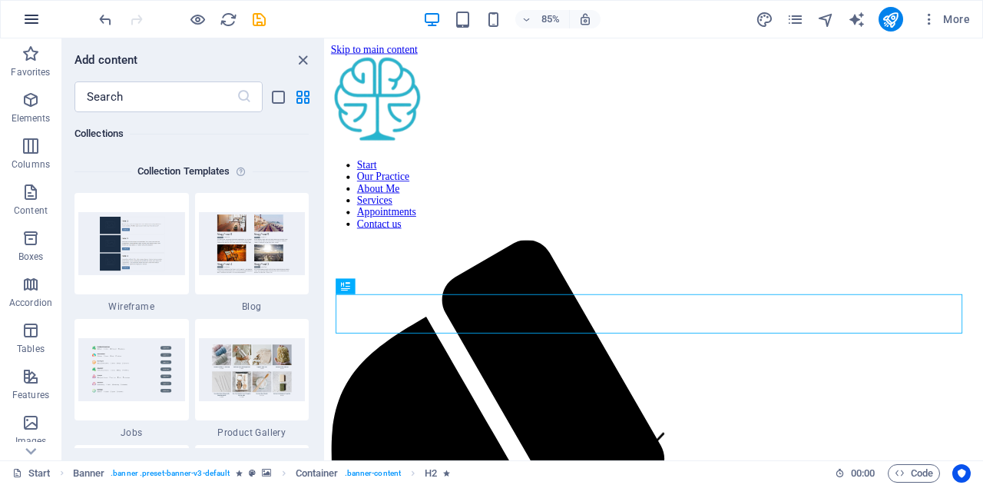
click at [29, 31] on button "button" at bounding box center [31, 19] width 37 height 37
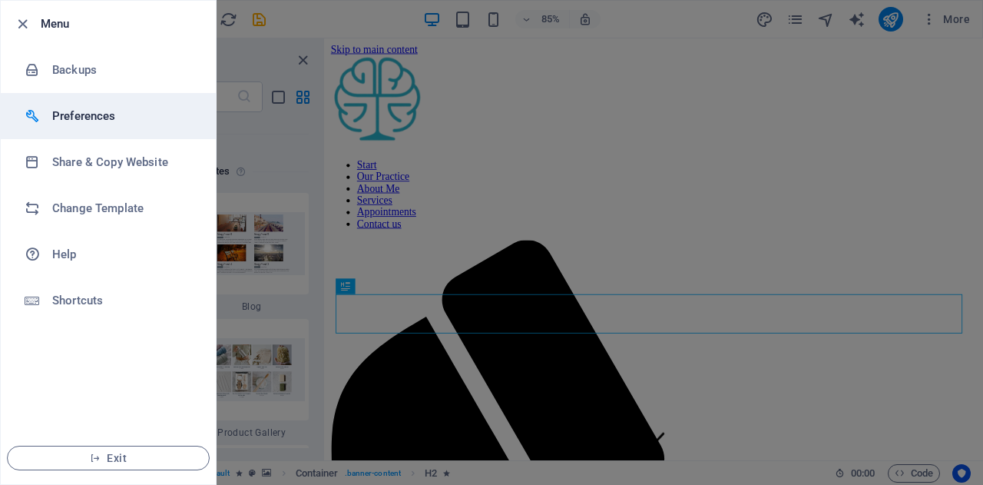
click at [80, 122] on h6 "Preferences" at bounding box center [123, 116] width 142 height 18
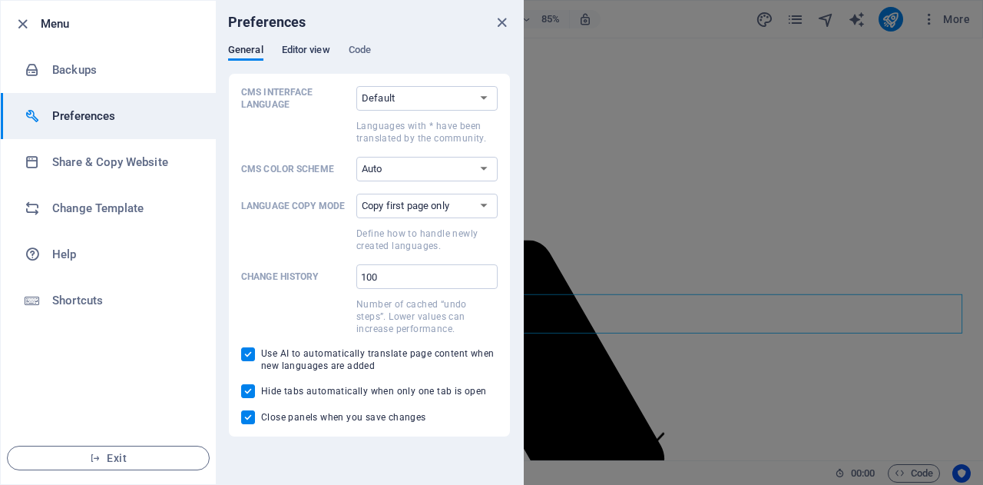
click at [304, 47] on span "Editor view" at bounding box center [306, 52] width 48 height 22
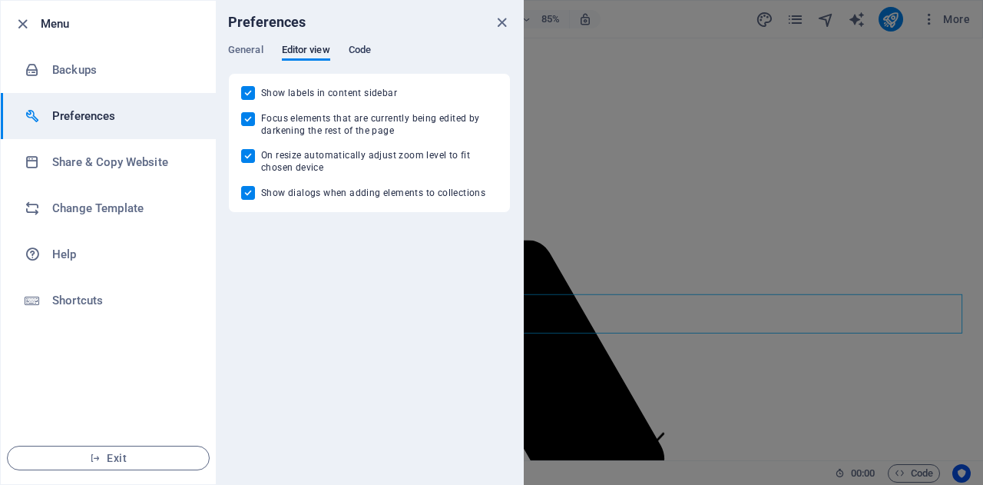
click at [366, 46] on span "Code" at bounding box center [360, 52] width 22 height 22
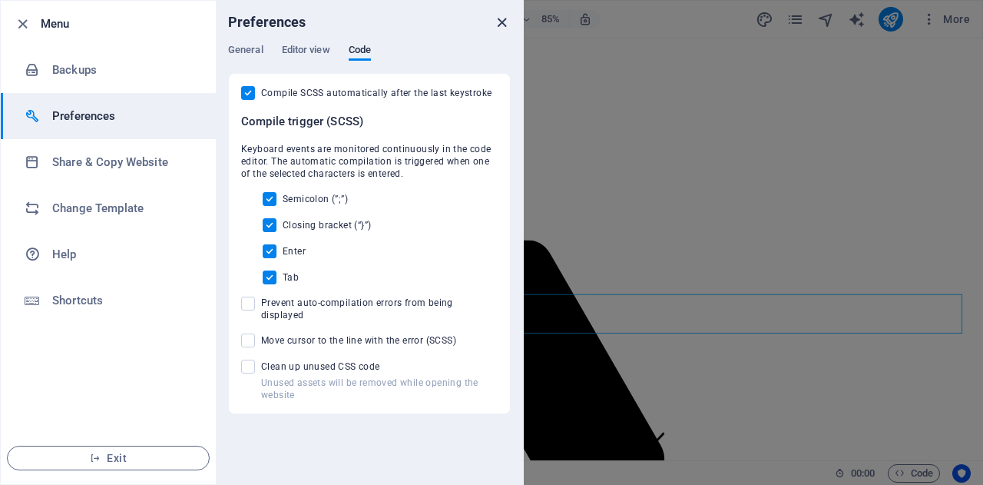
click at [496, 15] on icon "close" at bounding box center [502, 23] width 18 height 18
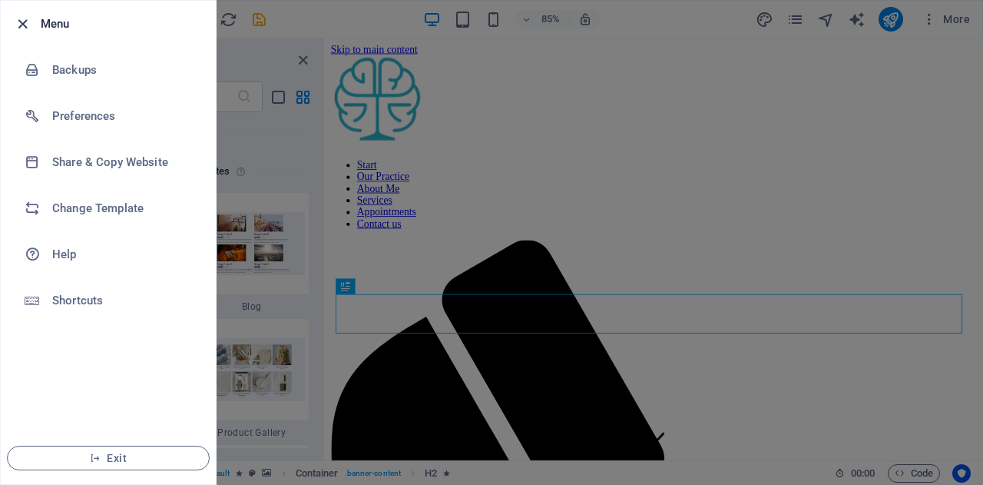
click at [28, 19] on icon "button" at bounding box center [23, 24] width 18 height 18
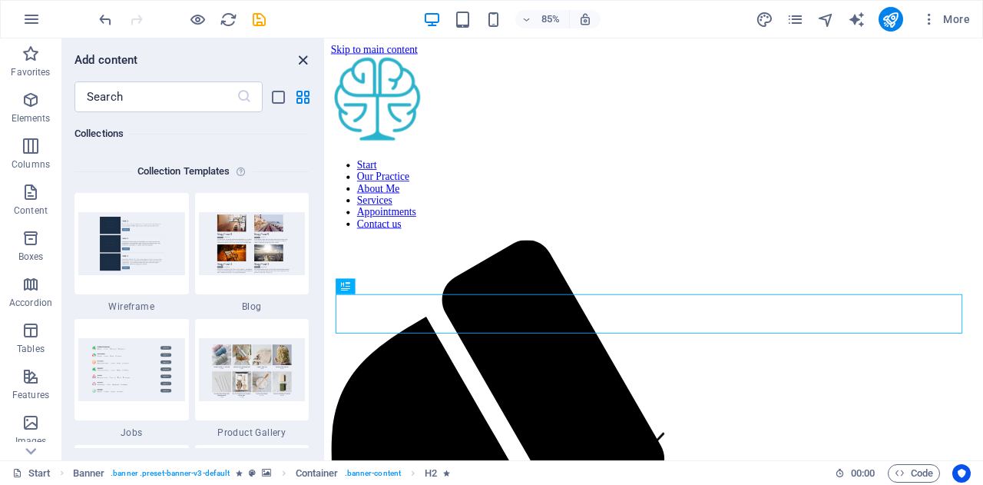
click at [298, 55] on icon "close panel" at bounding box center [303, 60] width 18 height 18
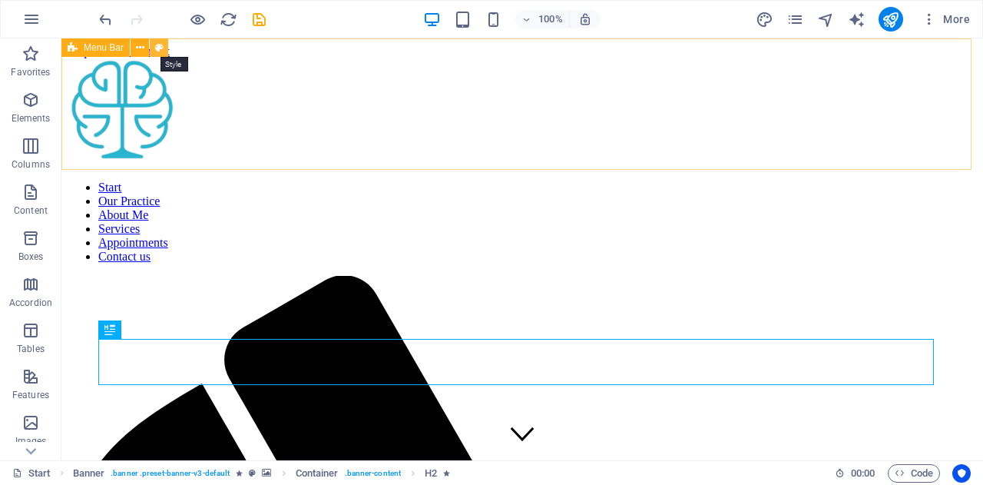
click at [161, 50] on icon at bounding box center [159, 48] width 8 height 16
select select "rem"
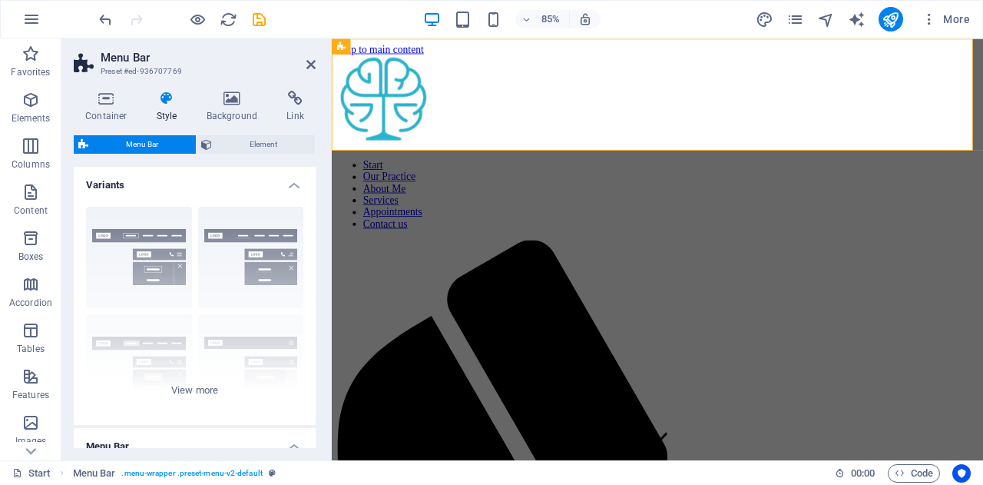
click at [172, 108] on h4 "Style" at bounding box center [170, 107] width 50 height 32
click at [210, 141] on icon at bounding box center [206, 144] width 11 height 18
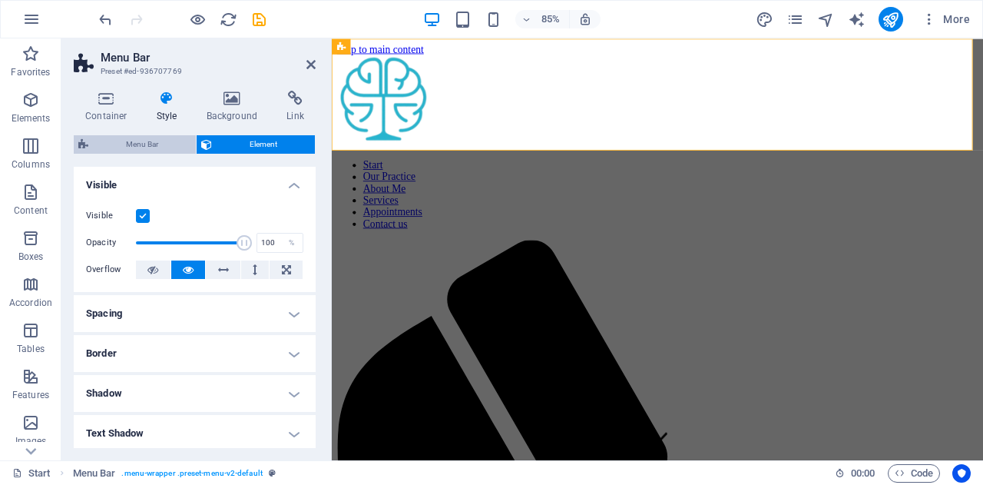
click at [149, 144] on span "Menu Bar" at bounding box center [142, 144] width 98 height 18
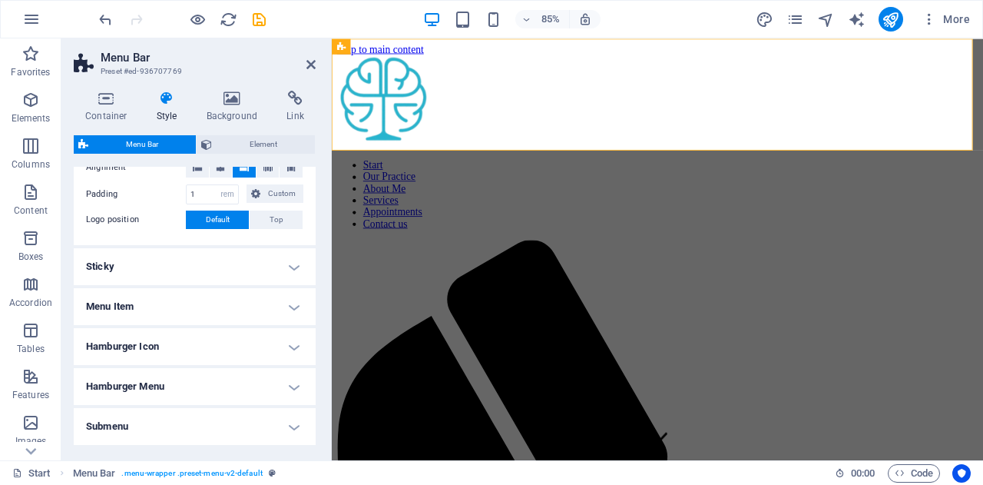
scroll to position [339, 0]
click at [171, 270] on h4 "Sticky" at bounding box center [195, 265] width 242 height 37
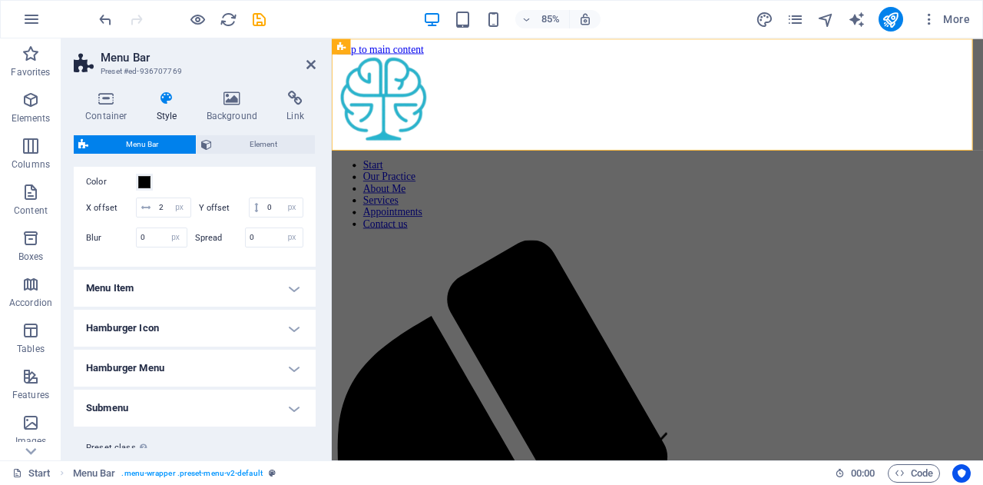
scroll to position [657, 0]
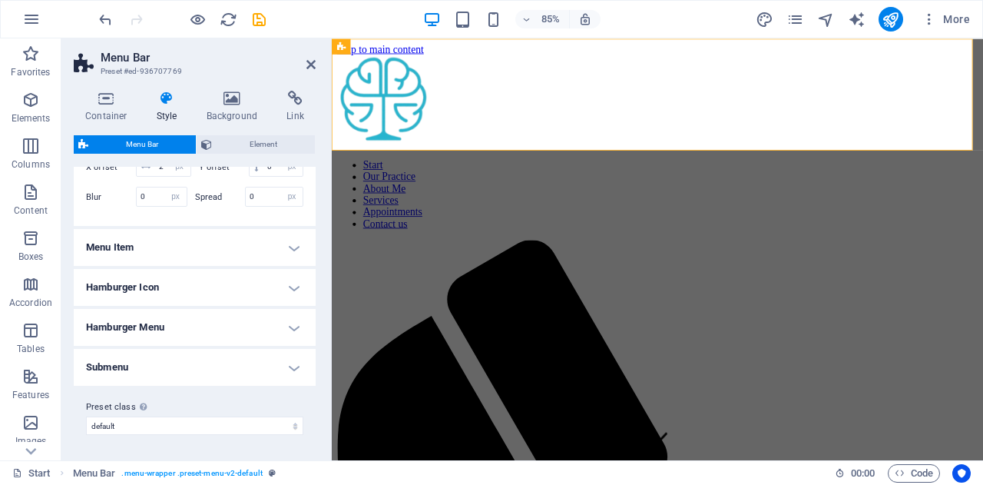
click at [316, 63] on aside "Menu Bar Preset #ed-936707769 Container Style Background Link Size Height Defau…" at bounding box center [196, 249] width 270 height 422
click at [309, 61] on icon at bounding box center [310, 64] width 9 height 12
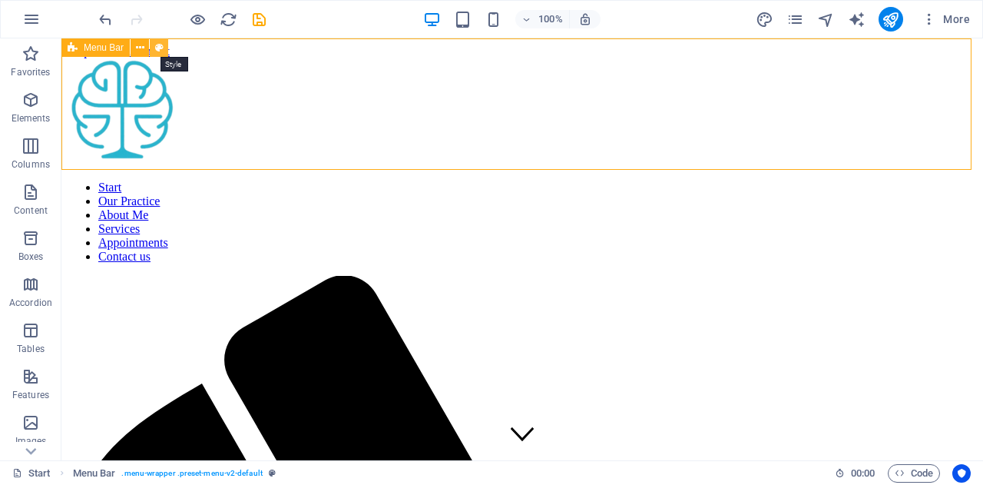
click at [160, 47] on icon at bounding box center [159, 48] width 8 height 16
select select "rem"
select select "sticky_banner"
select select "px"
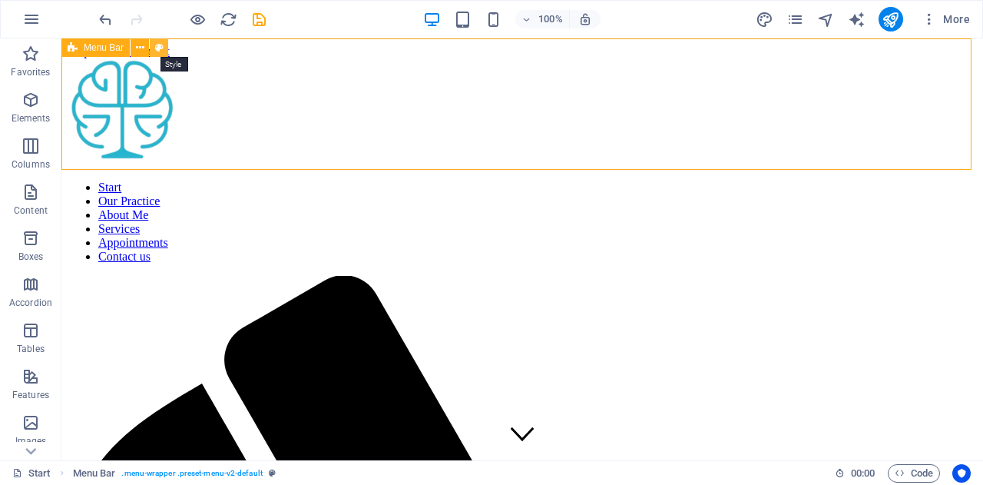
select select "px"
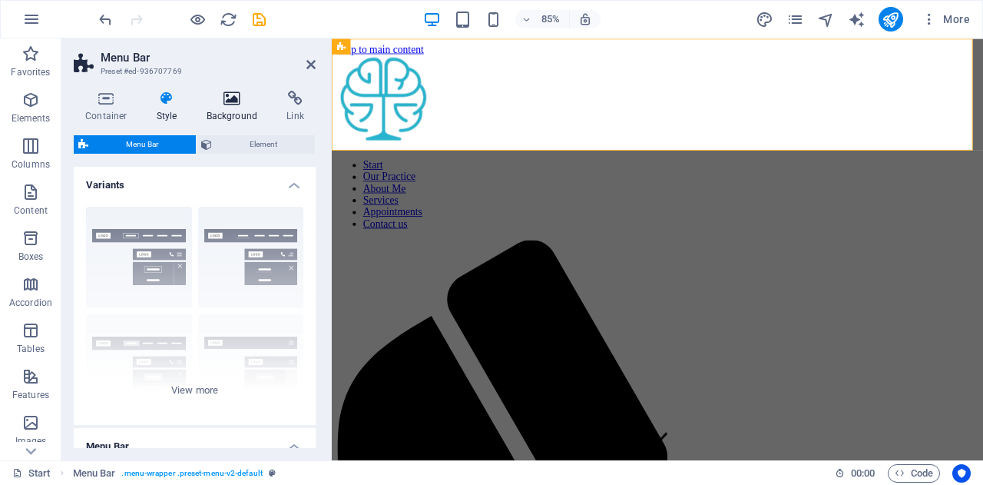
click at [235, 104] on icon at bounding box center [232, 98] width 74 height 15
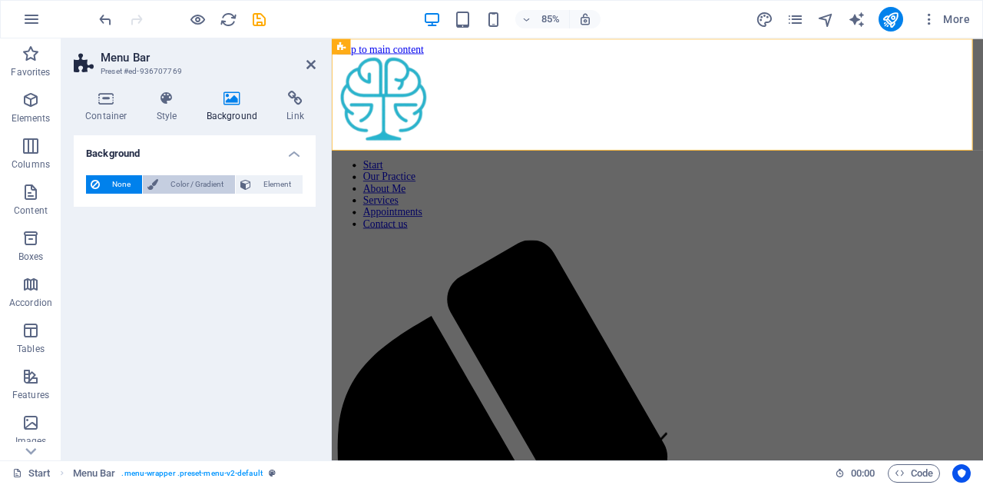
click at [192, 188] on span "Color / Gradient" at bounding box center [197, 184] width 68 height 18
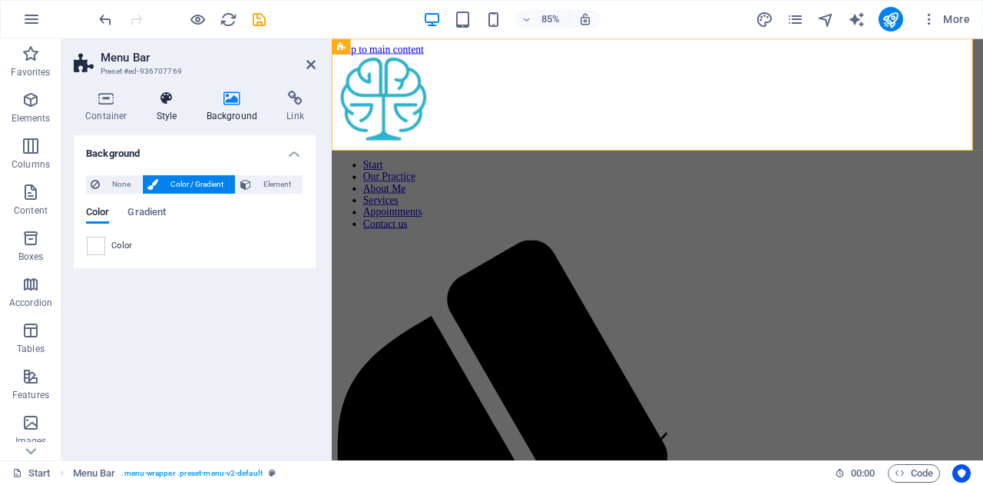
click at [160, 111] on h4 "Style" at bounding box center [170, 107] width 50 height 32
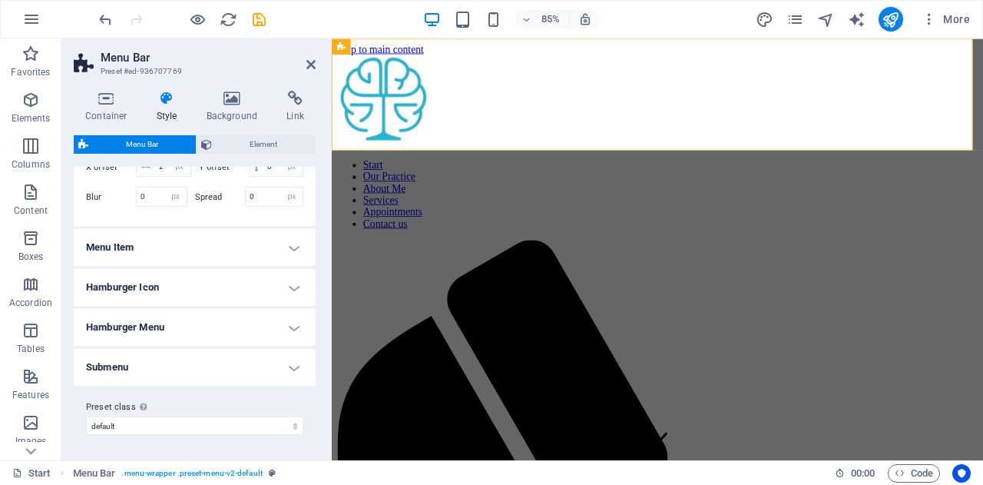
click at [151, 257] on h4 "Menu Item" at bounding box center [195, 247] width 242 height 37
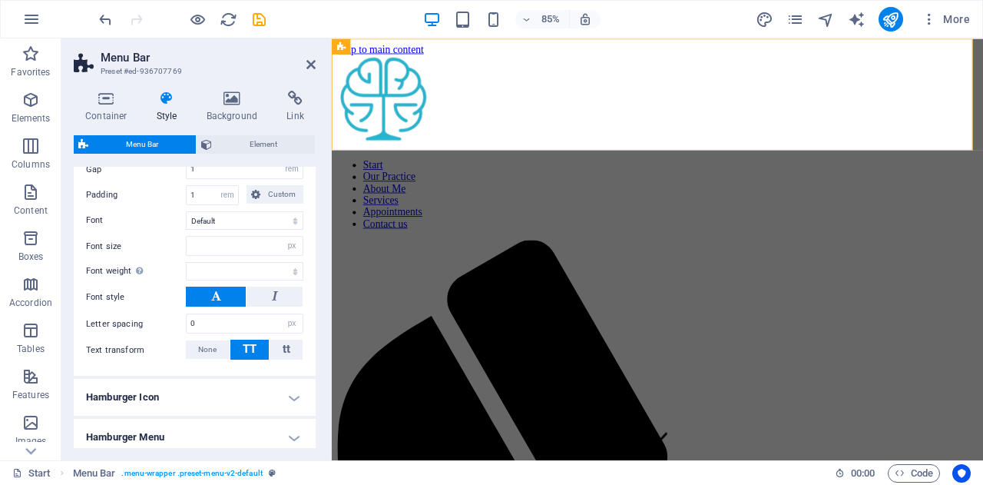
scroll to position [1026, 0]
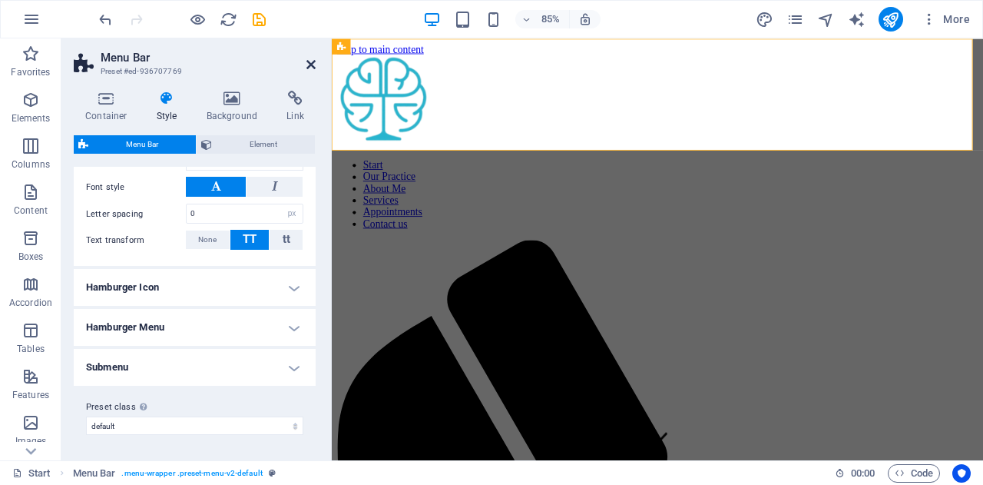
click at [306, 69] on icon at bounding box center [310, 64] width 9 height 12
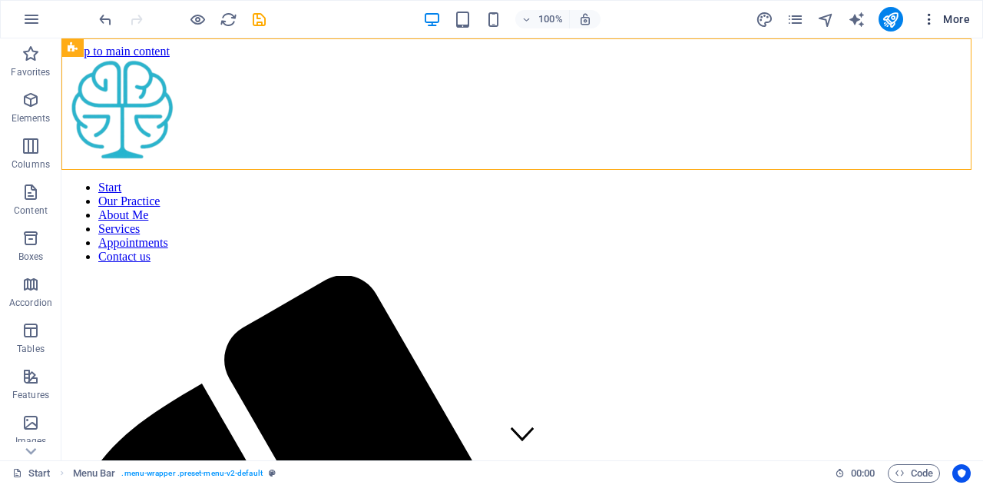
click at [960, 16] on span "More" at bounding box center [946, 19] width 48 height 15
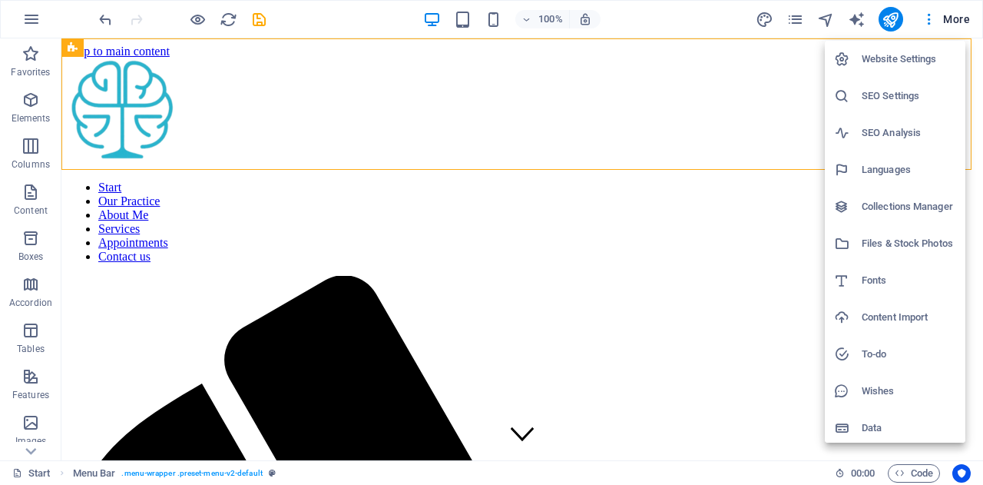
click at [891, 53] on h6 "Website Settings" at bounding box center [909, 59] width 94 height 18
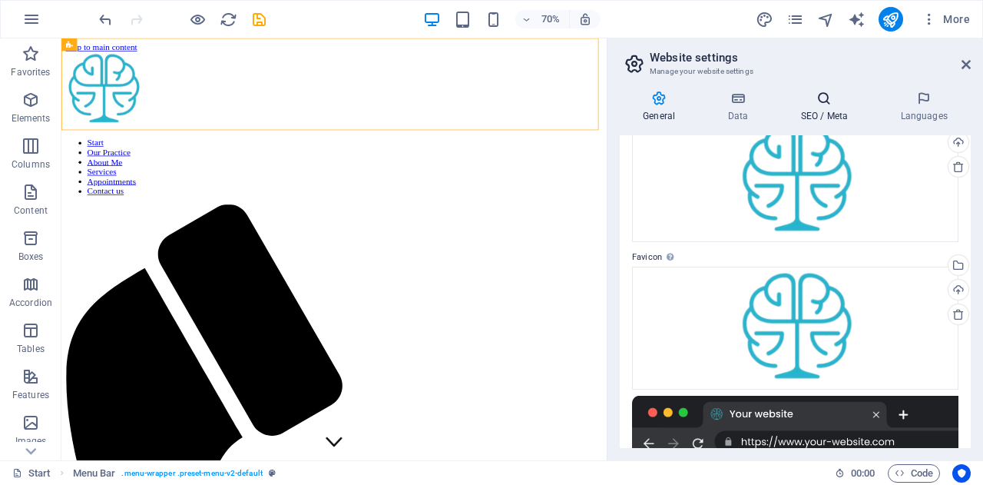
scroll to position [88, 0]
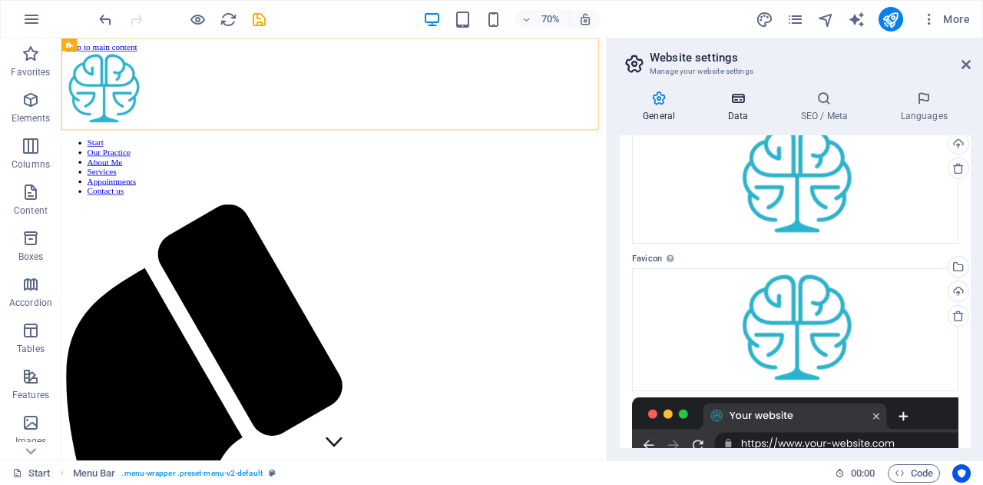
click at [740, 101] on icon at bounding box center [737, 98] width 67 height 15
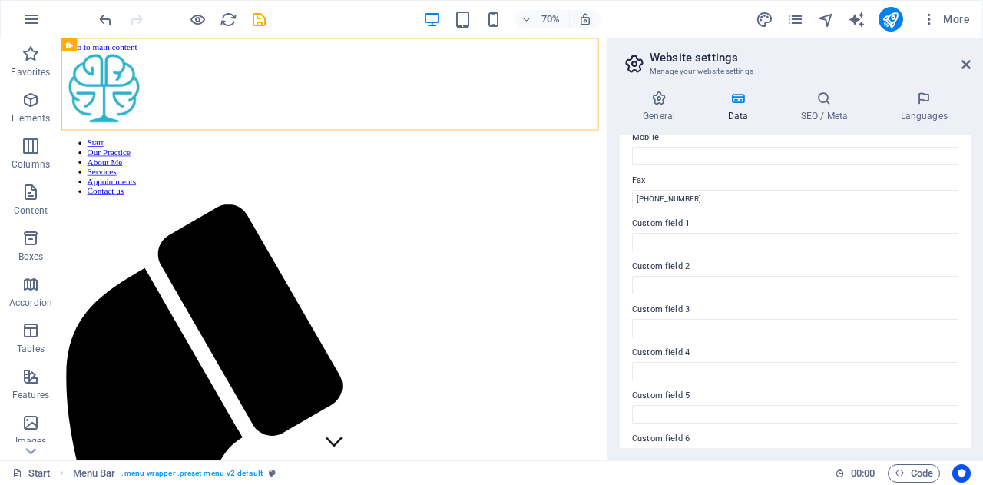
scroll to position [425, 0]
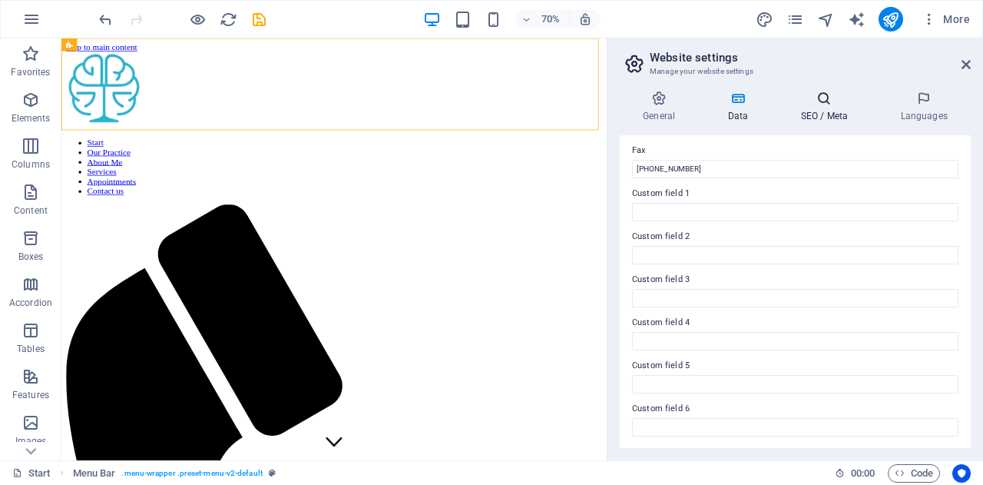
click at [818, 110] on h4 "SEO / Meta" at bounding box center [827, 107] width 100 height 32
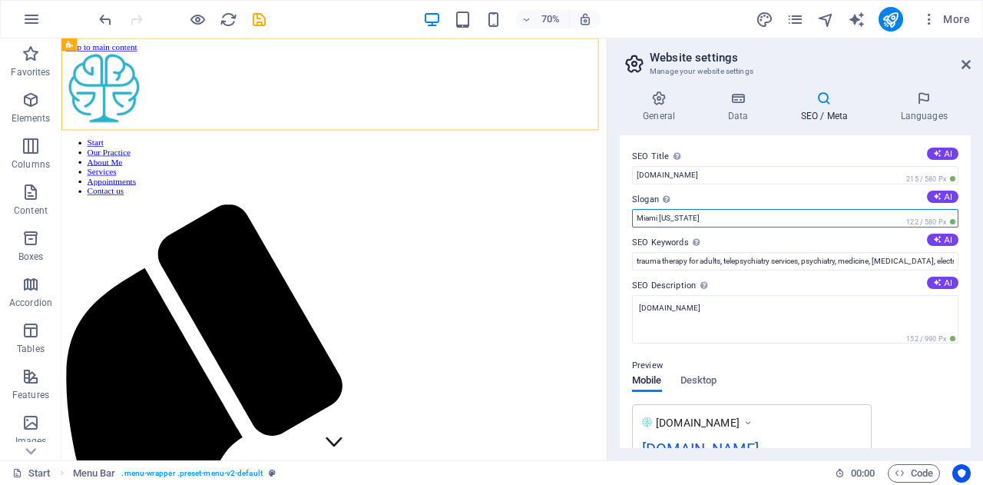
click at [646, 212] on input "Miami Florida" at bounding box center [795, 218] width 326 height 18
type input "Florida"
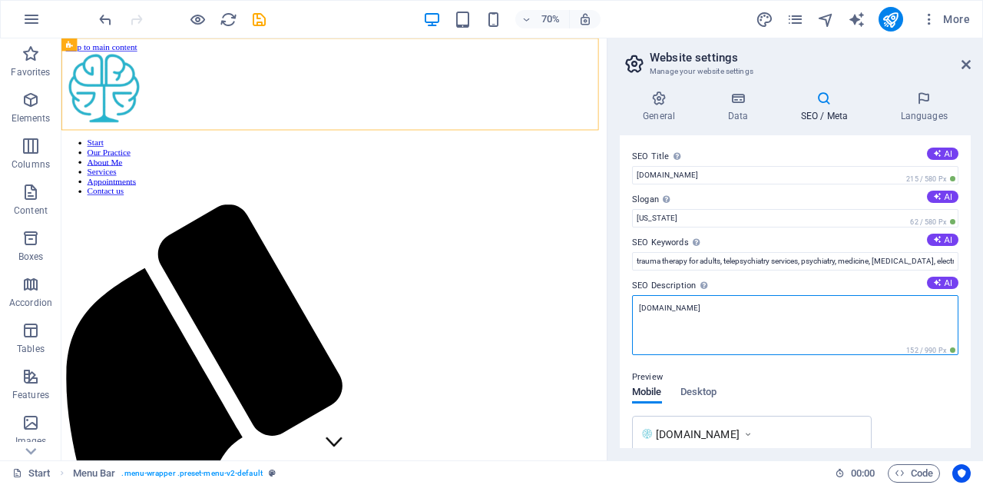
click at [641, 304] on textarea "[DOMAIN_NAME]" at bounding box center [795, 325] width 326 height 60
click at [639, 304] on textarea "[DOMAIN_NAME]" at bounding box center [795, 325] width 326 height 60
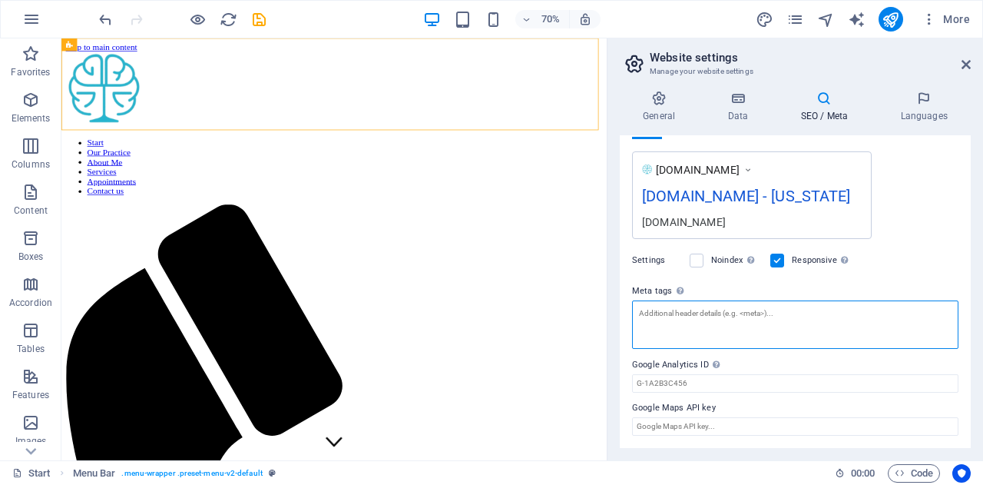
scroll to position [272, 0]
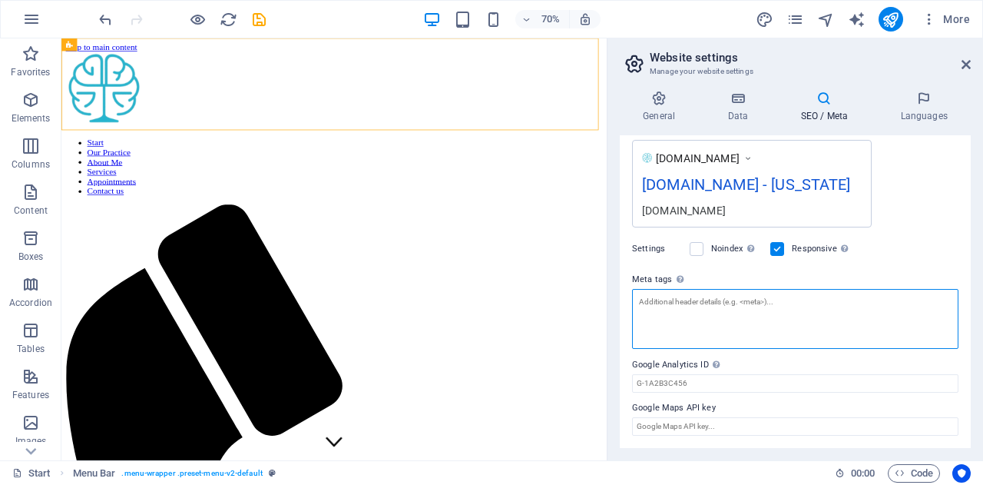
click at [691, 313] on textarea "Meta tags Enter HTML code here that will be placed inside the tags of your webs…" at bounding box center [795, 319] width 326 height 60
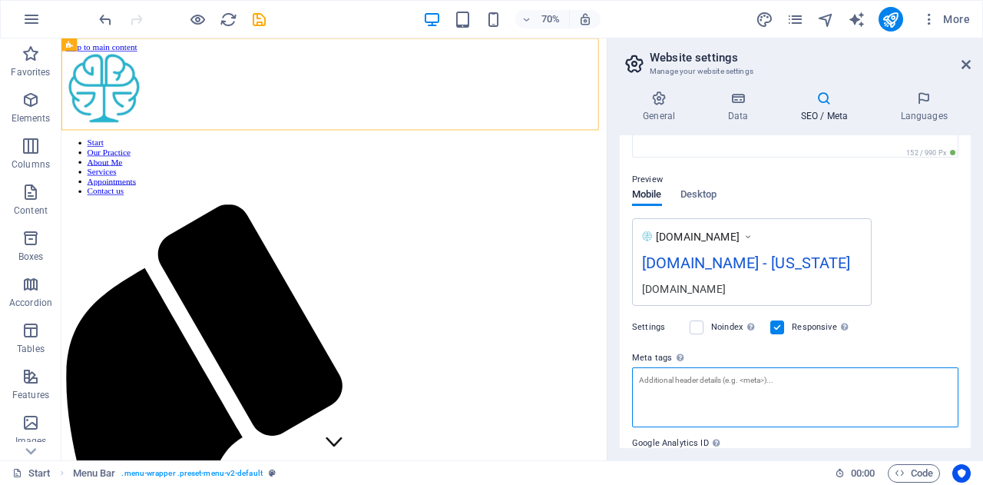
scroll to position [185, 0]
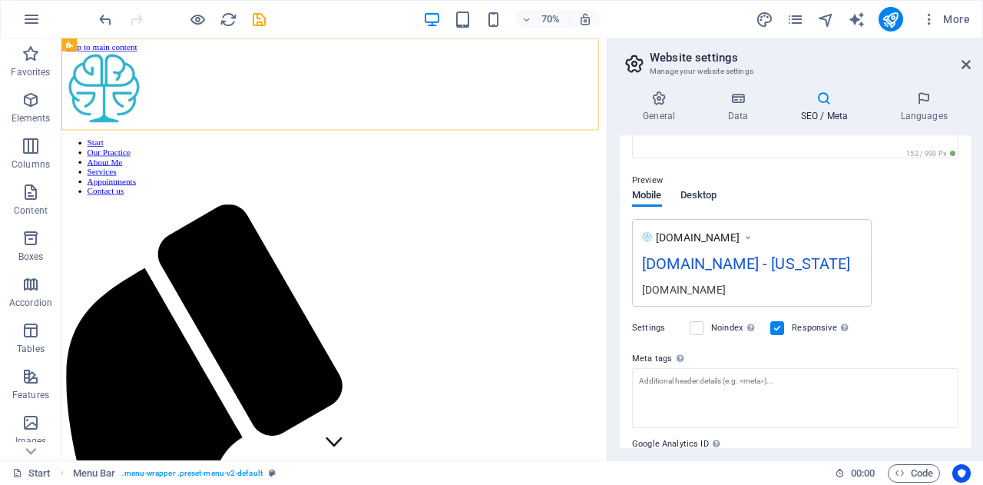
click at [704, 194] on span "Desktop" at bounding box center [698, 197] width 37 height 22
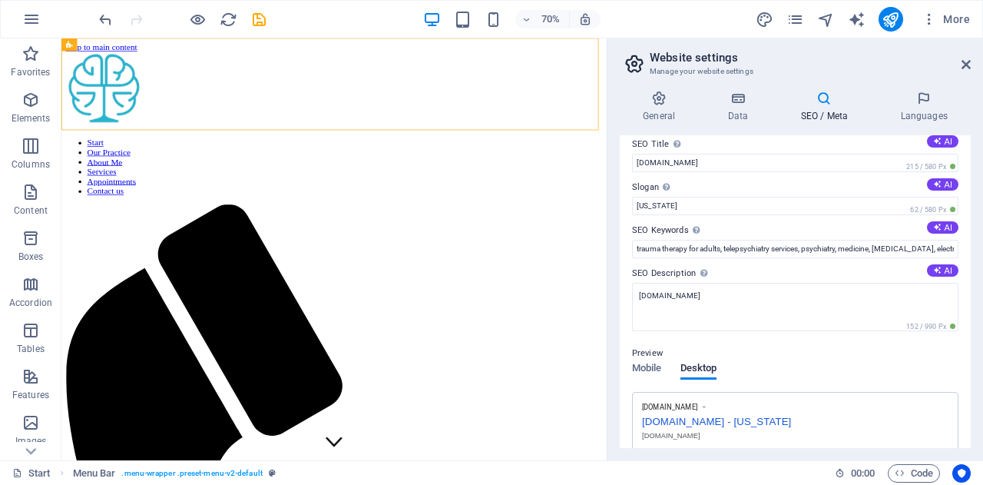
scroll to position [0, 0]
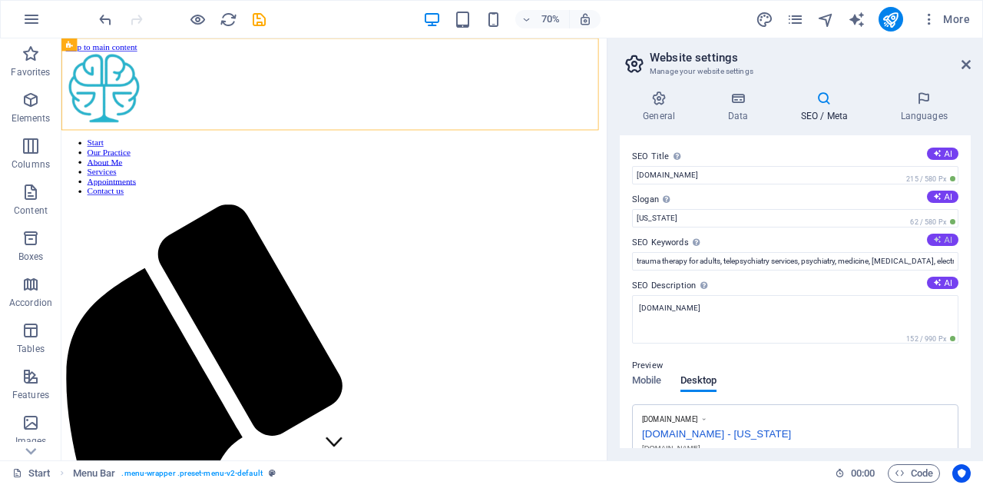
click at [946, 237] on button "AI" at bounding box center [942, 239] width 31 height 12
type input "telehealth psychiatry, mental health care Florida, online therapy services, psy…"
click at [939, 280] on button "AI" at bounding box center [942, 282] width 31 height 12
type textarea "Compassionate telehealth psychiatric care in Florida. Personalized treatment fo…"
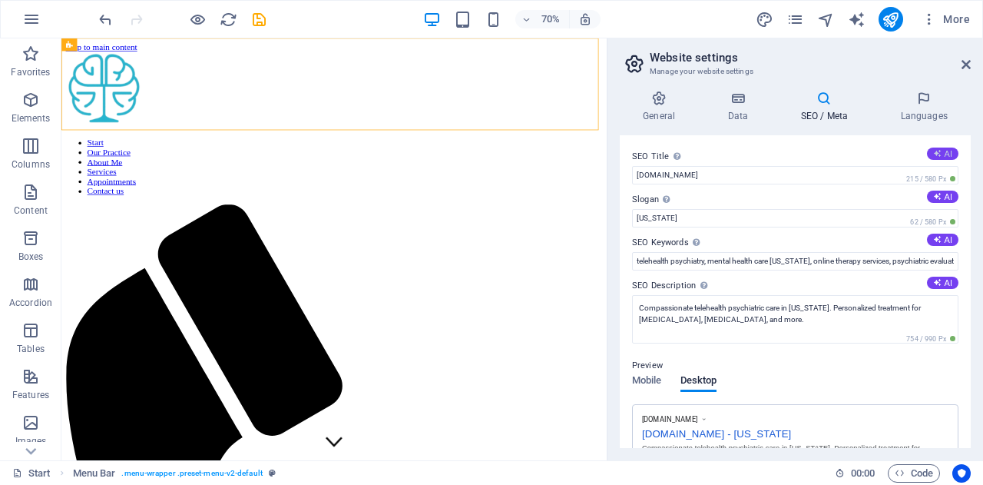
click at [933, 151] on icon at bounding box center [937, 153] width 8 height 8
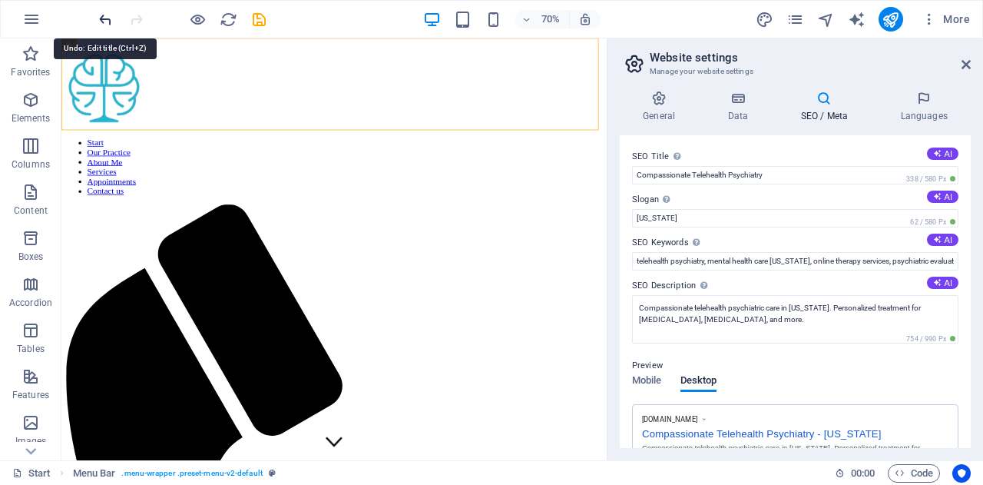
click at [97, 19] on icon "undo" at bounding box center [106, 20] width 18 height 18
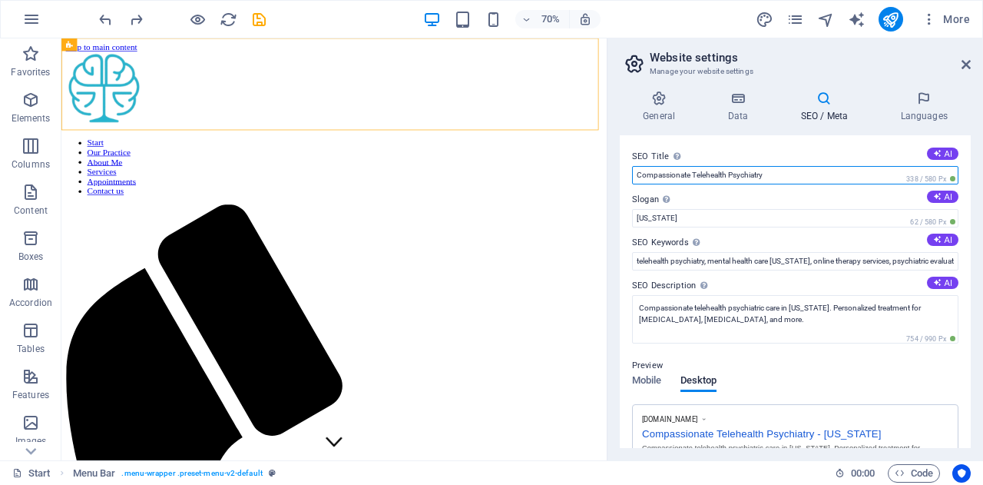
drag, startPoint x: 795, startPoint y: 177, endPoint x: 608, endPoint y: 187, distance: 186.9
click at [608, 187] on aside "Website settings Manage your website settings General Data SEO / Meta Languages…" at bounding box center [795, 249] width 376 height 422
type input "www.equilibriapsychiatry.com"
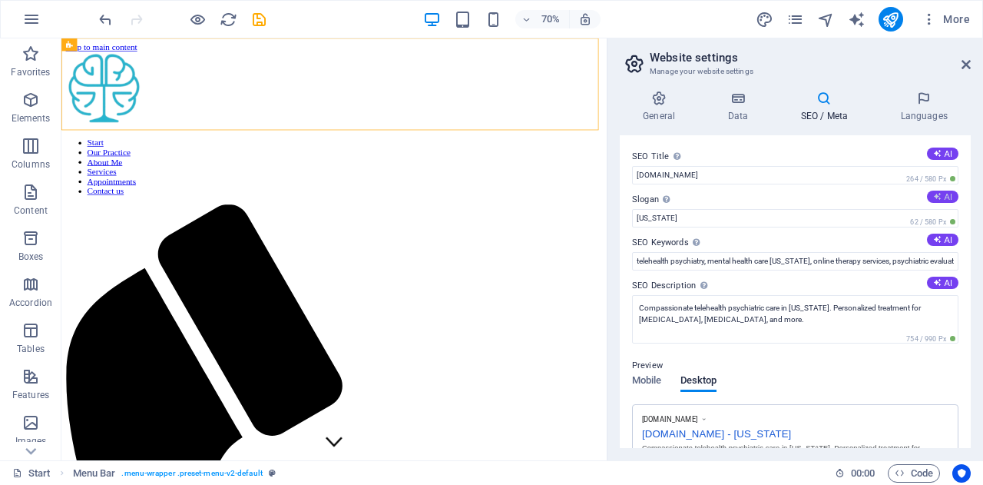
click at [939, 194] on button "AI" at bounding box center [942, 196] width 31 height 12
type input "Compassionate Care for Your Mental Well-Being"
click at [933, 153] on icon at bounding box center [937, 153] width 8 height 8
type input "Equilibria Psychiatry: Care Redefined"
click at [937, 239] on icon at bounding box center [937, 239] width 12 height 12
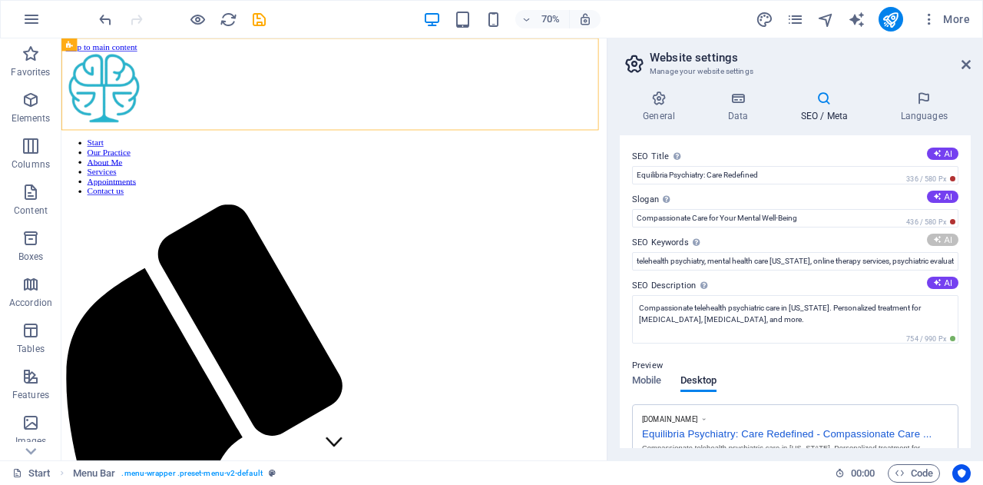
type input "telehealth psychiatry, mental health care Florida, psychiatric evaluations, sup…"
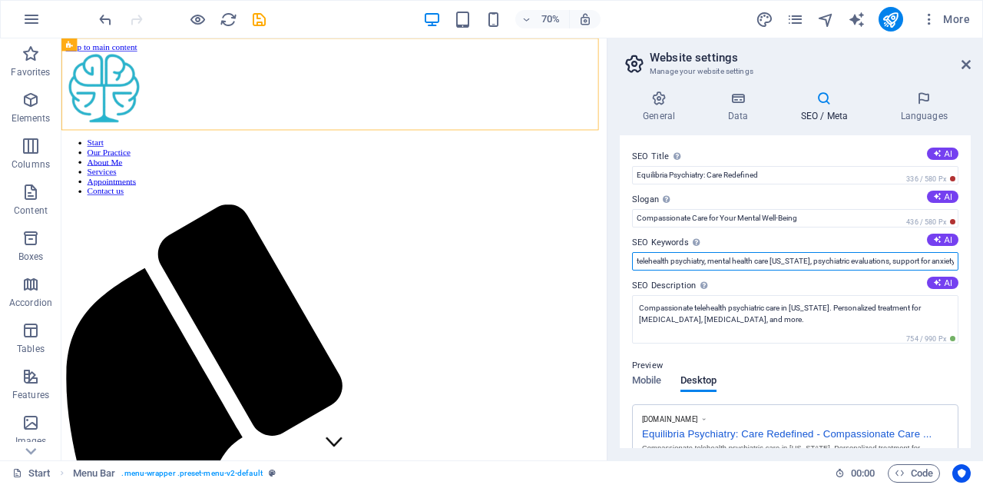
click at [909, 260] on input "telehealth psychiatry, mental health care Florida, psychiatric evaluations, sup…" at bounding box center [795, 261] width 326 height 18
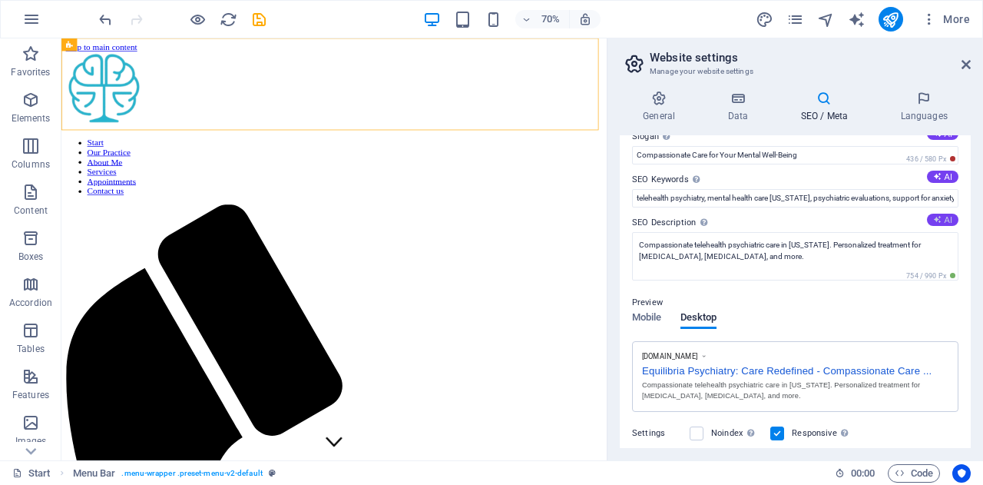
click at [947, 220] on button "AI" at bounding box center [942, 220] width 31 height 12
type textarea "Compassionate telehealth psychiatric care in Florida. Personalized treatment fo…"
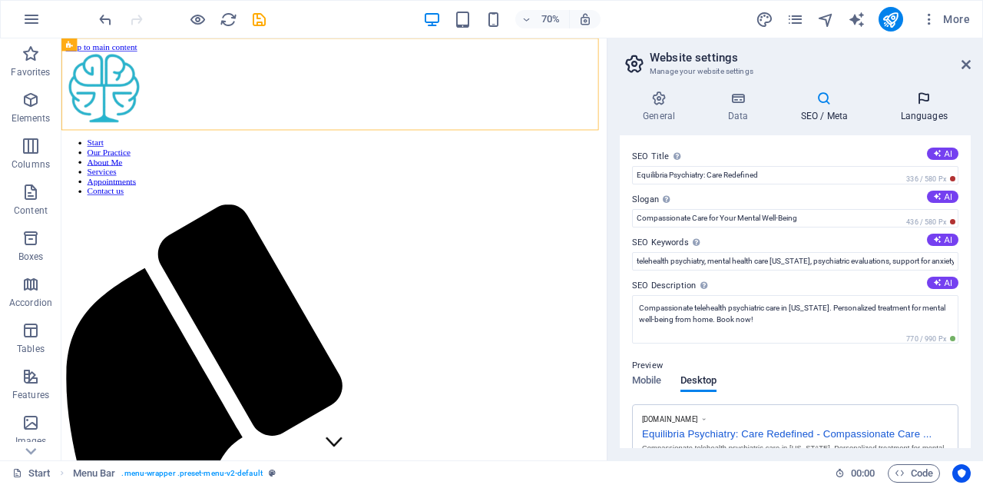
click at [922, 107] on h4 "Languages" at bounding box center [924, 107] width 94 height 32
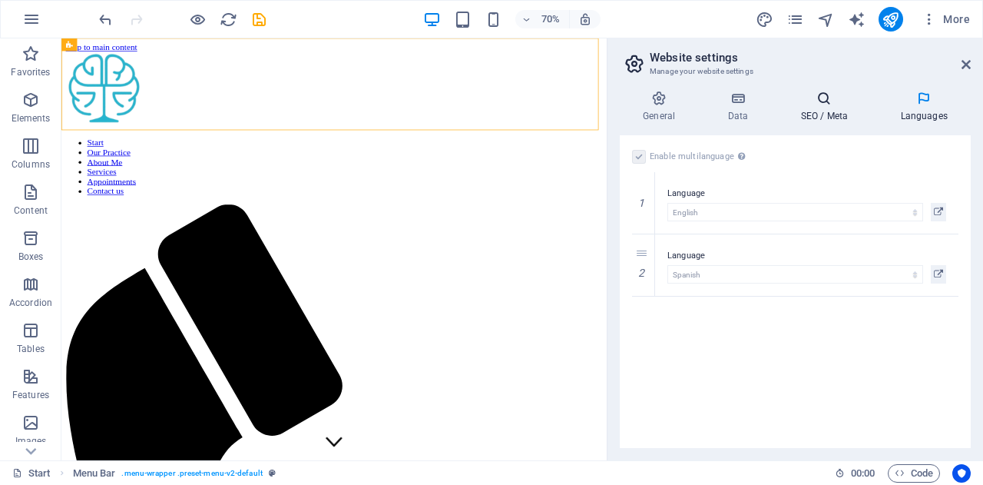
click at [812, 111] on h4 "SEO / Meta" at bounding box center [827, 107] width 100 height 32
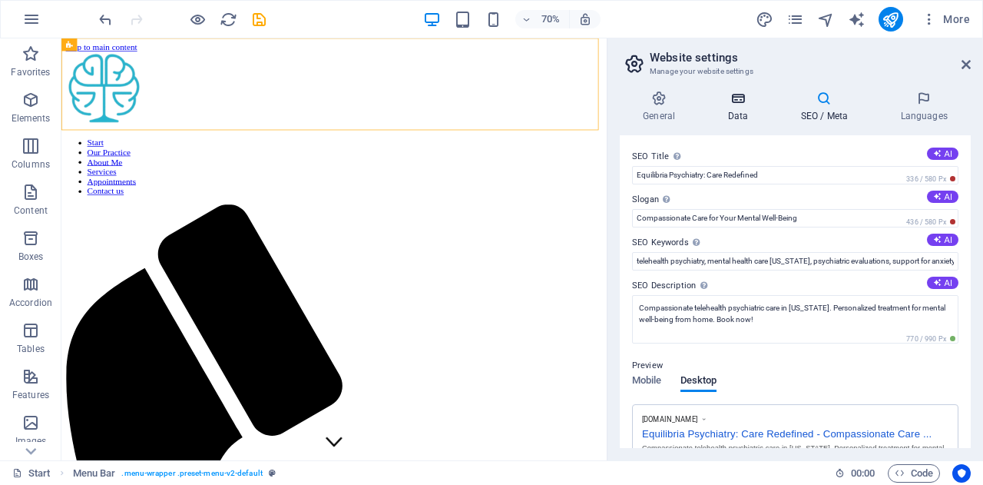
click at [740, 113] on h4 "Data" at bounding box center [740, 107] width 73 height 32
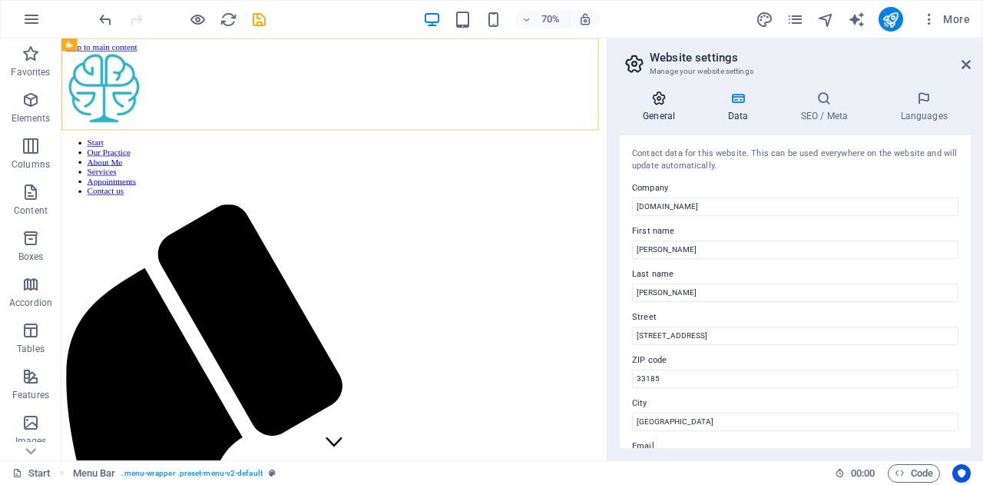
click at [651, 105] on icon at bounding box center [659, 98] width 78 height 15
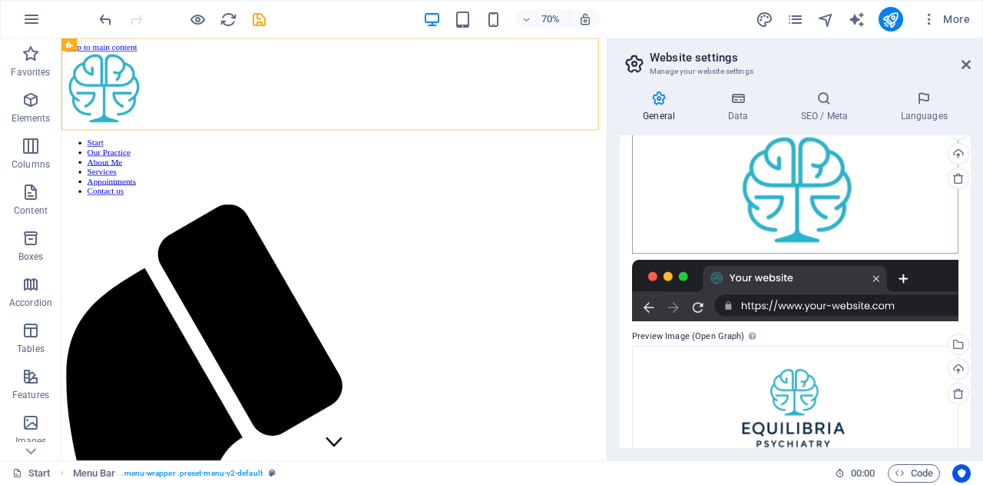
scroll to position [311, 0]
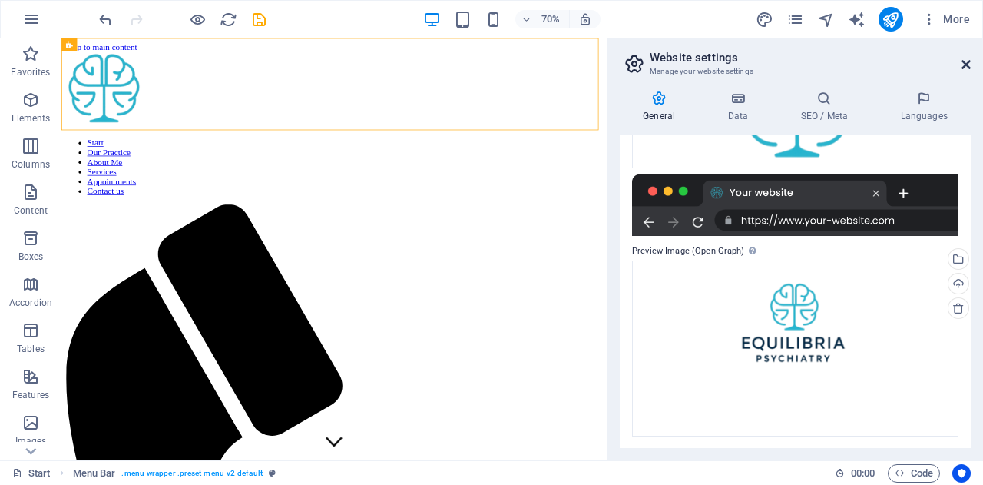
click at [966, 62] on icon at bounding box center [966, 64] width 9 height 12
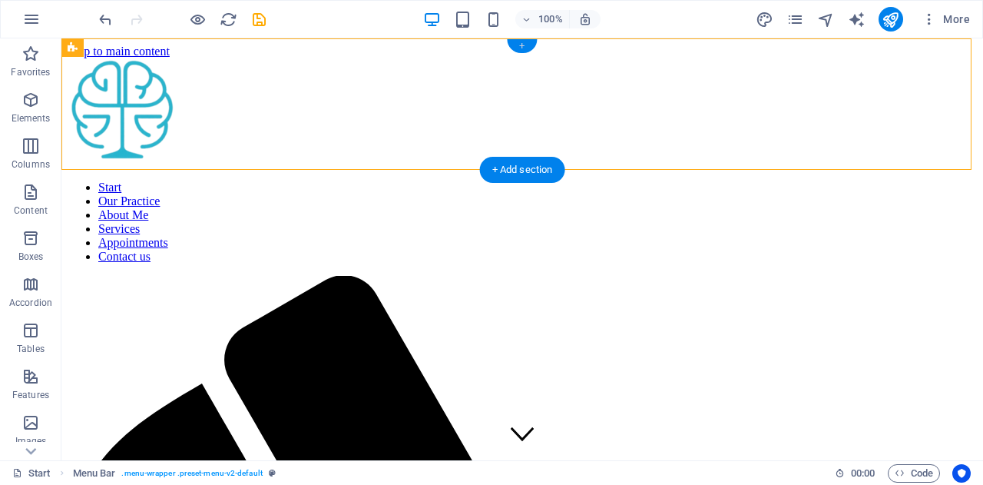
click at [522, 45] on div "+" at bounding box center [522, 46] width 30 height 14
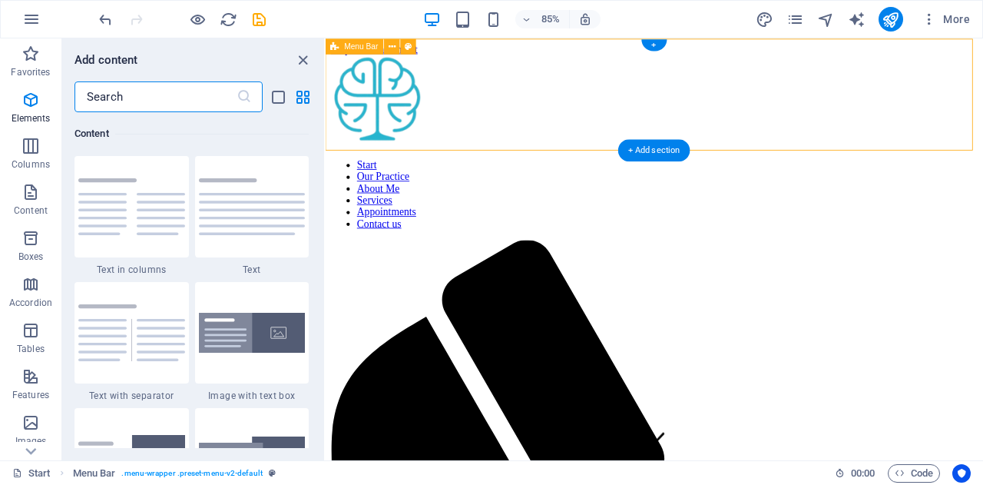
scroll to position [2687, 0]
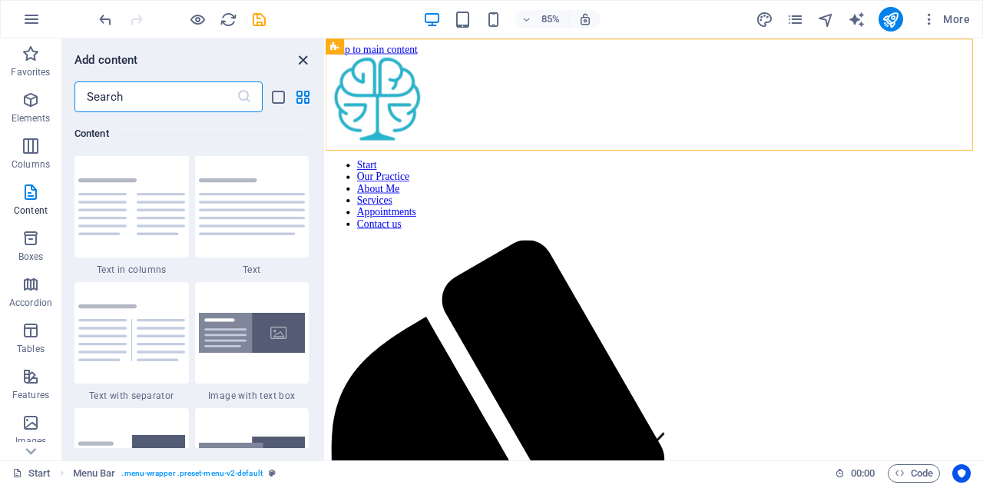
click at [304, 58] on icon "close panel" at bounding box center [303, 60] width 18 height 18
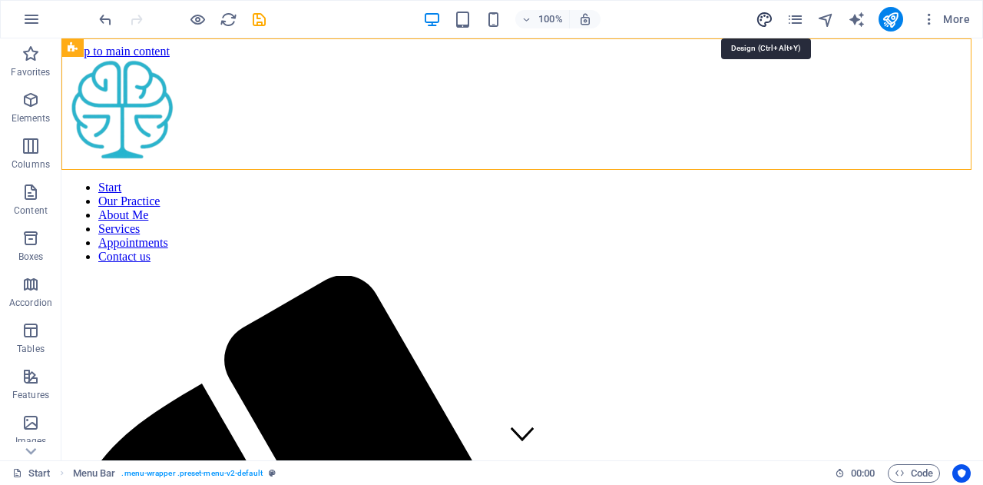
click at [758, 15] on icon "design" at bounding box center [765, 20] width 18 height 18
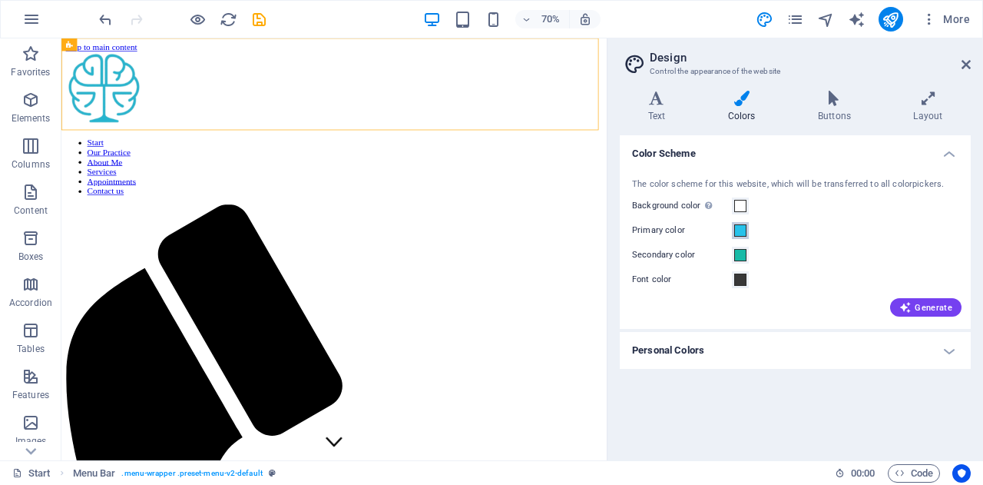
click at [743, 233] on span at bounding box center [740, 230] width 12 height 12
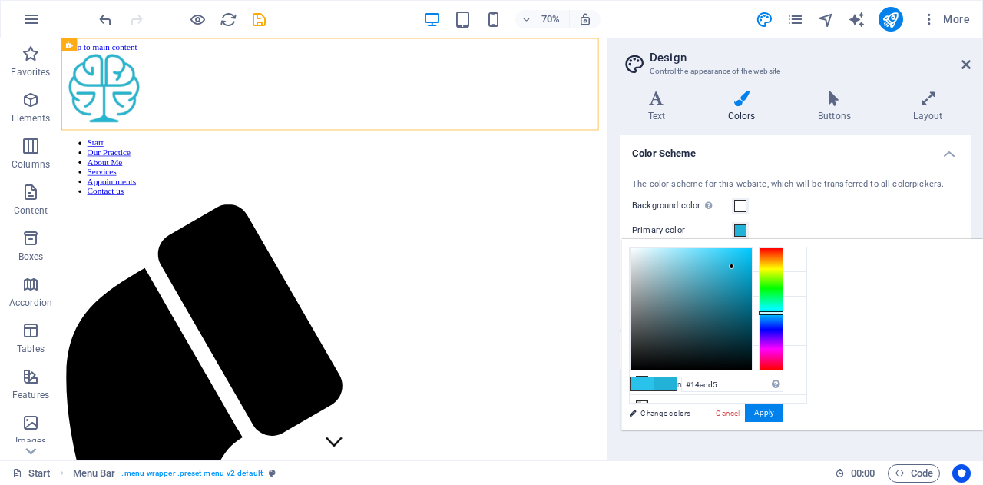
type input "#11add5"
drag, startPoint x: 921, startPoint y: 256, endPoint x: 934, endPoint y: 267, distance: 16.9
click at [744, 267] on div at bounding box center [741, 266] width 5 height 5
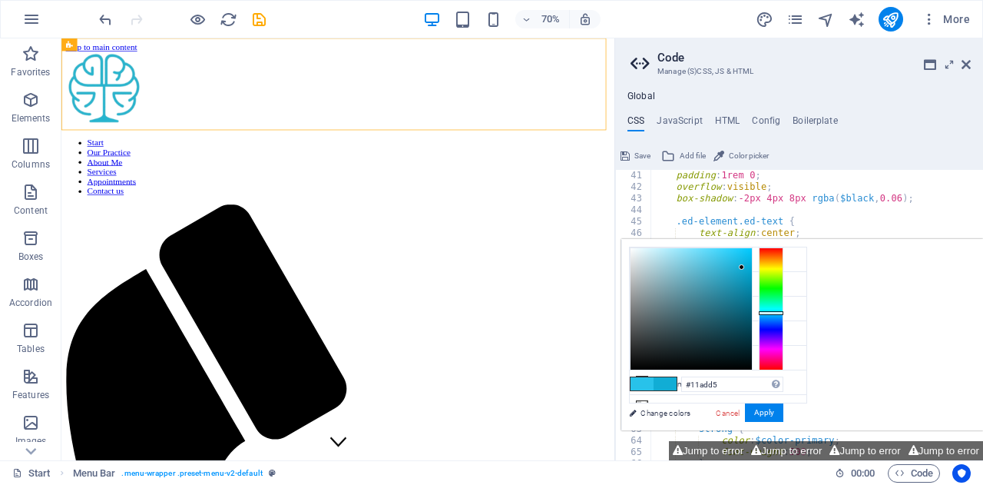
scroll to position [461, 0]
click at [783, 413] on button "Apply" at bounding box center [764, 412] width 38 height 18
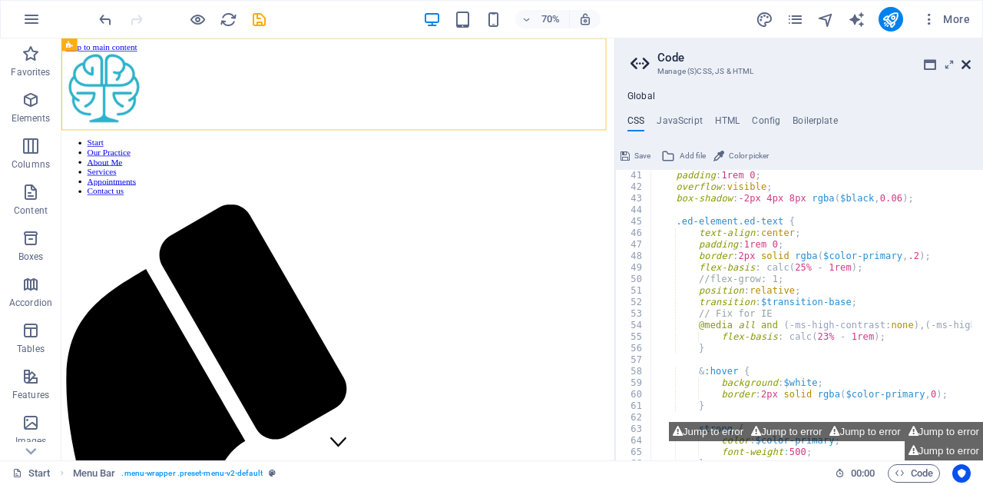
click at [962, 68] on icon at bounding box center [966, 64] width 9 height 12
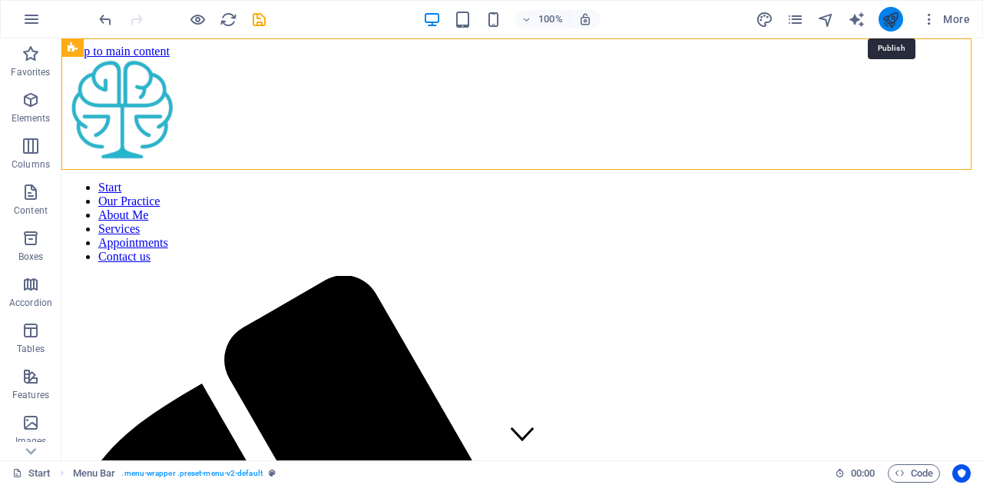
click at [889, 18] on icon "publish" at bounding box center [891, 20] width 18 height 18
checkbox input "false"
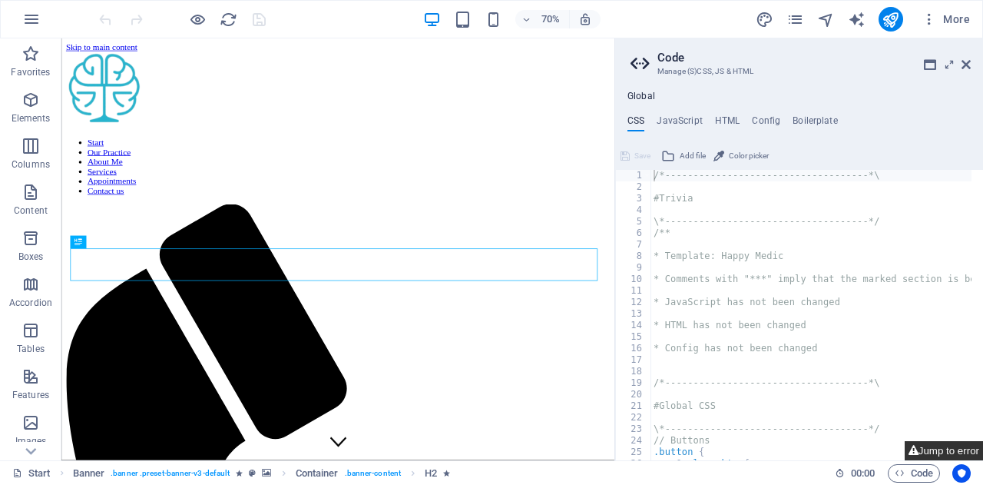
click at [938, 455] on button "Jump to error" at bounding box center [944, 450] width 78 height 19
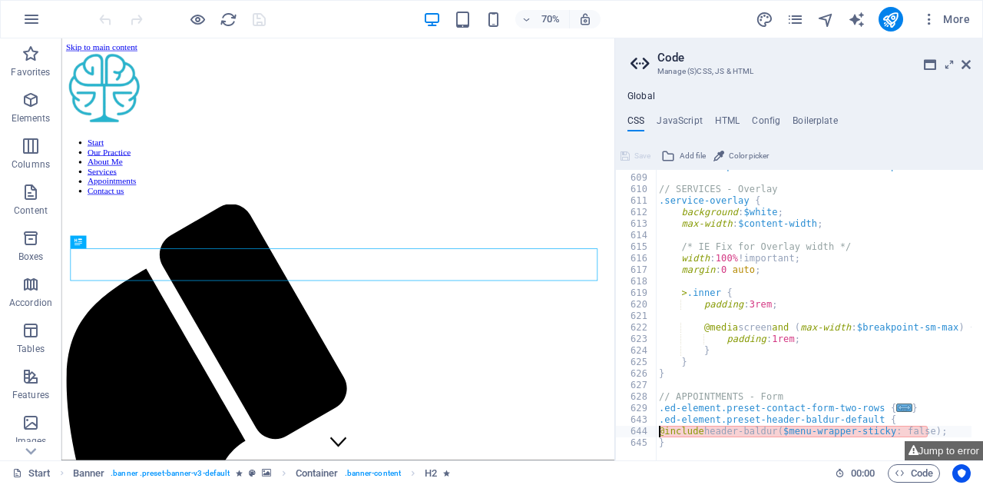
type textarea "}"
click at [764, 18] on icon "design" at bounding box center [765, 20] width 18 height 18
select select "700"
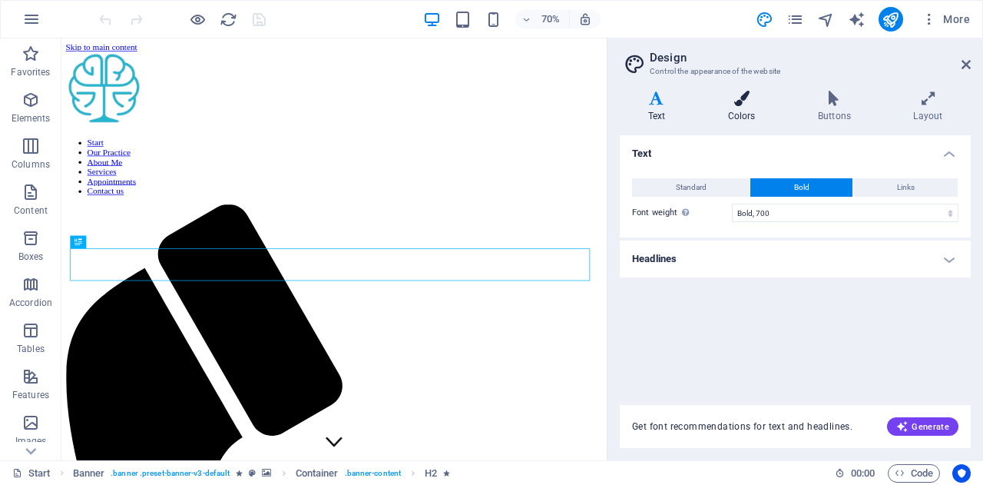
click at [743, 108] on h4 "Colors" at bounding box center [745, 107] width 90 height 32
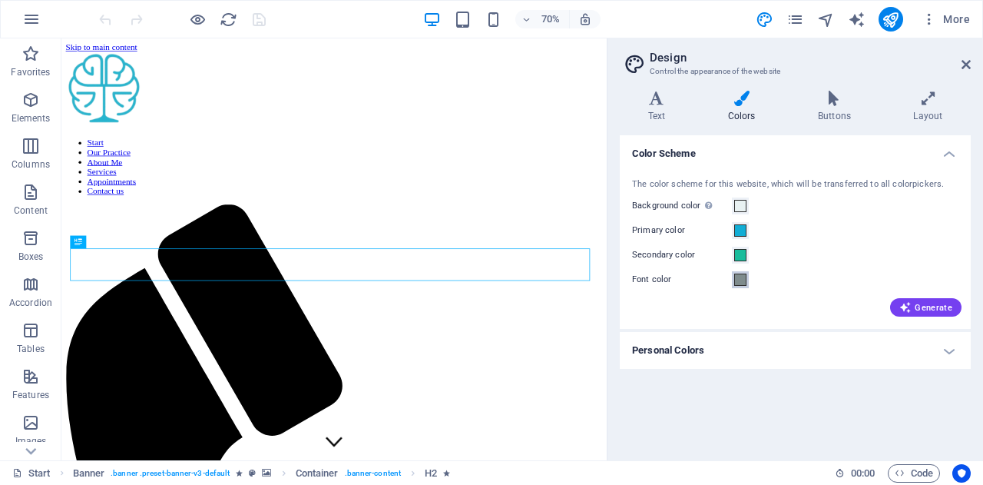
click at [740, 280] on span at bounding box center [740, 279] width 12 height 12
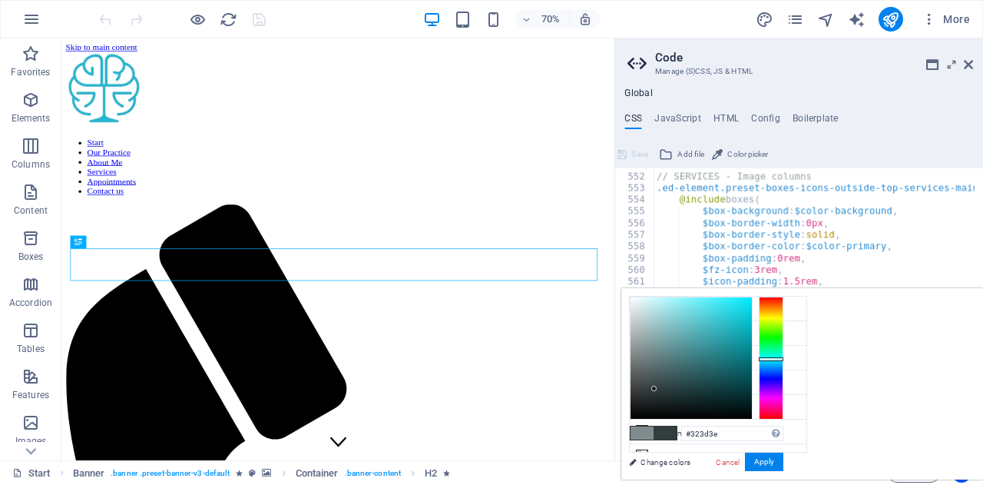
scroll to position [2140, 0]
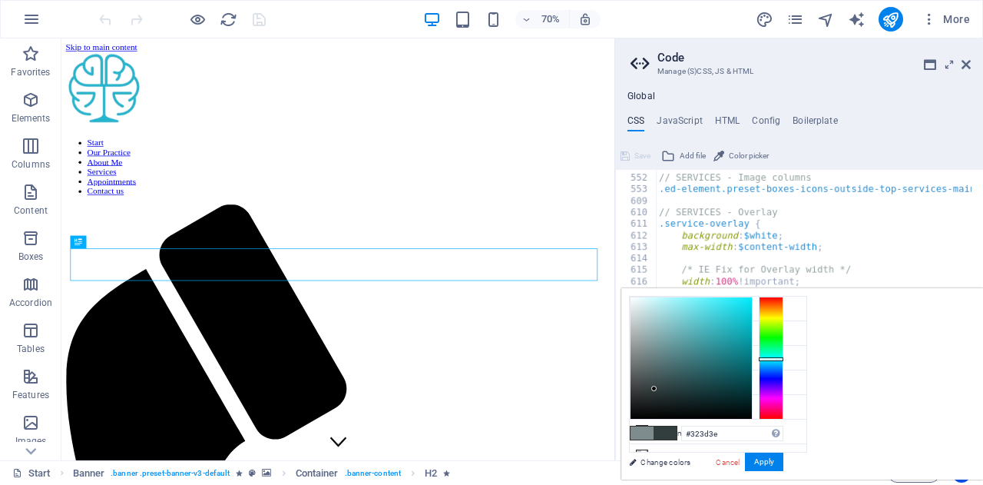
drag, startPoint x: 834, startPoint y: 349, endPoint x: 846, endPoint y: 388, distance: 41.1
click at [657, 388] on div at bounding box center [653, 388] width 5 height 5
click at [676, 332] on li "Primary color #11add5" at bounding box center [718, 333] width 177 height 25
type input "#11add5"
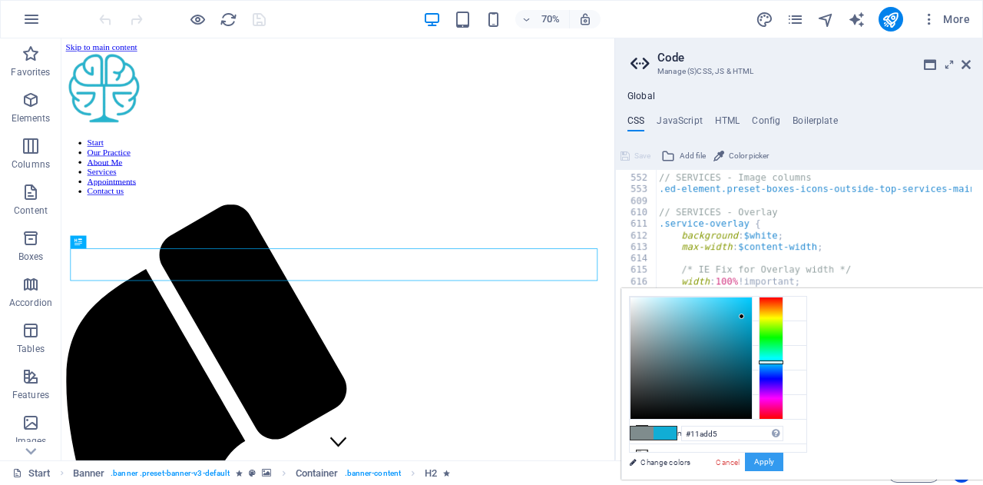
click at [783, 459] on button "Apply" at bounding box center [764, 461] width 38 height 18
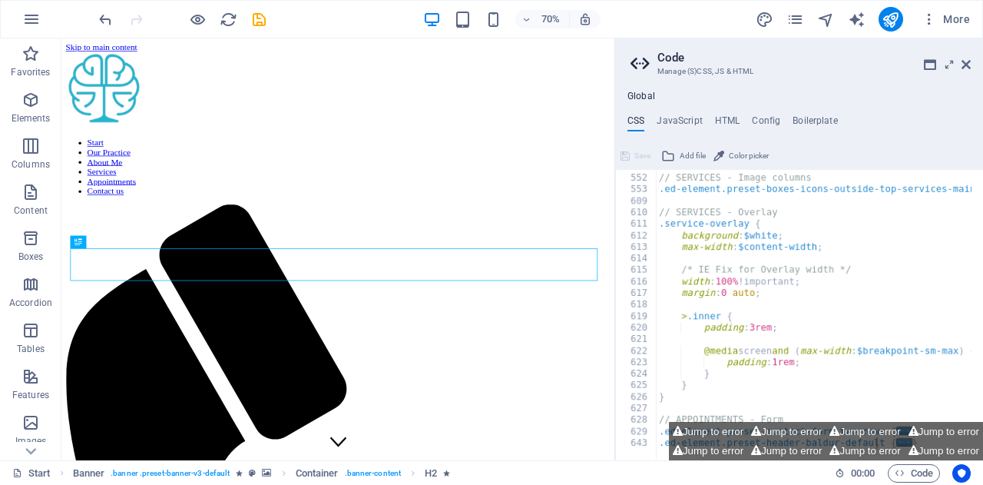
click at [960, 65] on header "Code Manage (S)CSS, JS & HTML" at bounding box center [801, 58] width 340 height 40
click at [968, 67] on icon at bounding box center [966, 64] width 9 height 12
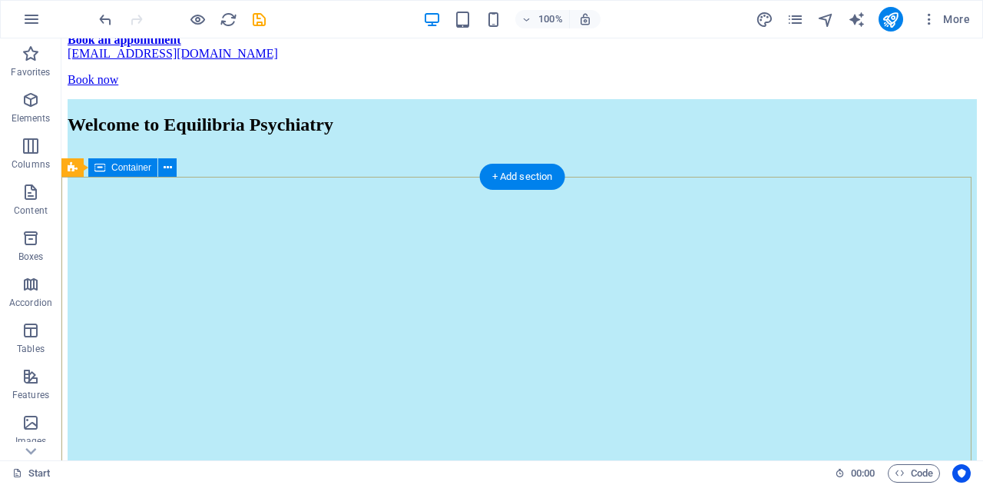
scroll to position [2528, 0]
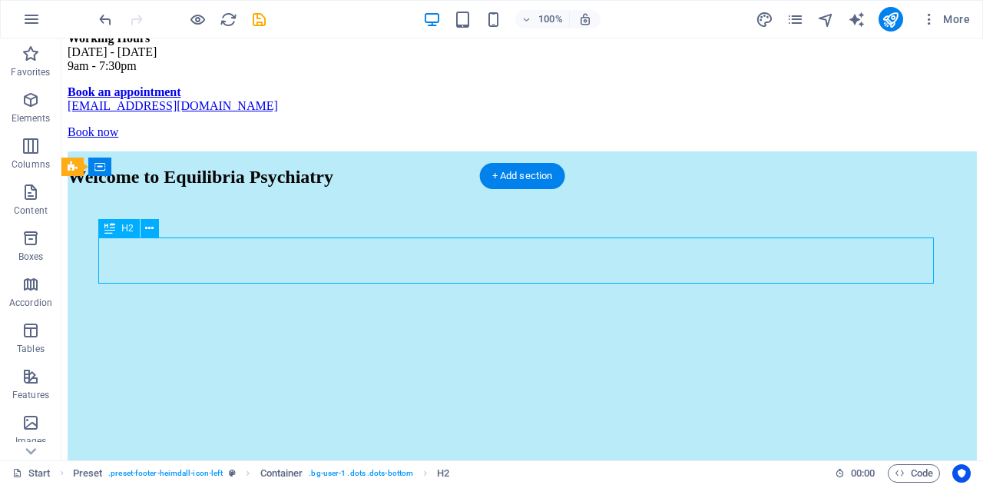
scroll to position [2601, 0]
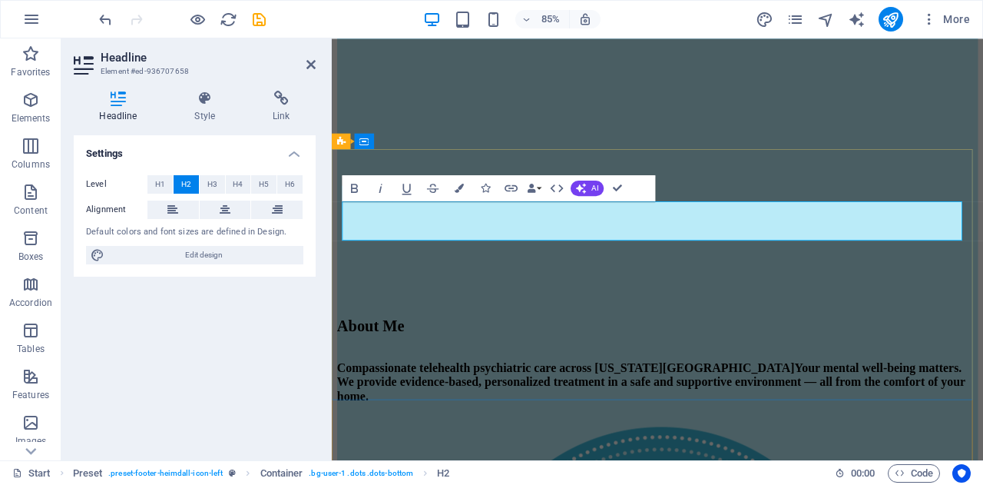
drag, startPoint x: 690, startPoint y: 252, endPoint x: 376, endPoint y: 257, distance: 314.2
drag, startPoint x: 1049, startPoint y: 257, endPoint x: 309, endPoint y: 254, distance: 740.4
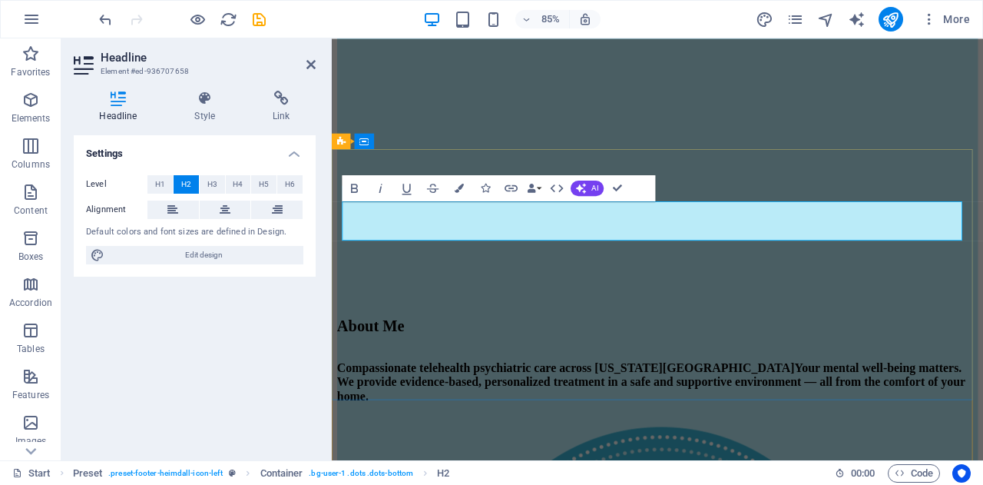
copy h2 "across"
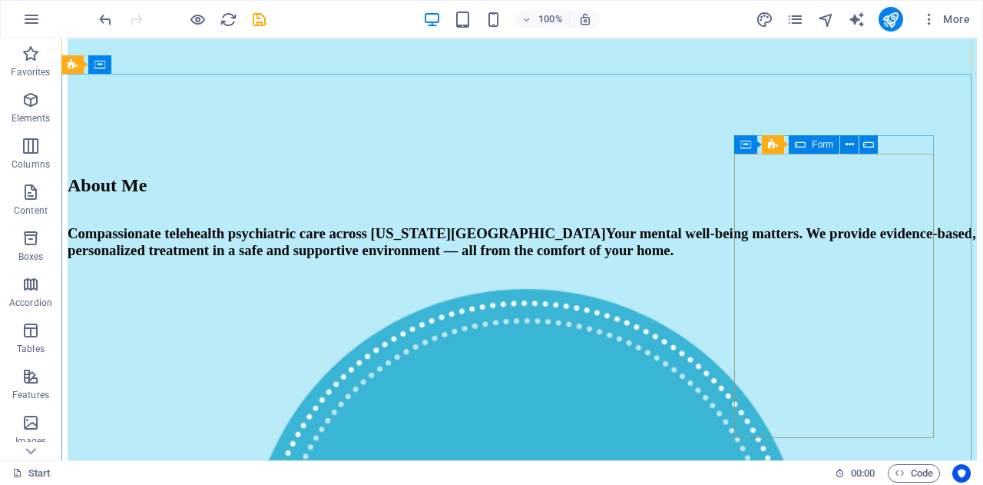
scroll to position [2879, 0]
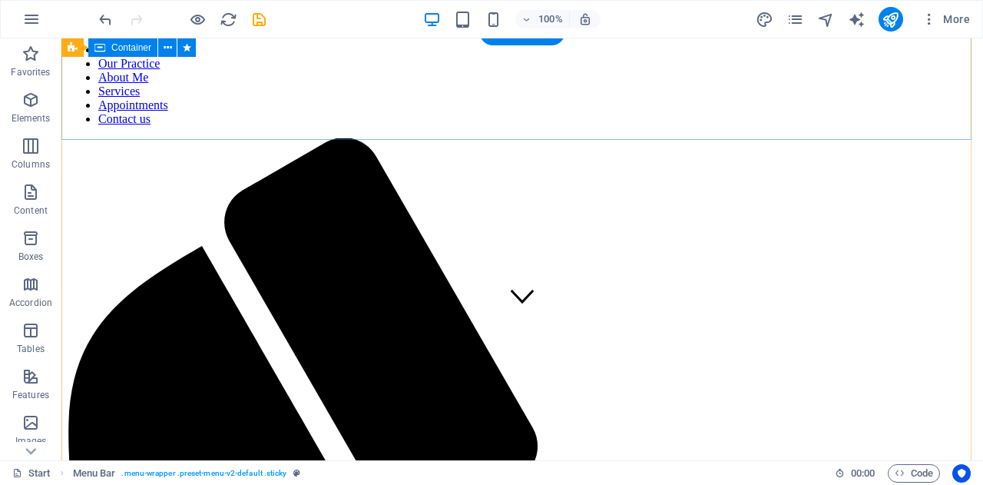
scroll to position [138, 0]
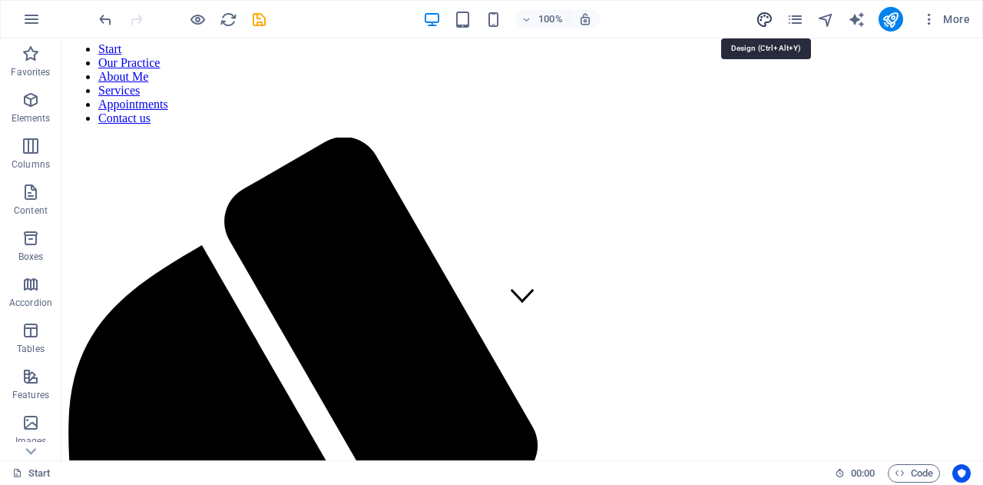
click at [761, 26] on icon "design" at bounding box center [765, 20] width 18 height 18
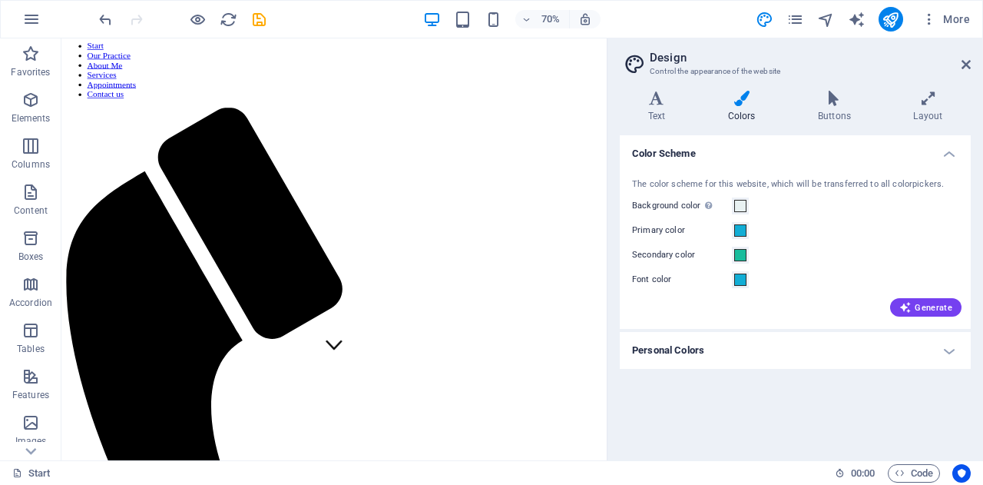
click at [923, 356] on h4 "Personal Colors" at bounding box center [795, 350] width 351 height 37
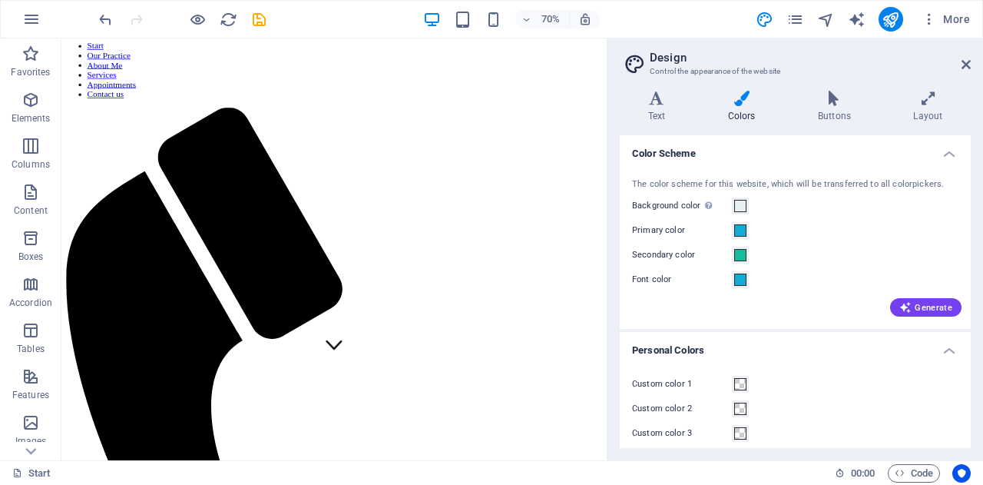
scroll to position [58, 0]
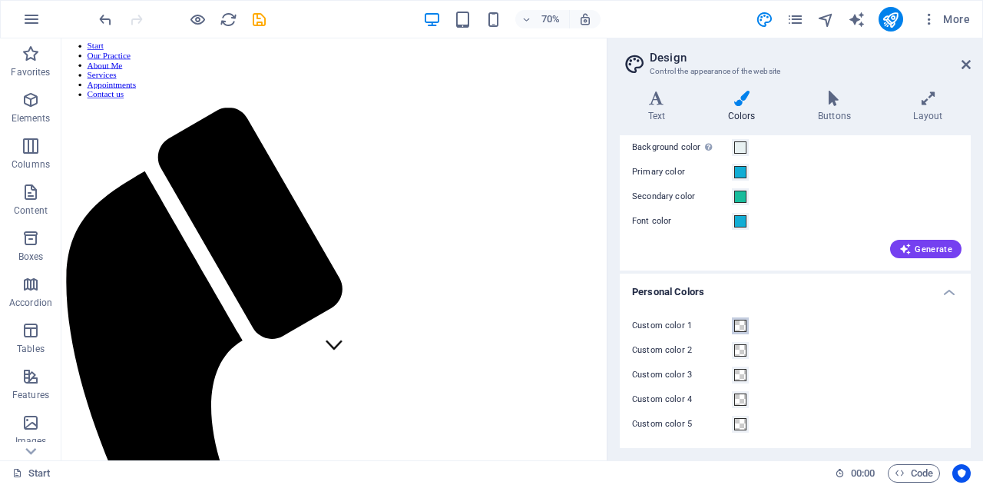
click at [737, 325] on span at bounding box center [740, 326] width 12 height 12
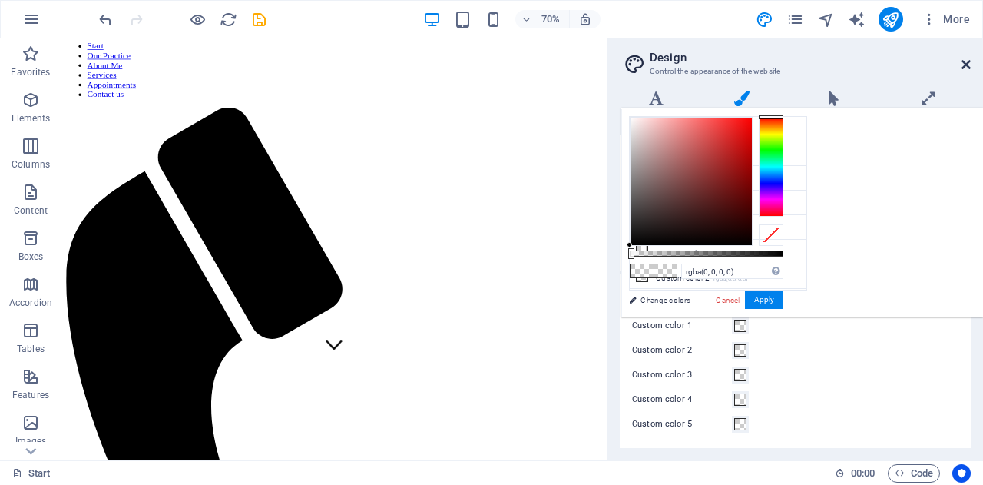
click at [964, 68] on icon at bounding box center [966, 64] width 9 height 12
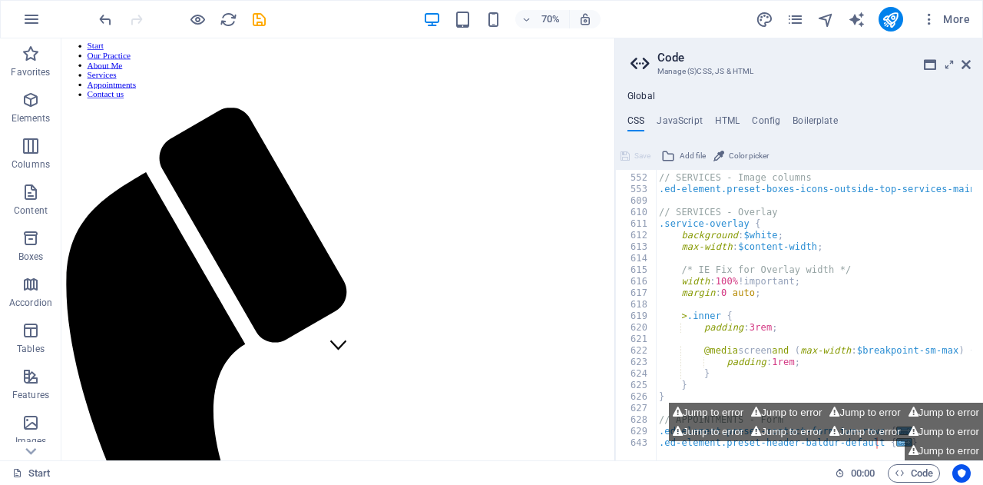
scroll to position [2140, 0]
click at [971, 69] on aside "Code Manage (S)CSS, JS & HTML Global CSS JavaScript HTML Config Boilerplate /*-…" at bounding box center [798, 249] width 369 height 422
click at [968, 58] on icon at bounding box center [966, 64] width 9 height 12
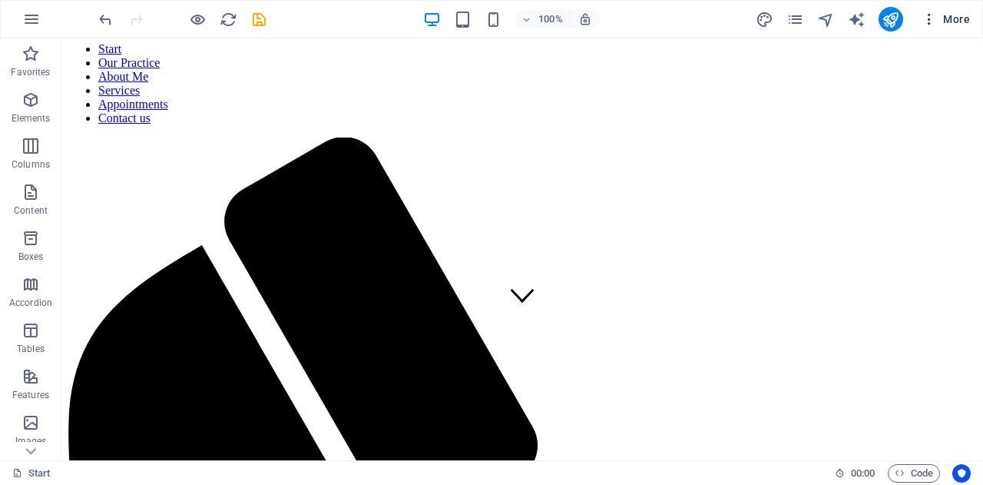
click at [929, 16] on icon "button" at bounding box center [929, 19] width 15 height 15
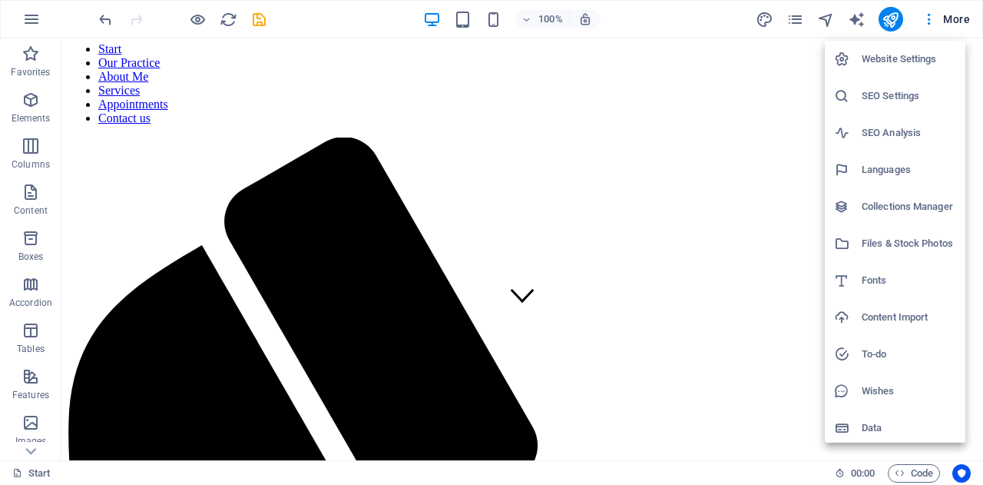
click at [867, 242] on h6 "Files & Stock Photos" at bounding box center [909, 243] width 94 height 18
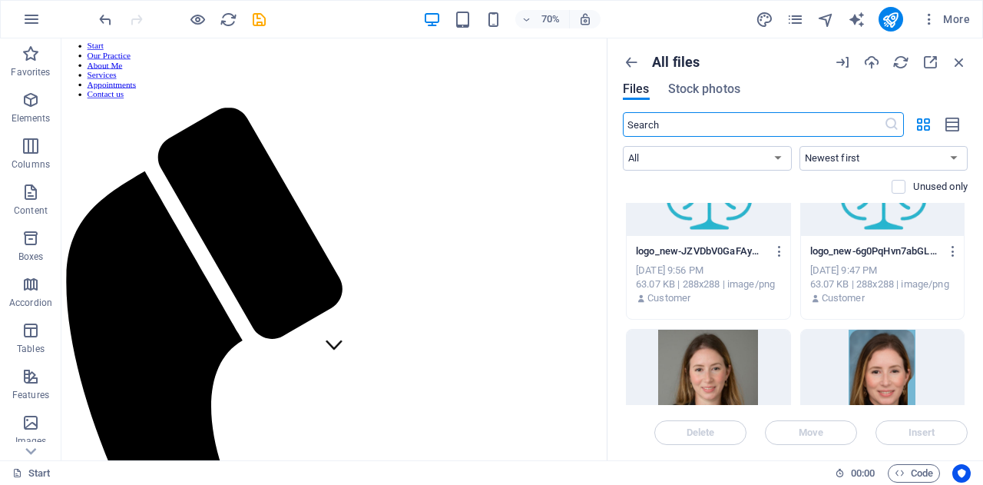
scroll to position [2779, 0]
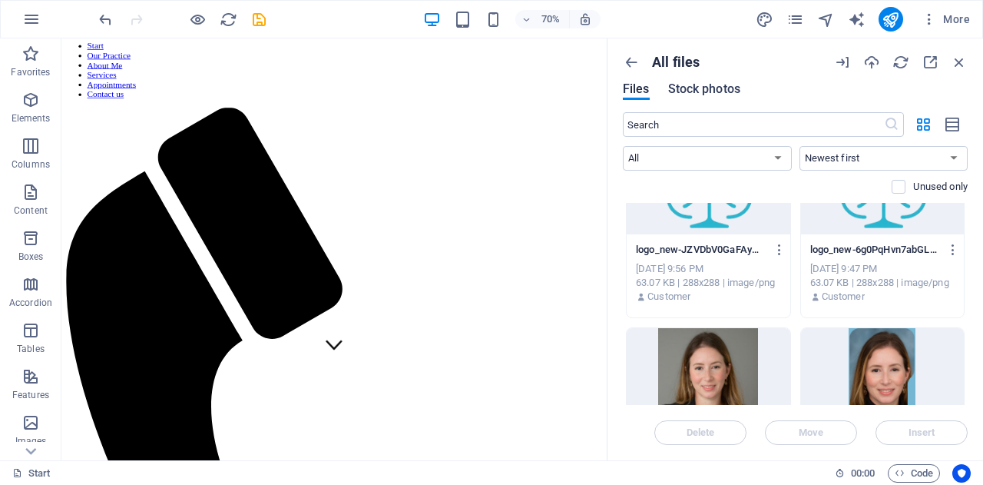
click at [707, 85] on span "Stock photos" at bounding box center [704, 89] width 72 height 18
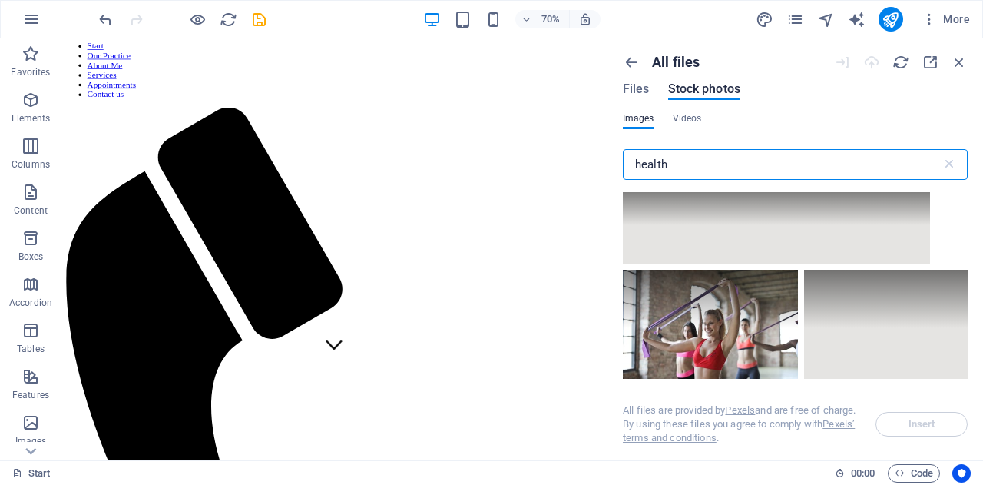
scroll to position [1131, 0]
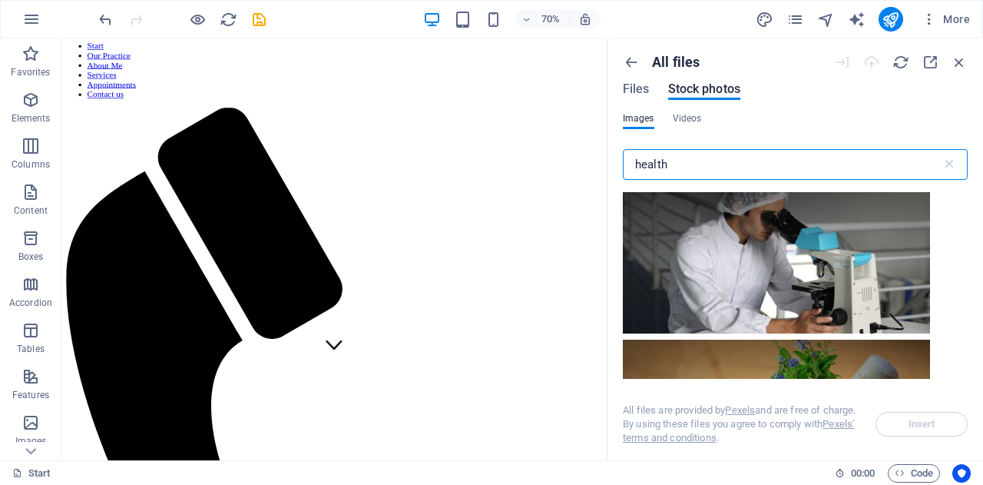
click at [633, 162] on input "health" at bounding box center [782, 164] width 319 height 31
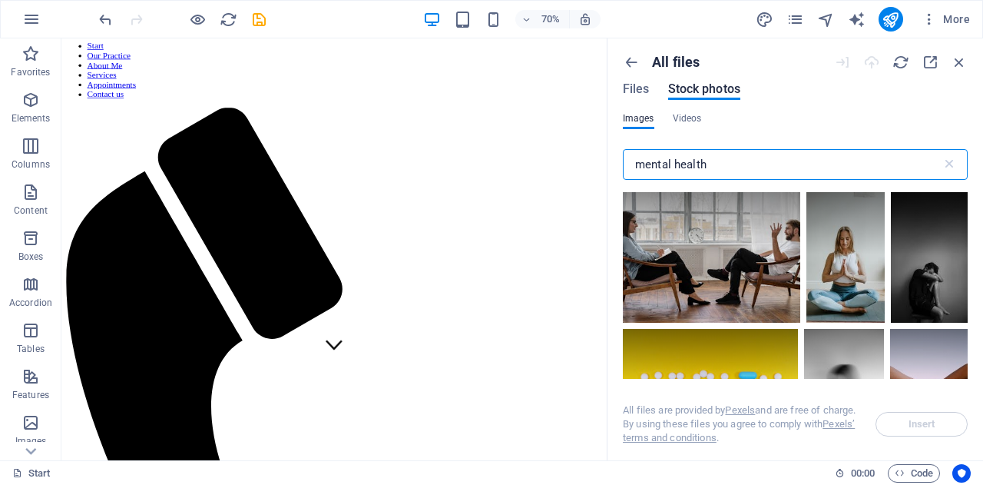
scroll to position [1212, 0]
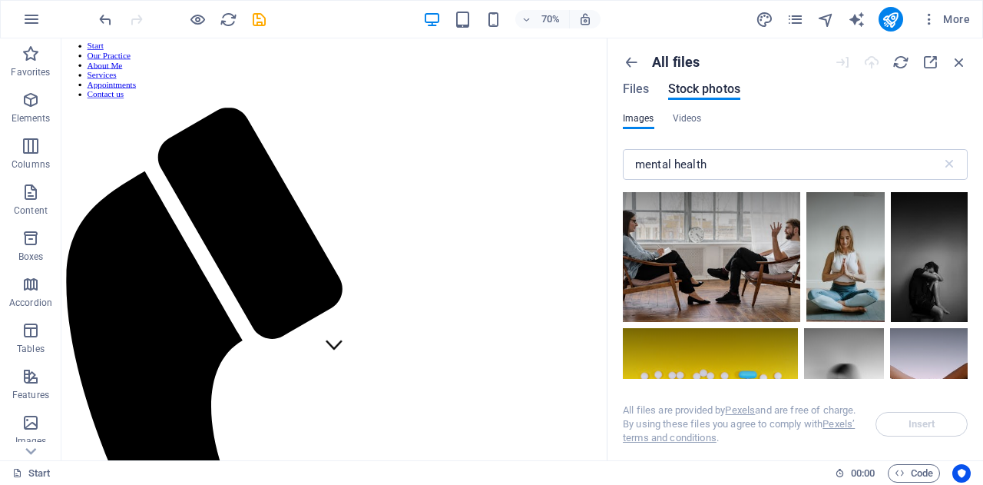
click at [682, 231] on div at bounding box center [711, 220] width 177 height 68
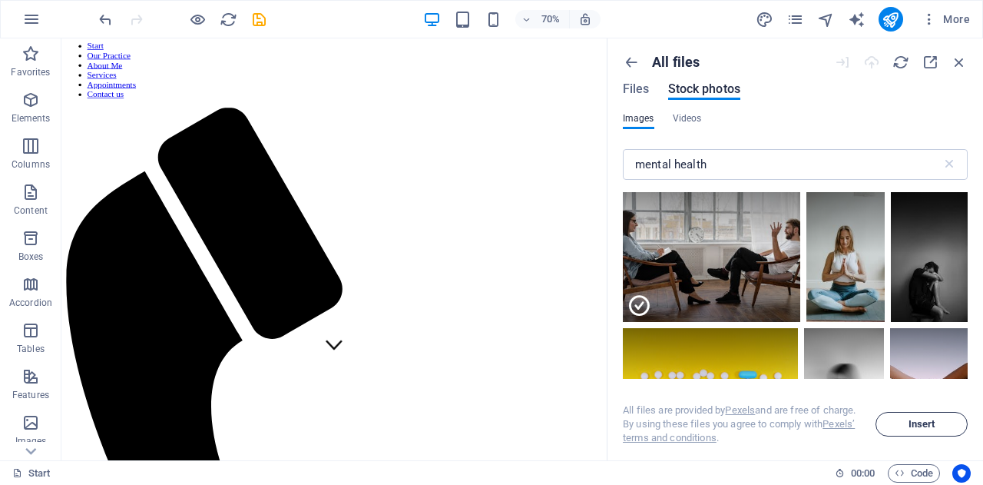
click at [910, 425] on span "Insert" at bounding box center [922, 423] width 27 height 9
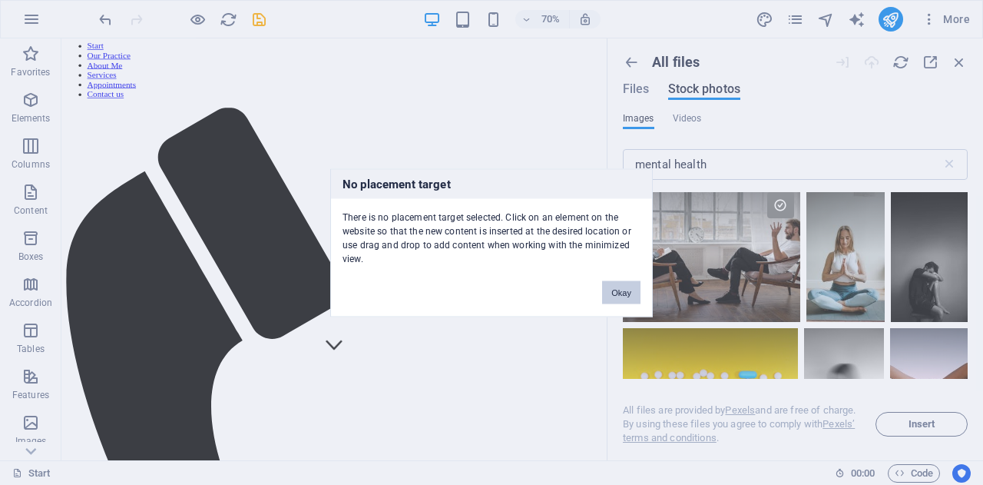
click at [618, 293] on button "Okay" at bounding box center [621, 291] width 38 height 23
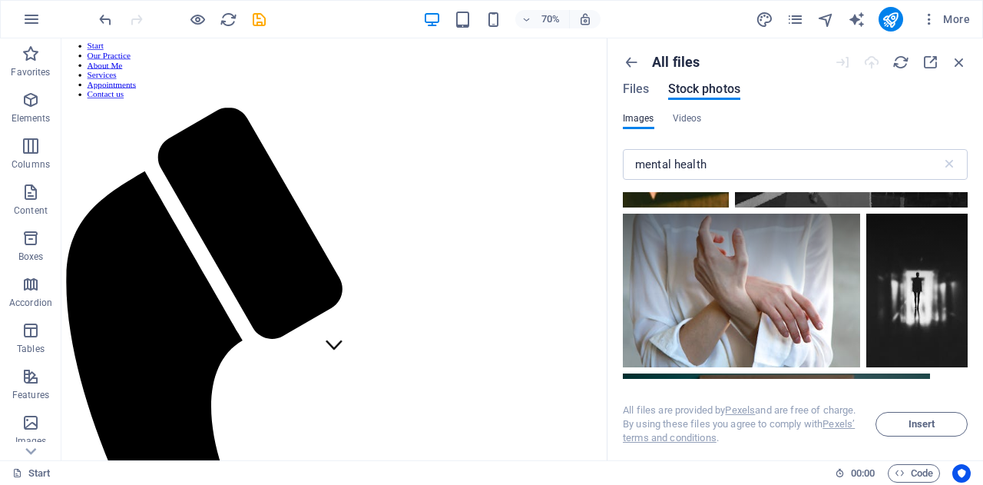
scroll to position [1896, 0]
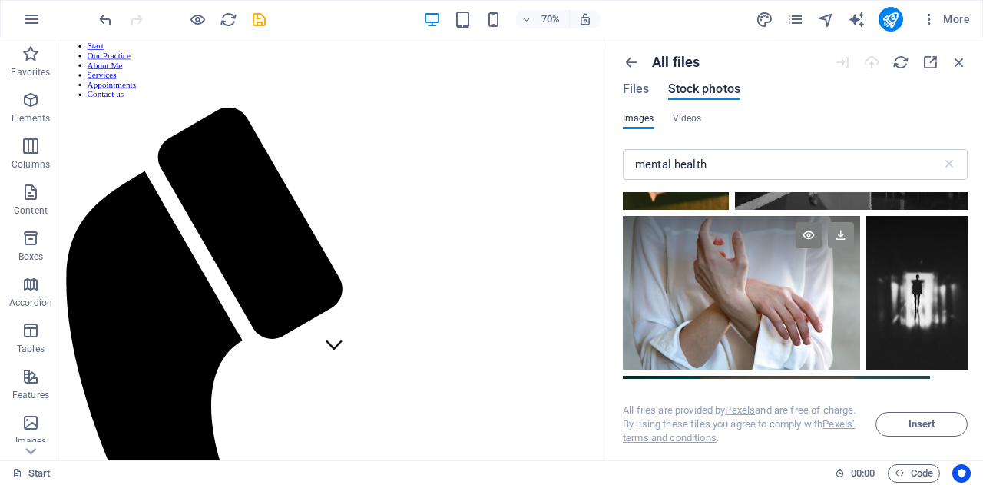
click at [841, 232] on icon at bounding box center [841, 235] width 26 height 26
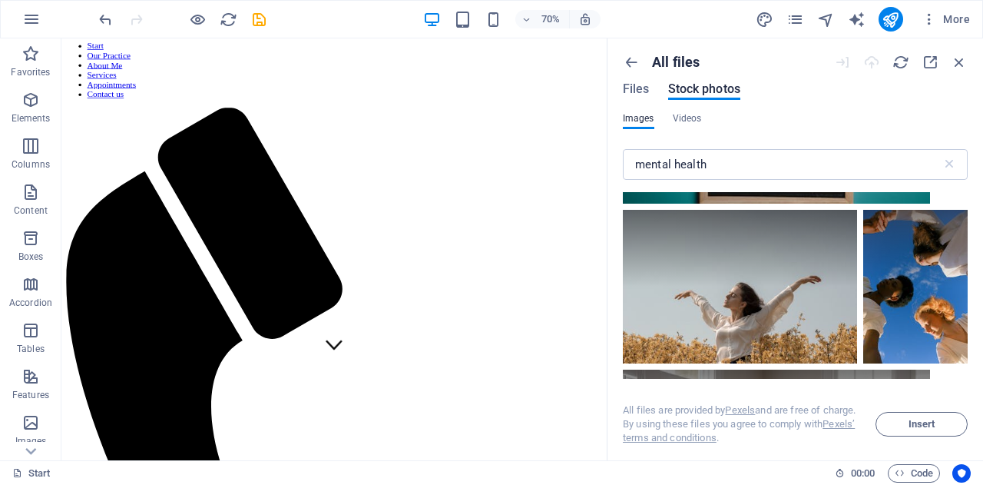
scroll to position [2217, 0]
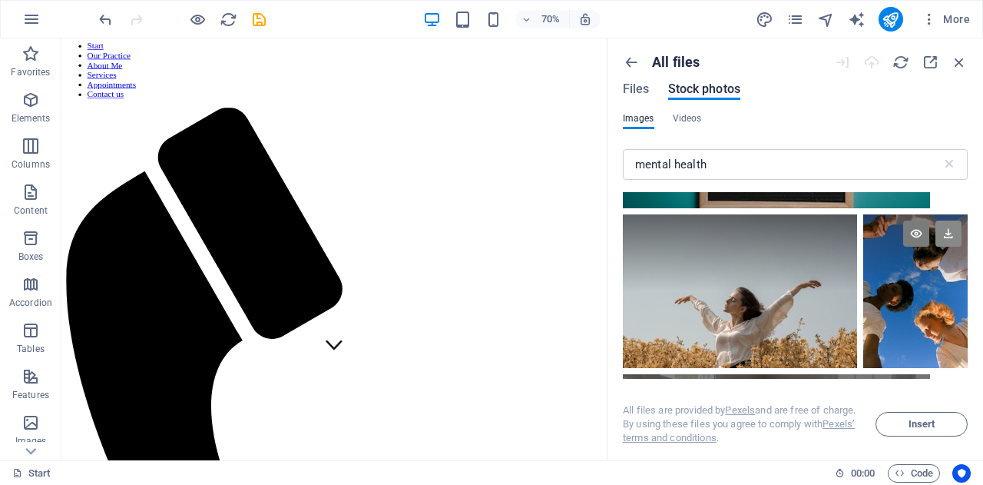
click at [940, 228] on icon at bounding box center [948, 233] width 26 height 26
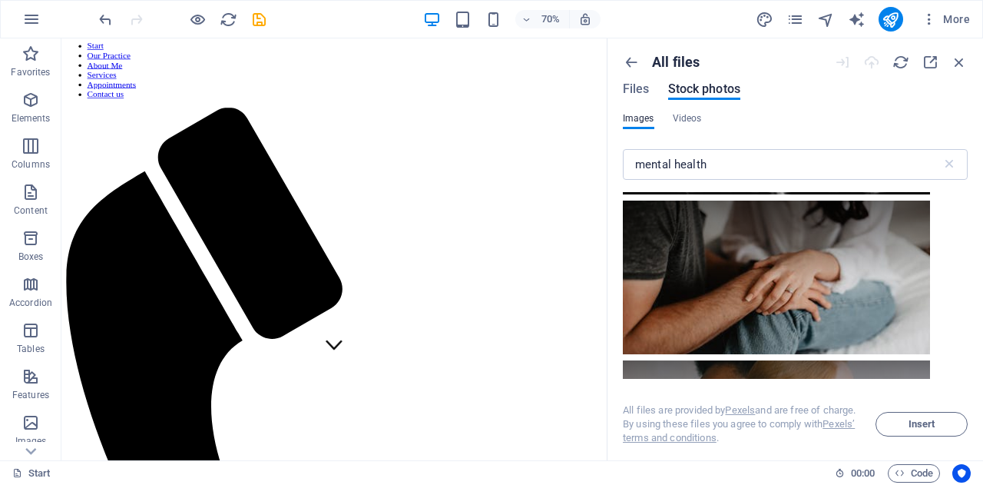
scroll to position [3329, 0]
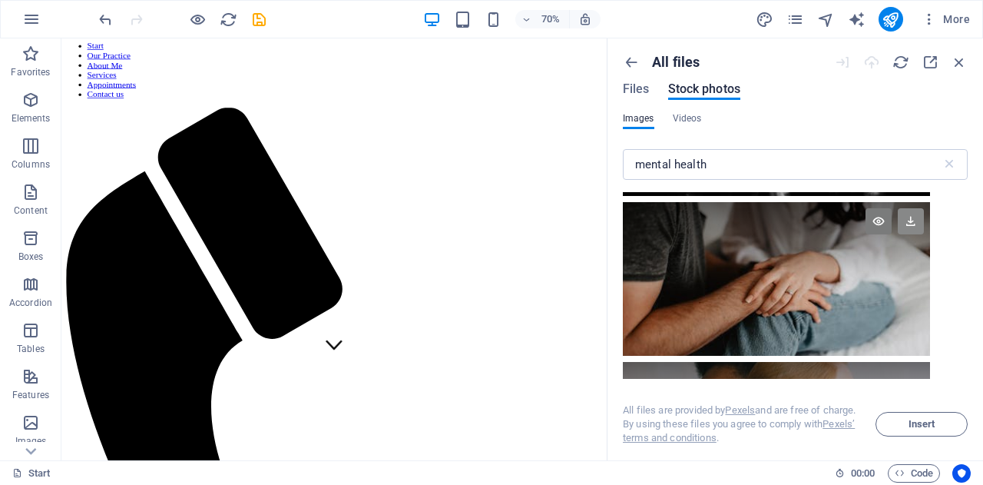
click at [915, 214] on icon at bounding box center [911, 221] width 26 height 26
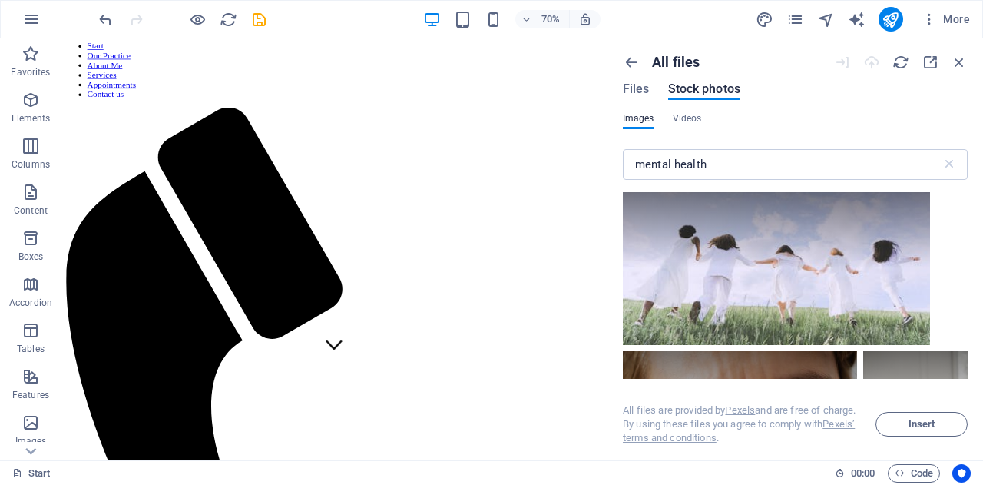
scroll to position [3659, 0]
click at [916, 199] on icon at bounding box center [911, 211] width 26 height 26
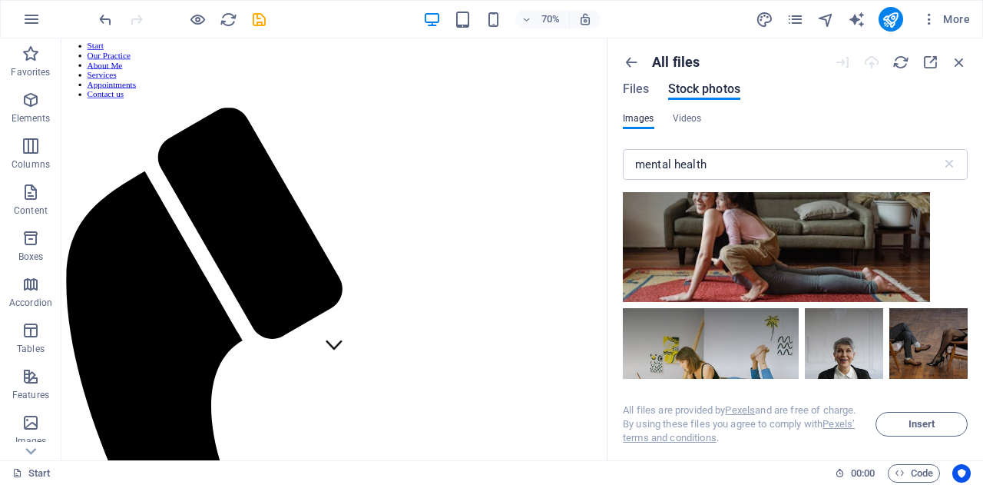
scroll to position [6019, 0]
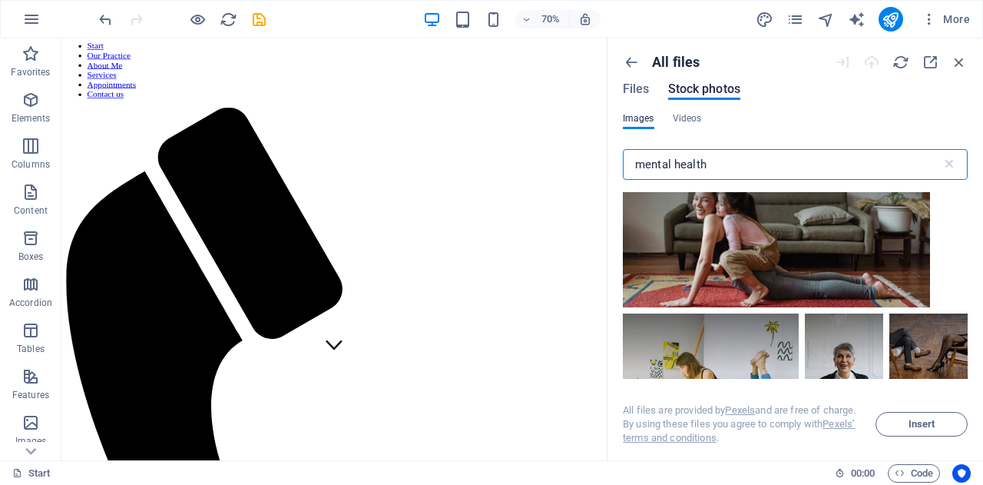
click at [654, 161] on input "mental health" at bounding box center [782, 164] width 319 height 31
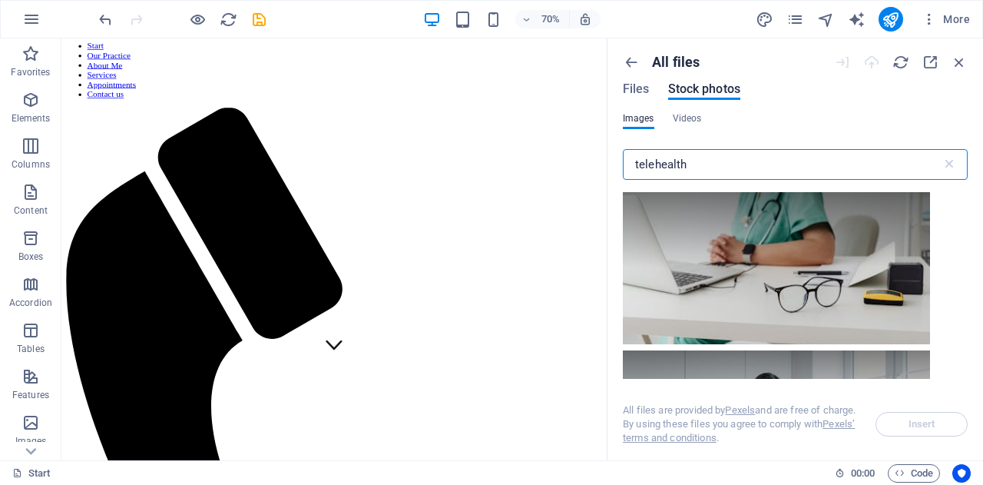
scroll to position [1003, 0]
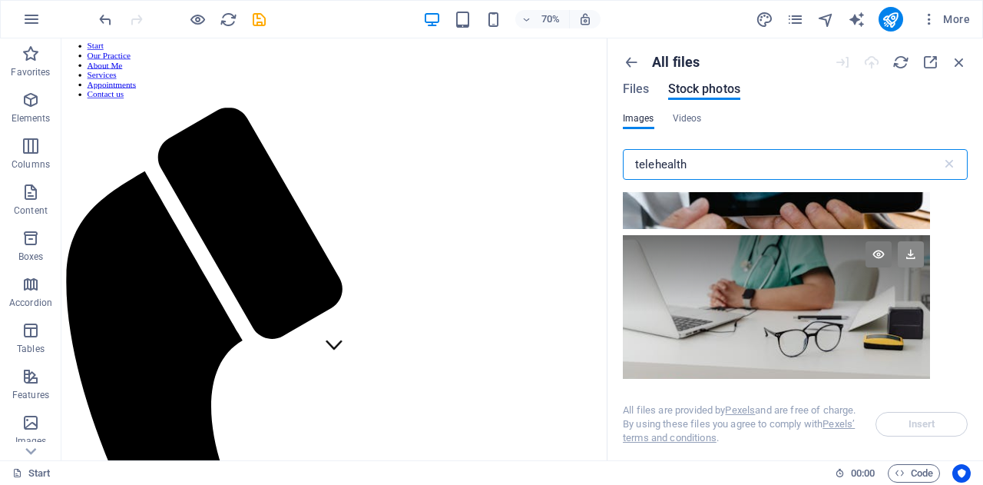
type input "telehealth"
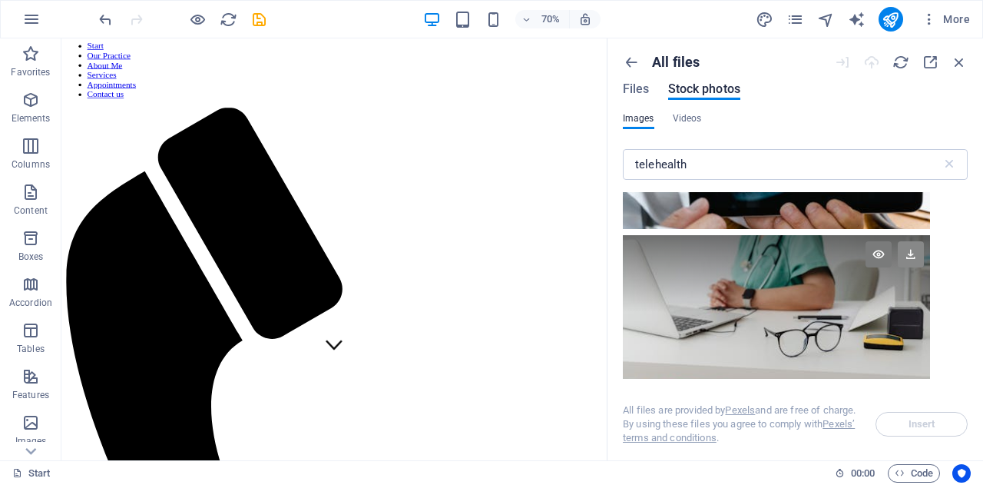
click at [912, 251] on icon at bounding box center [911, 254] width 26 height 26
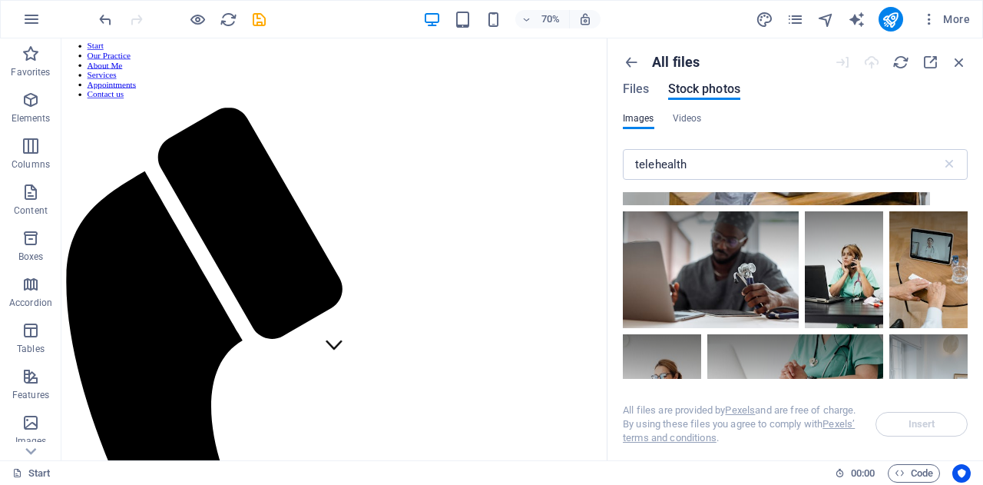
scroll to position [1342, 0]
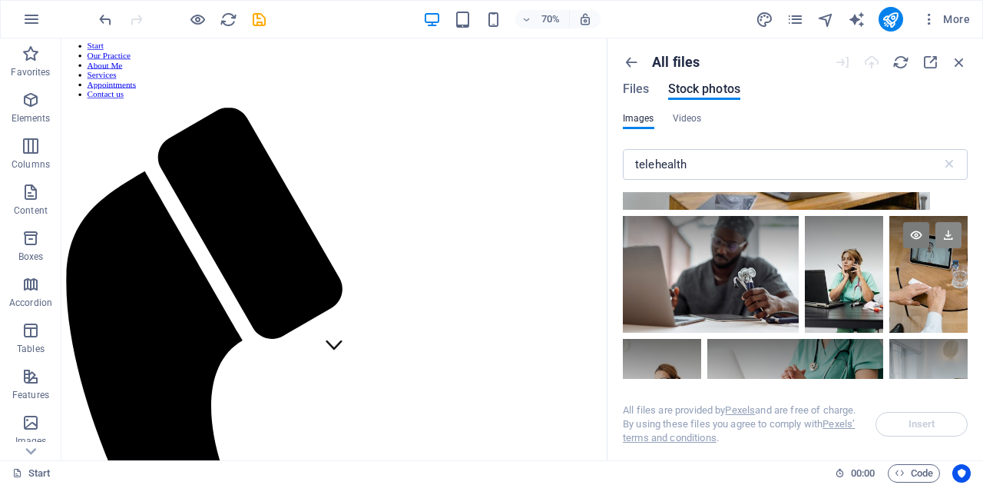
click at [949, 228] on icon at bounding box center [948, 235] width 26 height 26
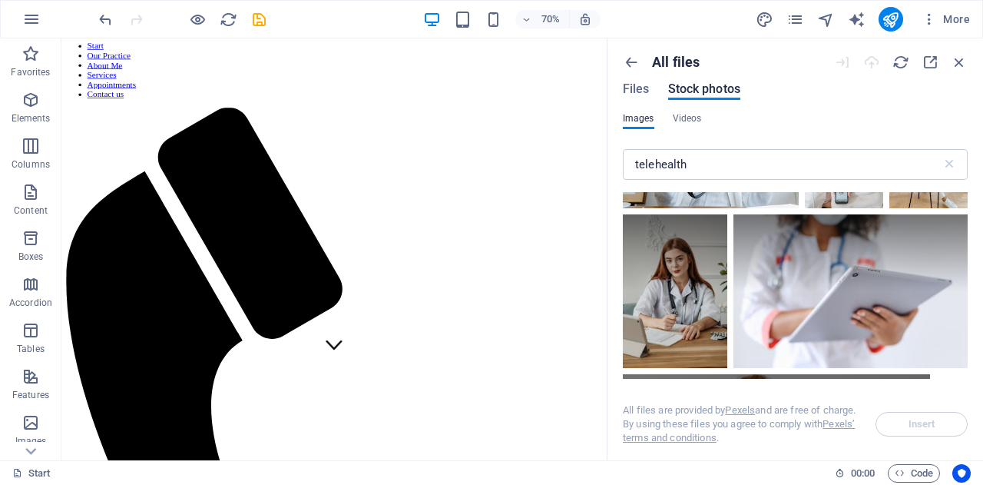
scroll to position [2835, 0]
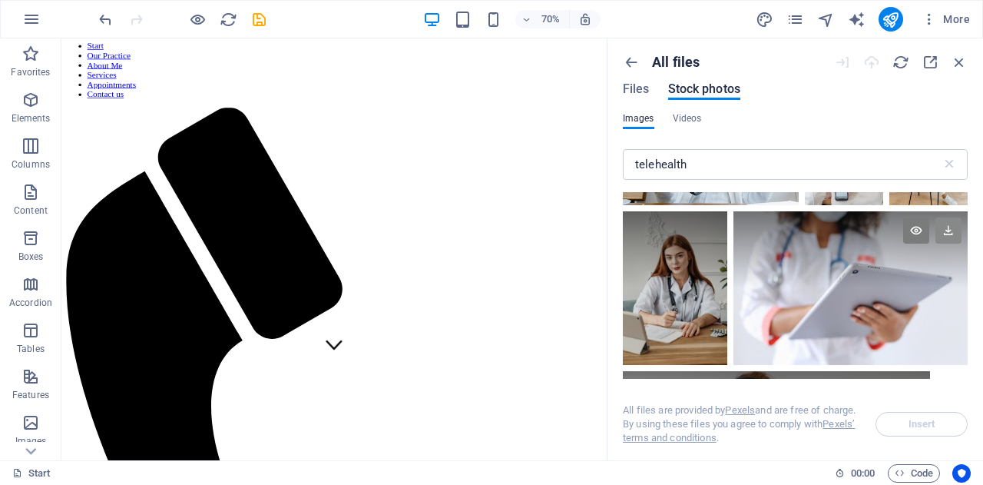
click at [946, 225] on icon at bounding box center [948, 230] width 26 height 26
click at [635, 90] on span "Files" at bounding box center [636, 89] width 27 height 18
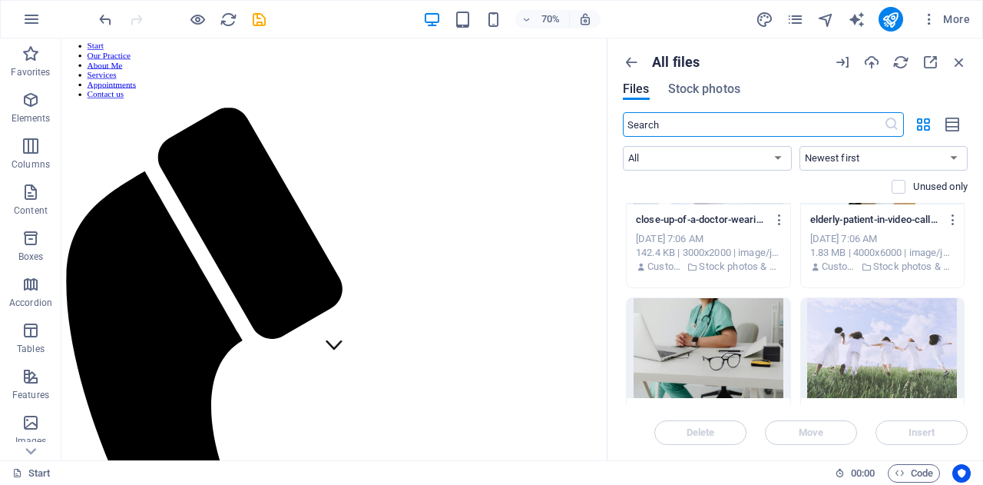
scroll to position [0, 0]
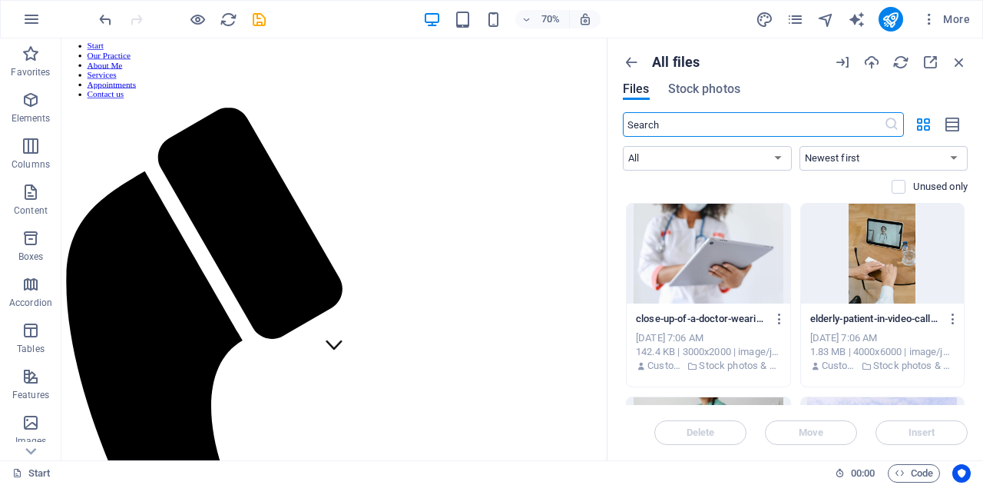
click at [720, 252] on div at bounding box center [709, 254] width 164 height 100
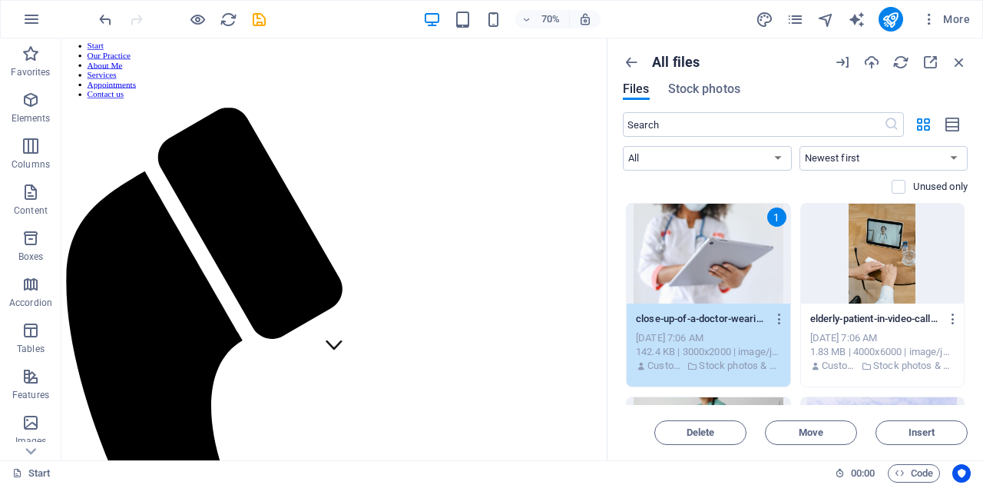
click at [720, 252] on div "1" at bounding box center [709, 254] width 164 height 100
click at [916, 435] on span "Insert" at bounding box center [922, 432] width 27 height 9
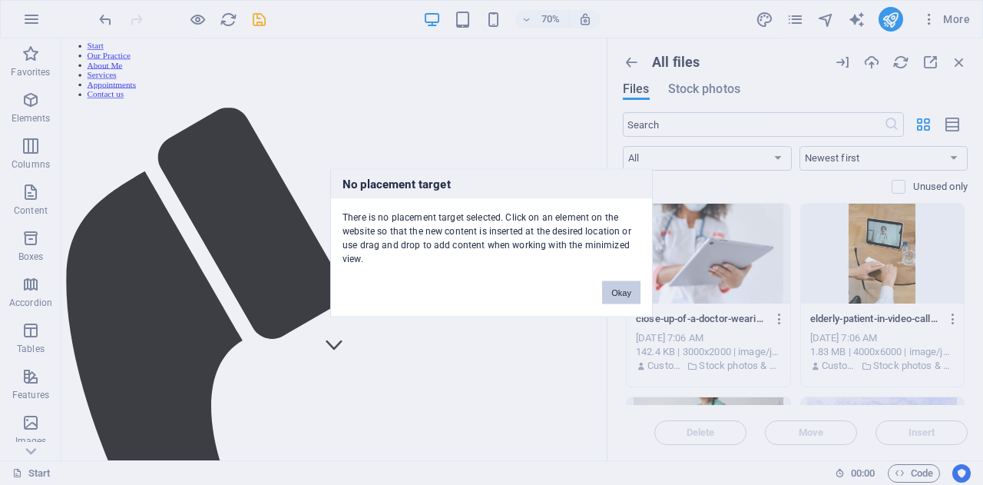
click at [622, 288] on button "Okay" at bounding box center [621, 291] width 38 height 23
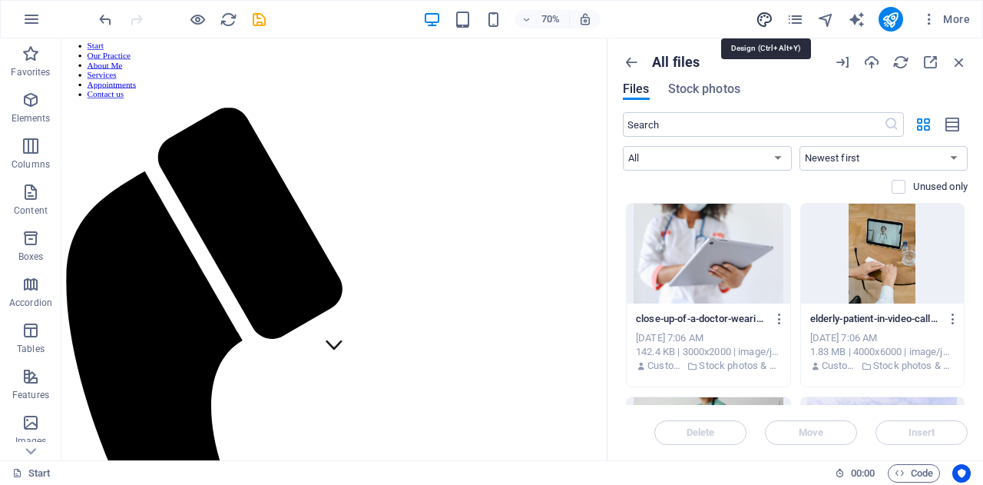
click at [765, 22] on icon "design" at bounding box center [765, 20] width 18 height 18
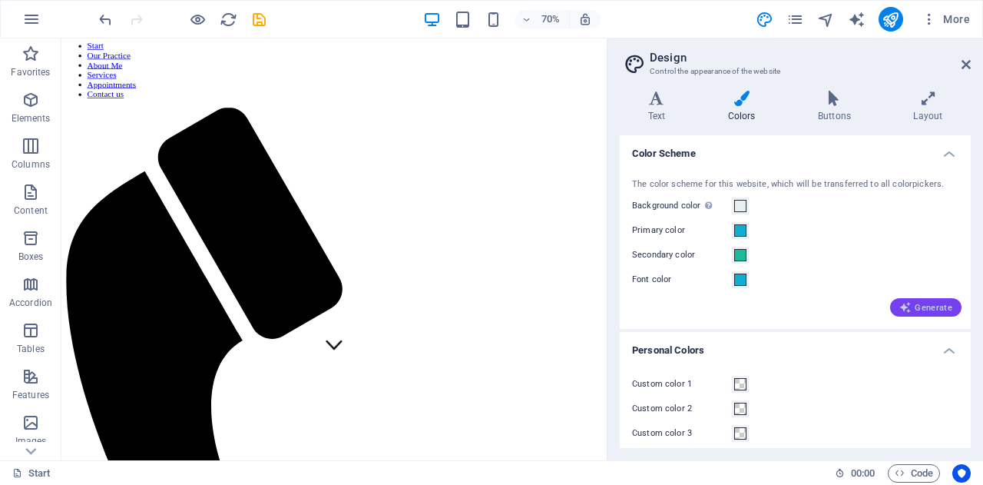
click at [916, 306] on span "Generate" at bounding box center [925, 307] width 53 height 12
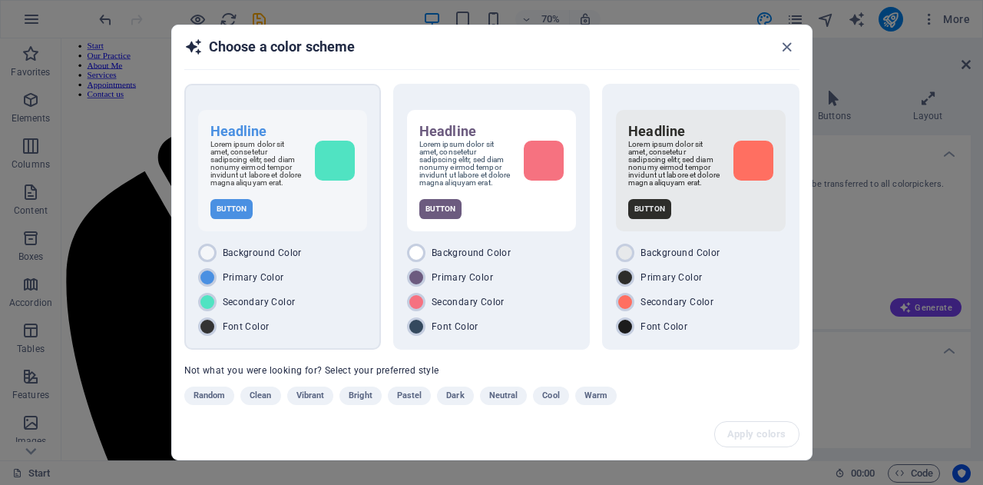
click at [329, 260] on div "Background Color" at bounding box center [282, 252] width 169 height 18
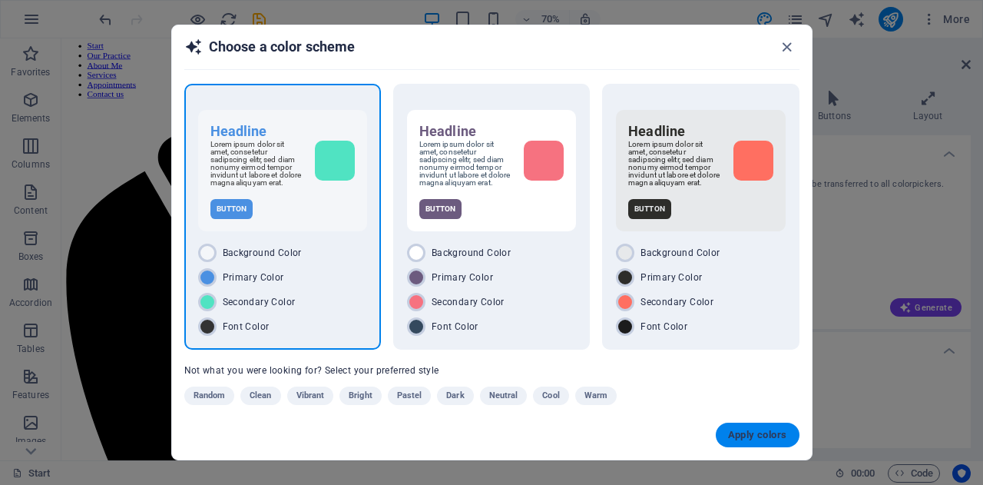
click at [743, 437] on span "Apply colors" at bounding box center [757, 435] width 59 height 12
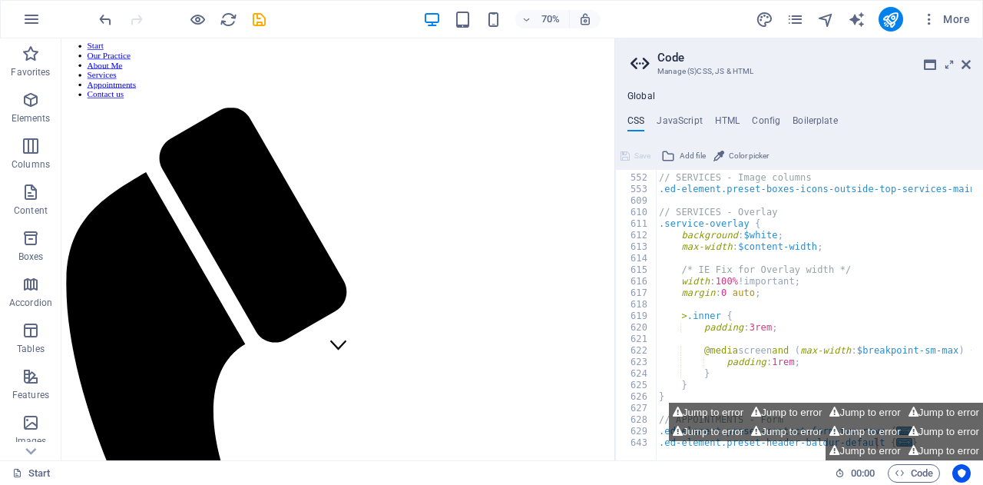
scroll to position [2140, 0]
click at [962, 68] on icon at bounding box center [966, 64] width 9 height 12
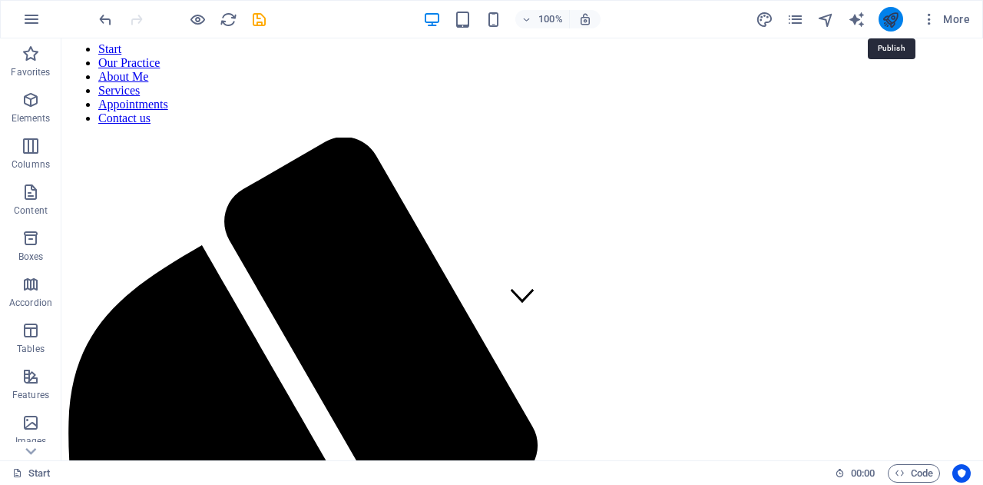
click at [889, 17] on icon "publish" at bounding box center [891, 20] width 18 height 18
checkbox input "false"
